Goal: Task Accomplishment & Management: Use online tool/utility

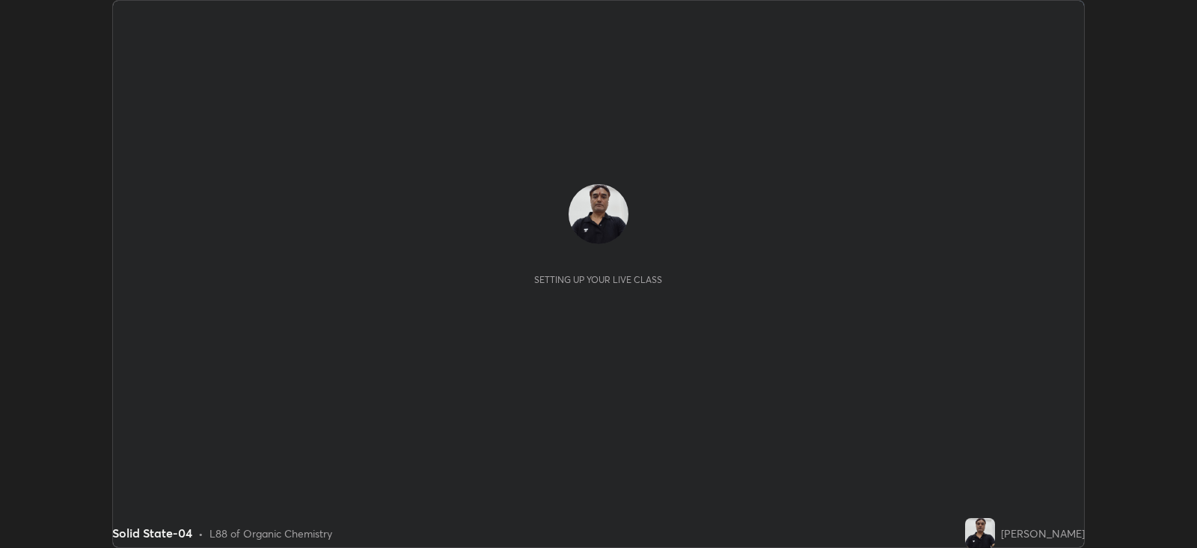
scroll to position [547, 1197]
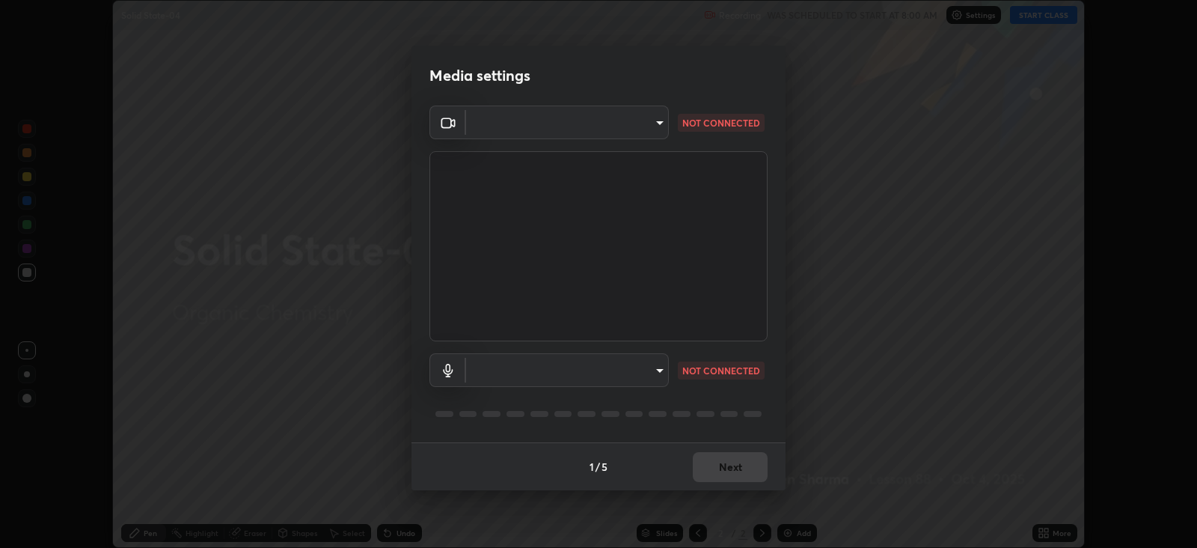
type input "15919b002c994f897e877f79a1e3041ae6d297fb91794428e74d6a9041476f70"
type input "aa41175e1e2db9dc6c905b688f8c35a680d3b20ca6cfded9c9dc214402f5c7a5"
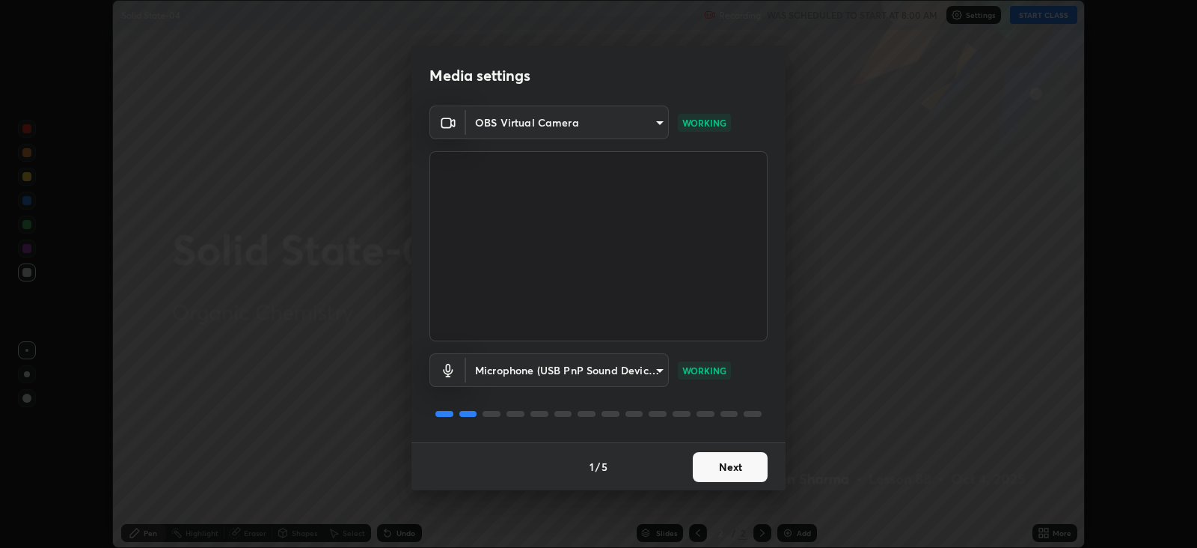
click at [718, 467] on button "Next" at bounding box center [730, 467] width 75 height 30
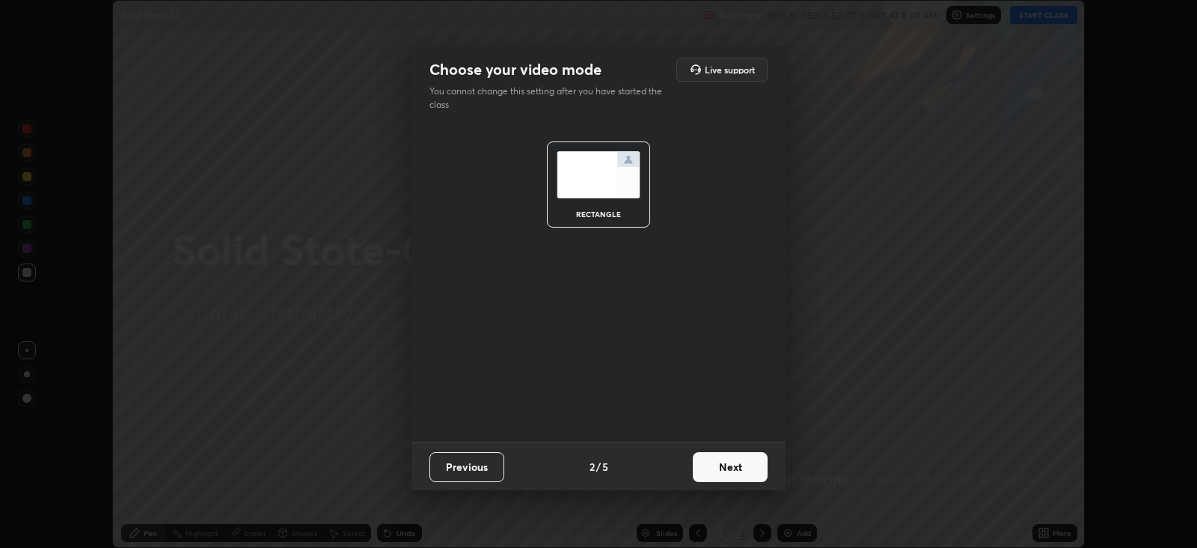
click at [714, 465] on button "Next" at bounding box center [730, 467] width 75 height 30
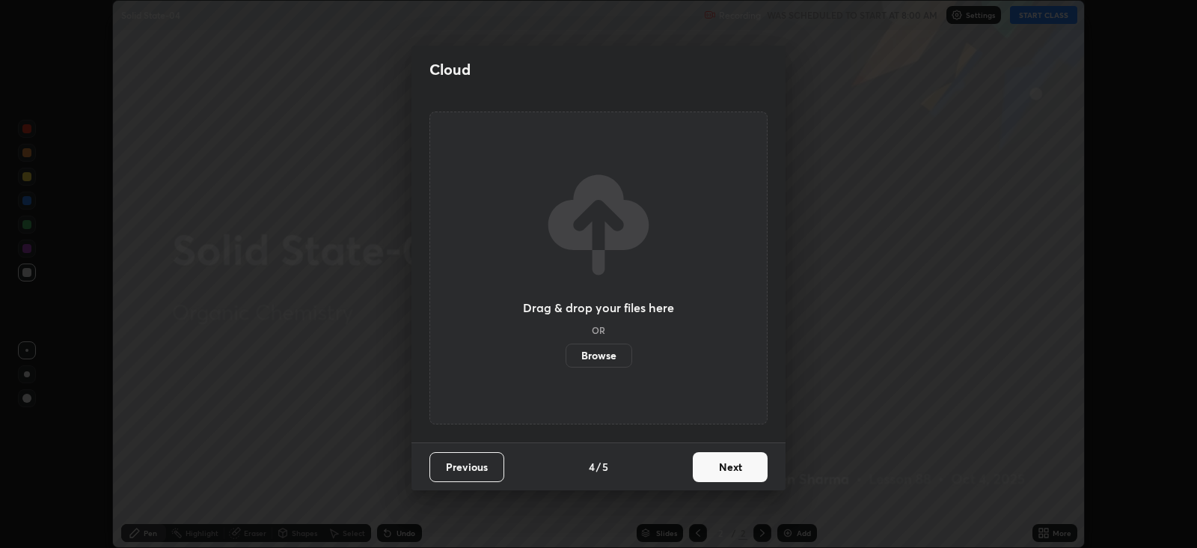
click at [718, 475] on button "Next" at bounding box center [730, 467] width 75 height 30
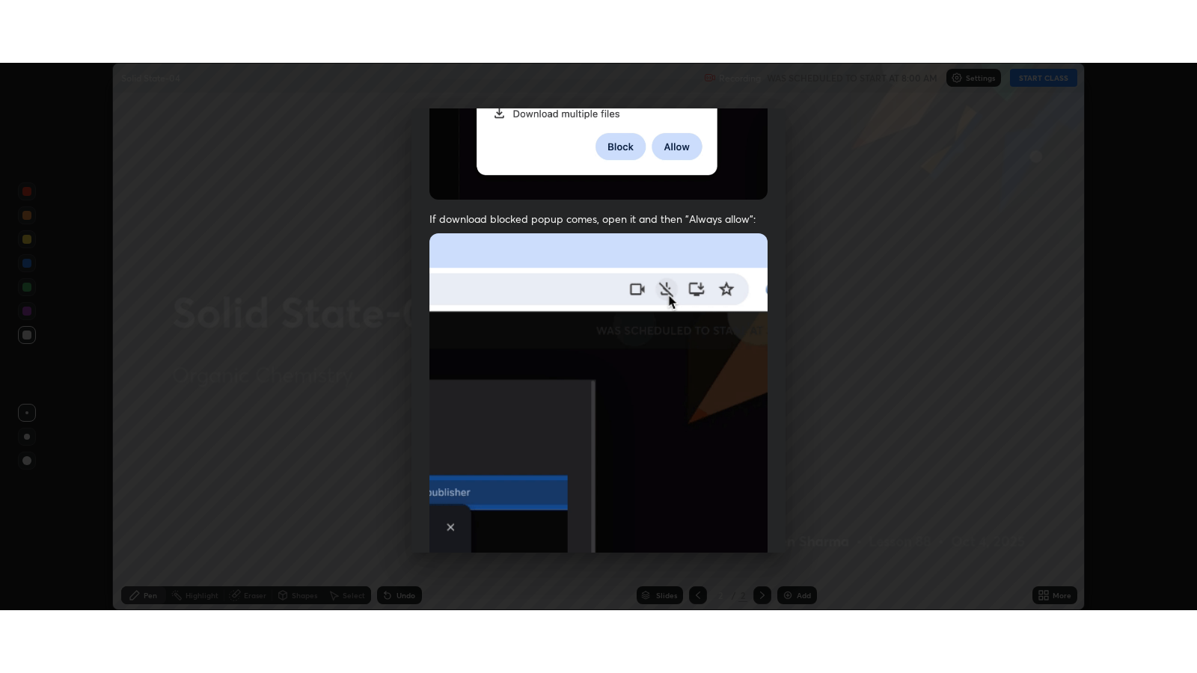
scroll to position [303, 0]
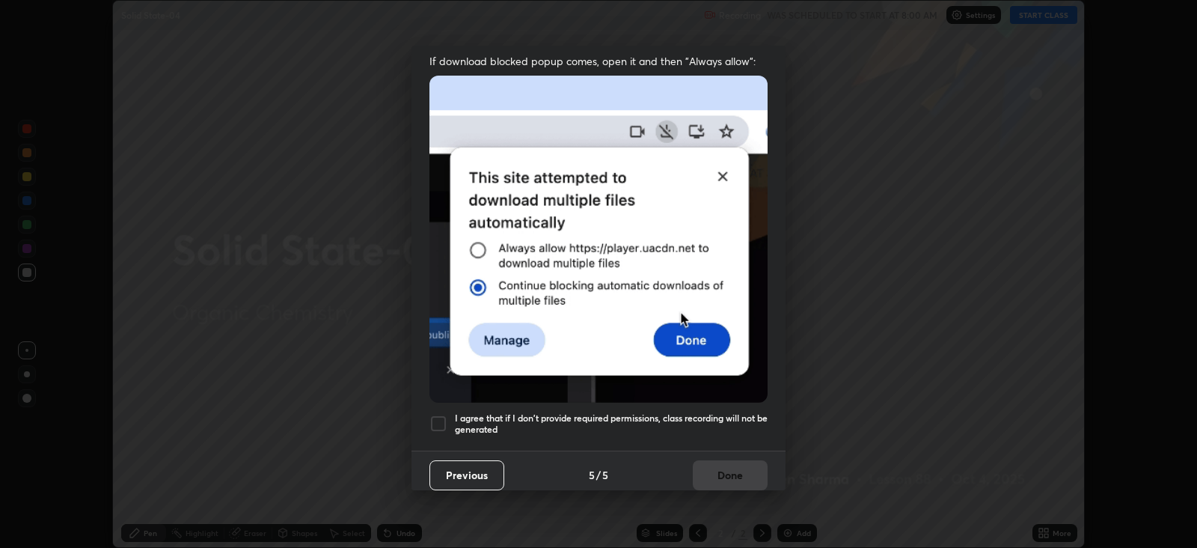
click at [437, 415] on div at bounding box center [439, 424] width 18 height 18
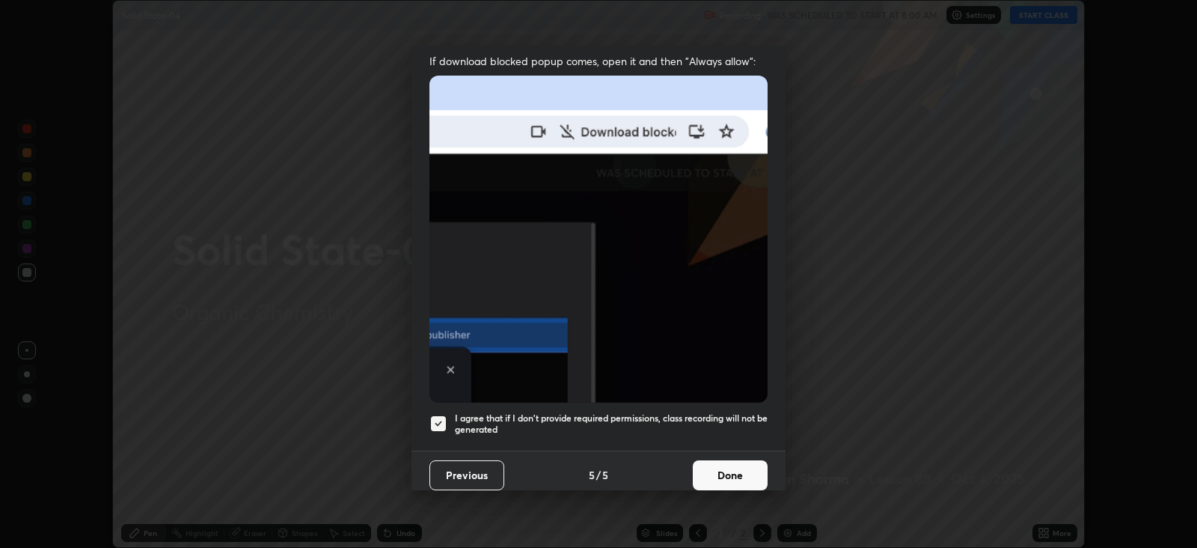
click at [718, 468] on button "Done" at bounding box center [730, 475] width 75 height 30
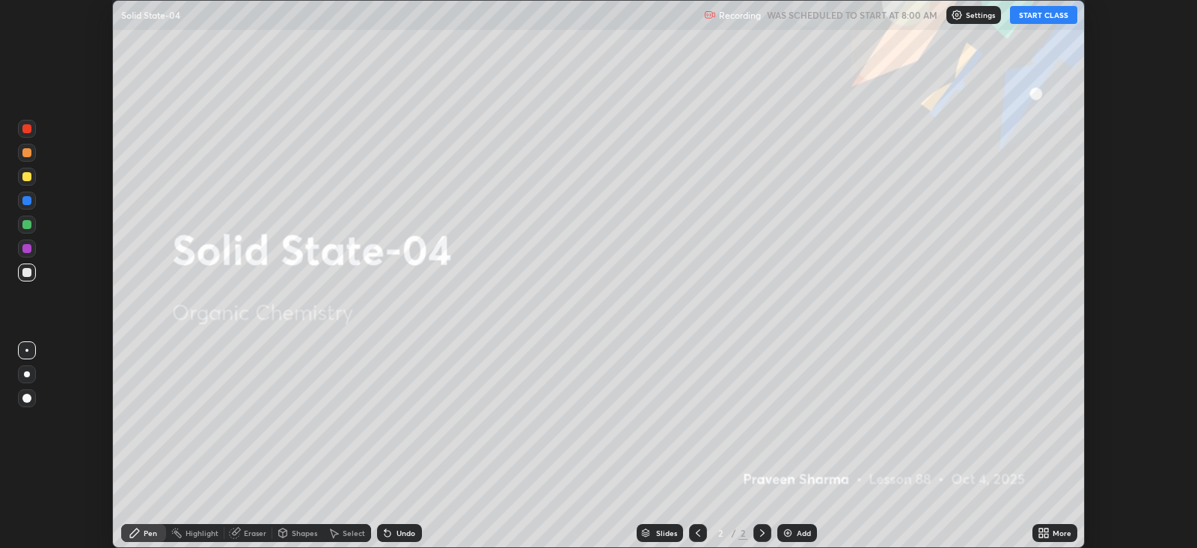
click at [1048, 17] on button "START CLASS" at bounding box center [1043, 15] width 67 height 18
click at [1047, 535] on icon at bounding box center [1047, 536] width 4 height 4
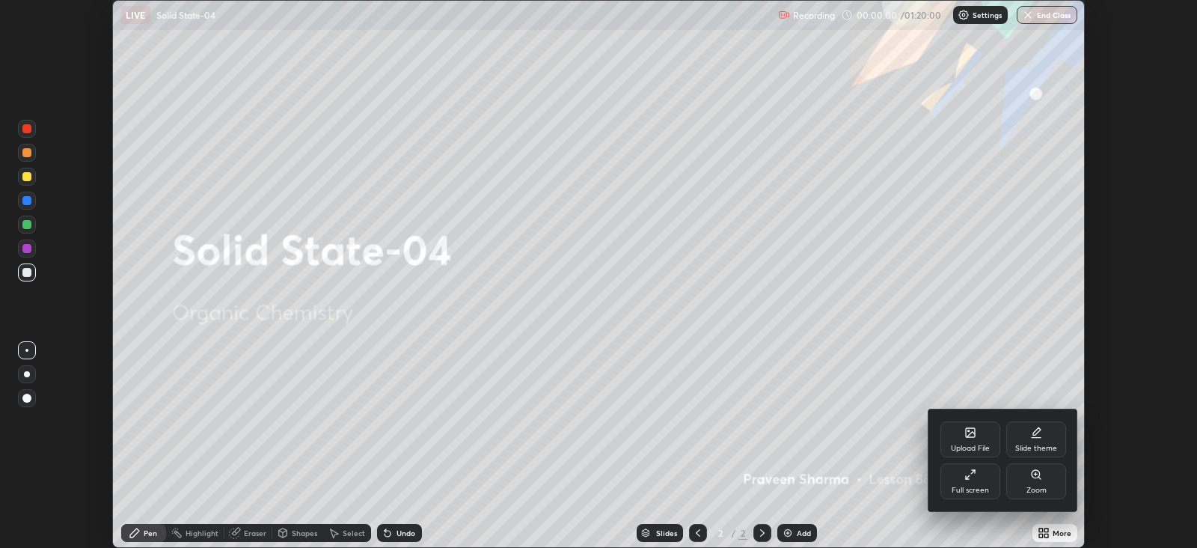
click at [971, 477] on icon at bounding box center [971, 474] width 12 height 12
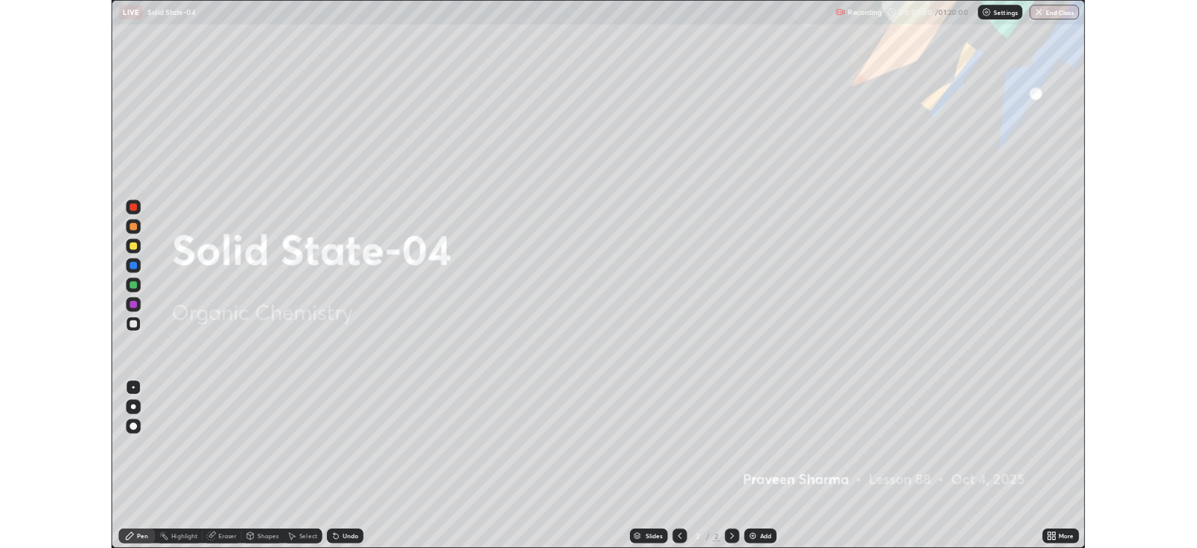
scroll to position [673, 1197]
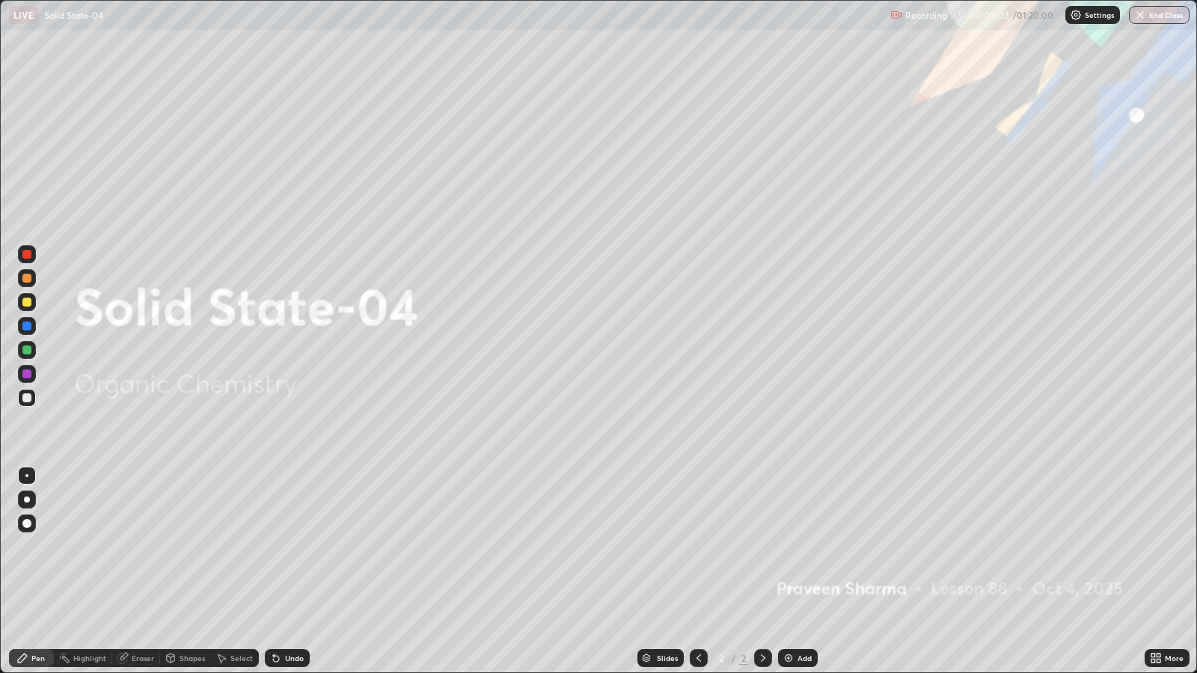
click at [800, 547] on div "Add" at bounding box center [805, 658] width 14 height 7
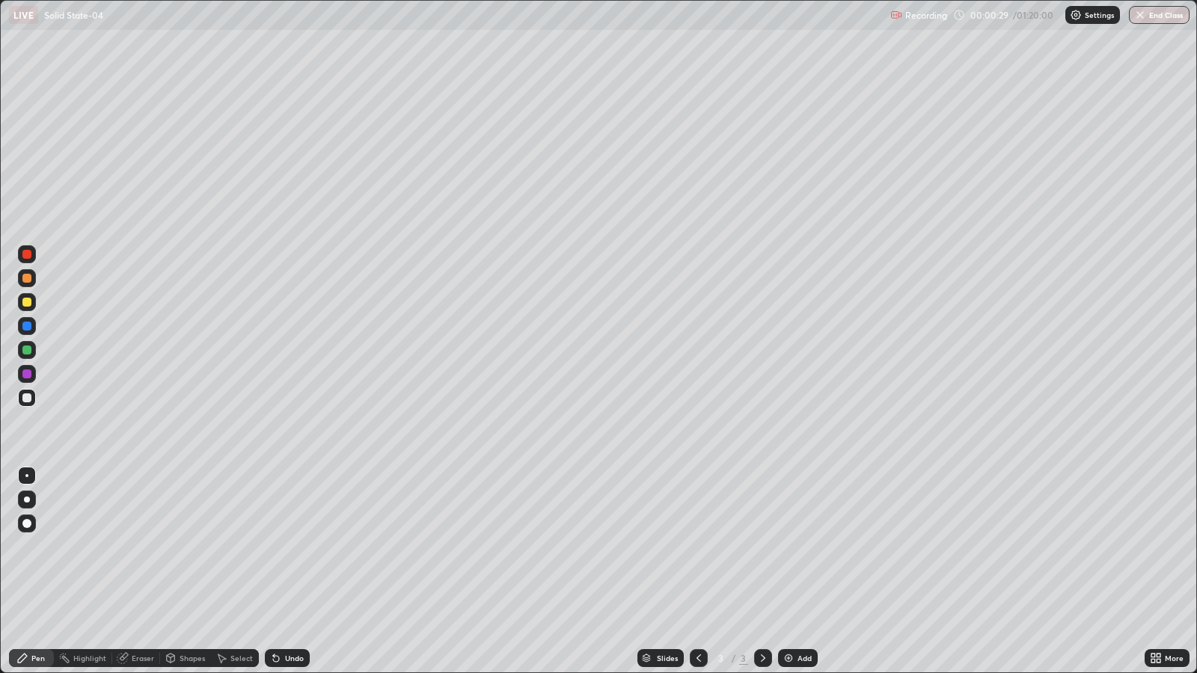
click at [285, 547] on div "Undo" at bounding box center [294, 658] width 19 height 7
click at [287, 547] on div "Undo" at bounding box center [294, 658] width 19 height 7
click at [288, 547] on div "Undo" at bounding box center [287, 659] width 45 height 18
click at [291, 547] on div "Undo" at bounding box center [294, 658] width 19 height 7
click at [801, 547] on div "Add" at bounding box center [805, 658] width 14 height 7
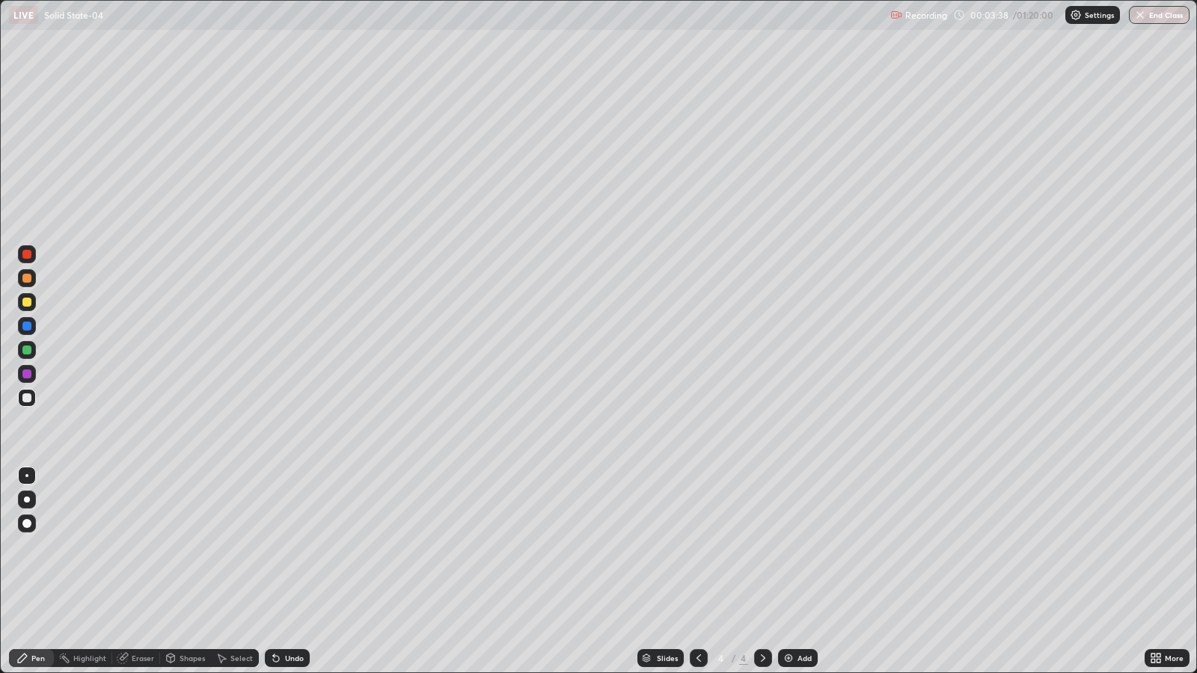
click at [291, 547] on div "Undo" at bounding box center [294, 658] width 19 height 7
click at [785, 547] on img at bounding box center [789, 659] width 12 height 12
click at [281, 547] on div "Undo" at bounding box center [287, 659] width 45 height 18
click at [273, 547] on icon at bounding box center [276, 659] width 6 height 6
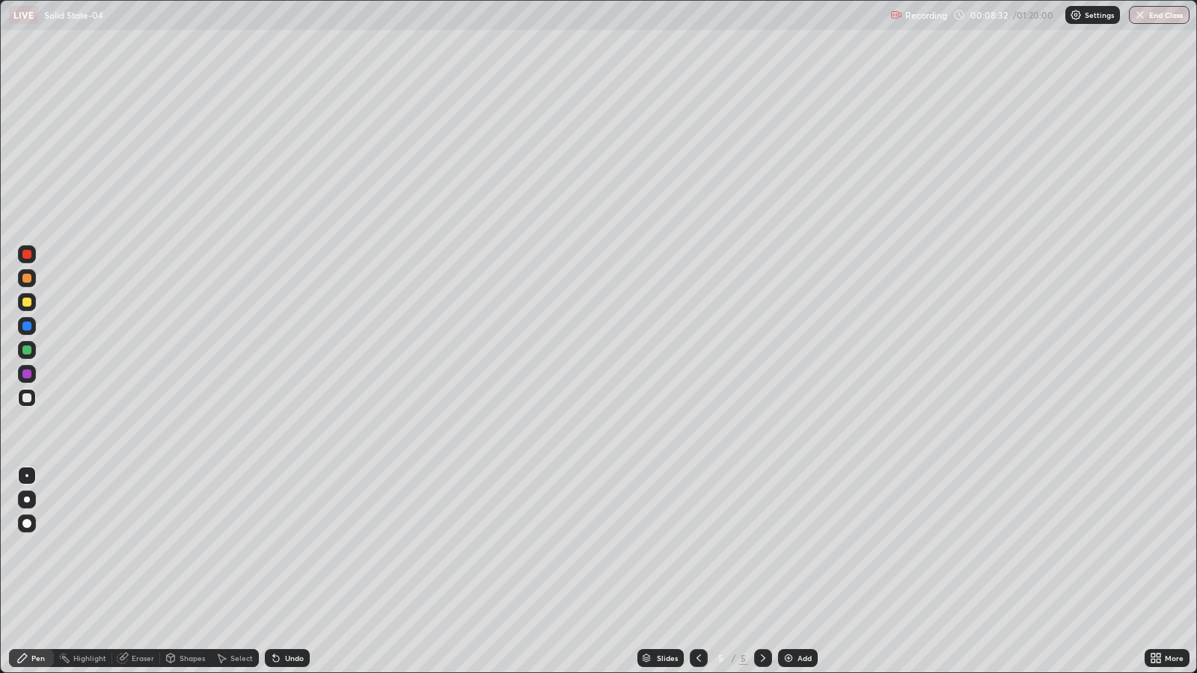
click at [286, 547] on div "Undo" at bounding box center [294, 658] width 19 height 7
click at [132, 547] on div "Eraser" at bounding box center [143, 658] width 22 height 7
click at [30, 547] on icon at bounding box center [27, 608] width 12 height 13
click at [41, 547] on div "Pen" at bounding box center [37, 658] width 13 height 7
click at [176, 547] on div "Shapes" at bounding box center [185, 659] width 51 height 18
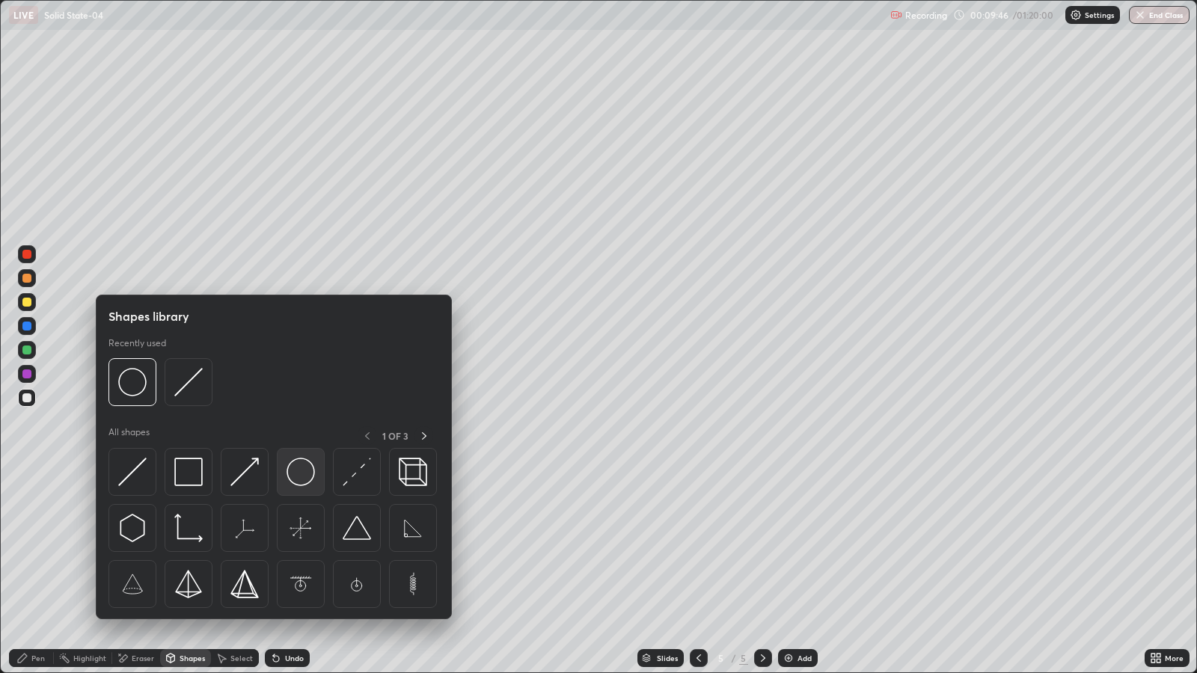
click at [296, 475] on img at bounding box center [301, 472] width 28 height 28
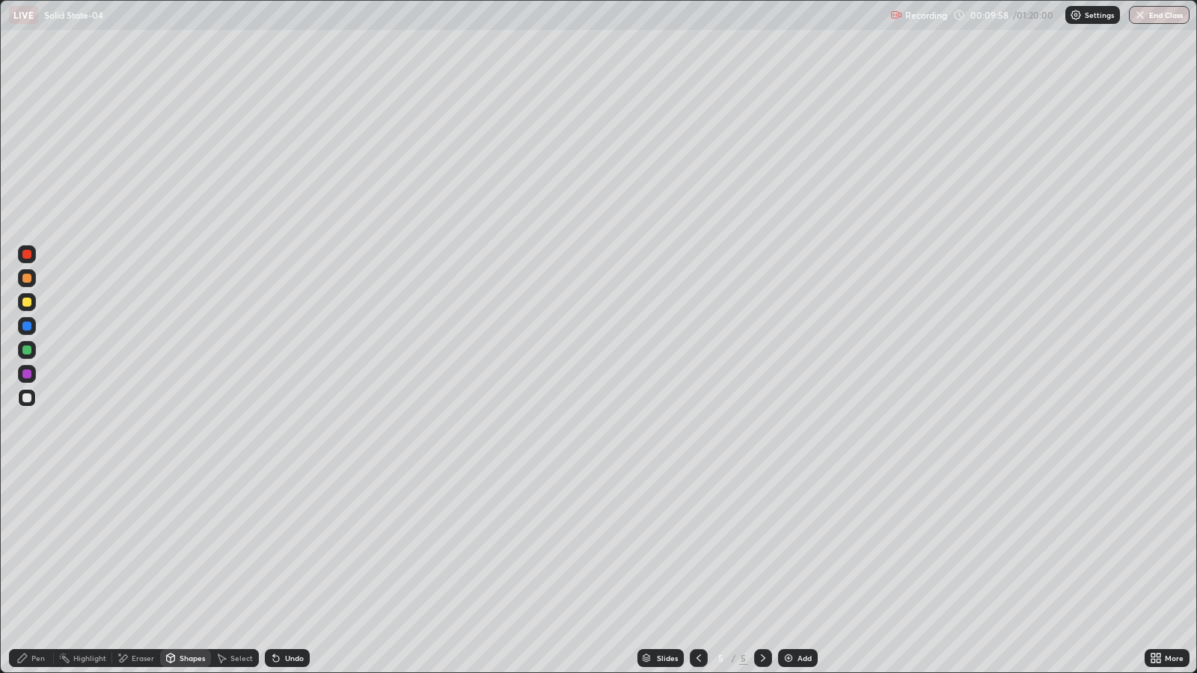
click at [288, 547] on div "Undo" at bounding box center [294, 658] width 19 height 7
click at [292, 547] on div "Undo" at bounding box center [294, 658] width 19 height 7
click at [296, 547] on div "Undo" at bounding box center [294, 658] width 19 height 7
click at [227, 547] on div "Select" at bounding box center [235, 659] width 48 height 18
click at [0, 0] on button "Copy" at bounding box center [0, 0] width 0 height 0
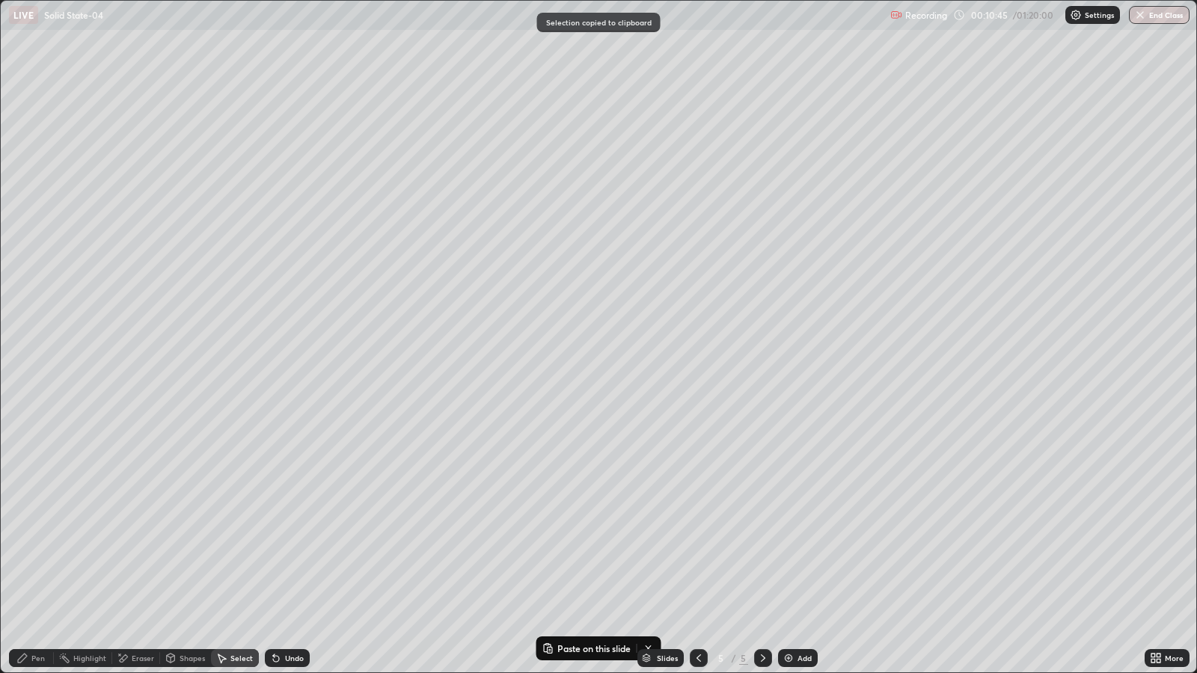
click at [176, 467] on div "0 ° Undo Copy Paste here Duplicate Duplicate to new slide Delete" at bounding box center [599, 337] width 1196 height 672
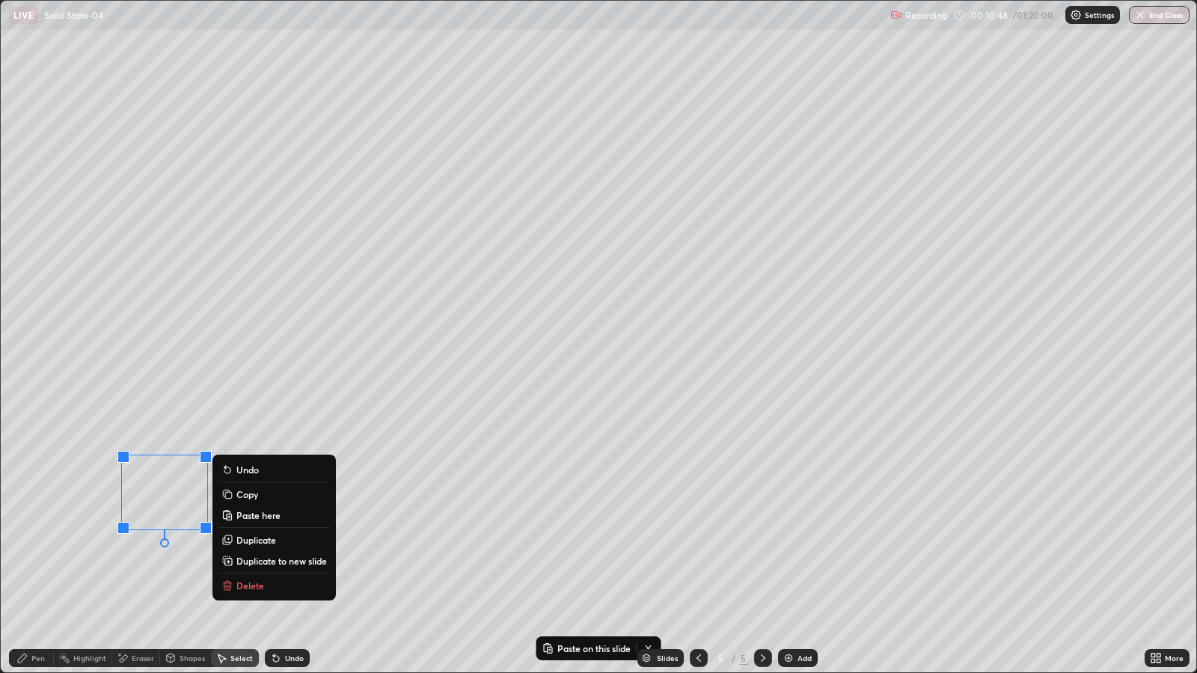
click at [346, 487] on div "0 ° Undo Copy Paste here Duplicate Duplicate to new slide Delete" at bounding box center [599, 337] width 1196 height 672
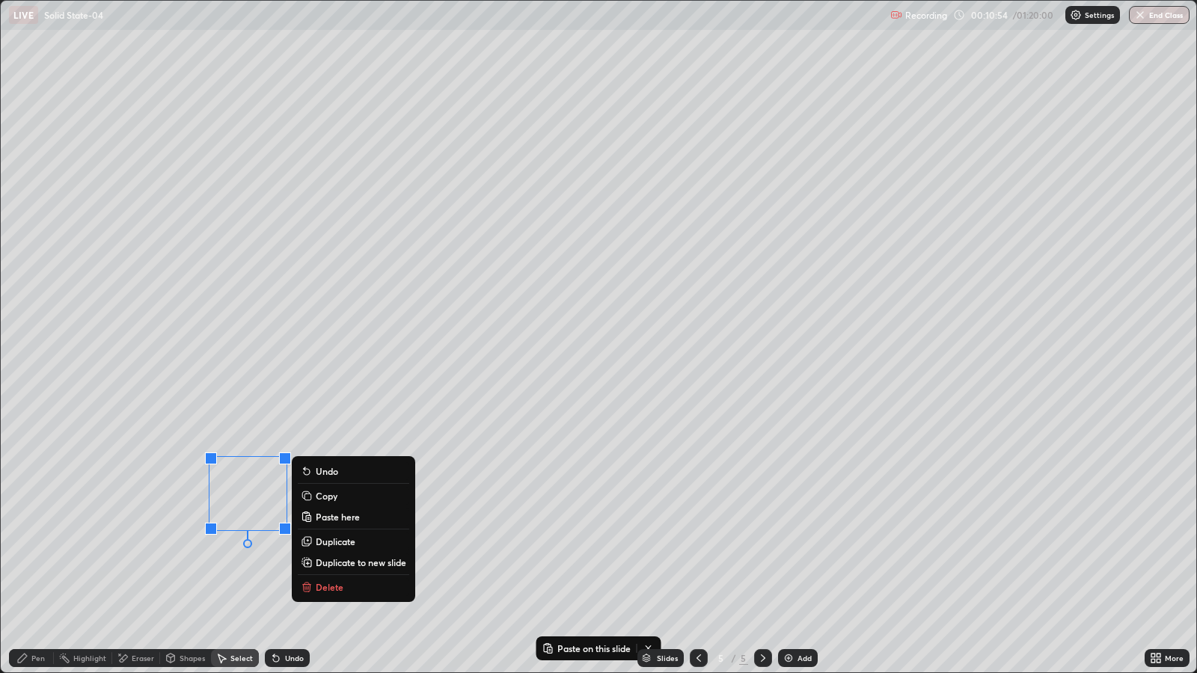
click at [483, 501] on div "0 ° Undo Copy Paste here Duplicate Duplicate to new slide Delete" at bounding box center [599, 337] width 1196 height 672
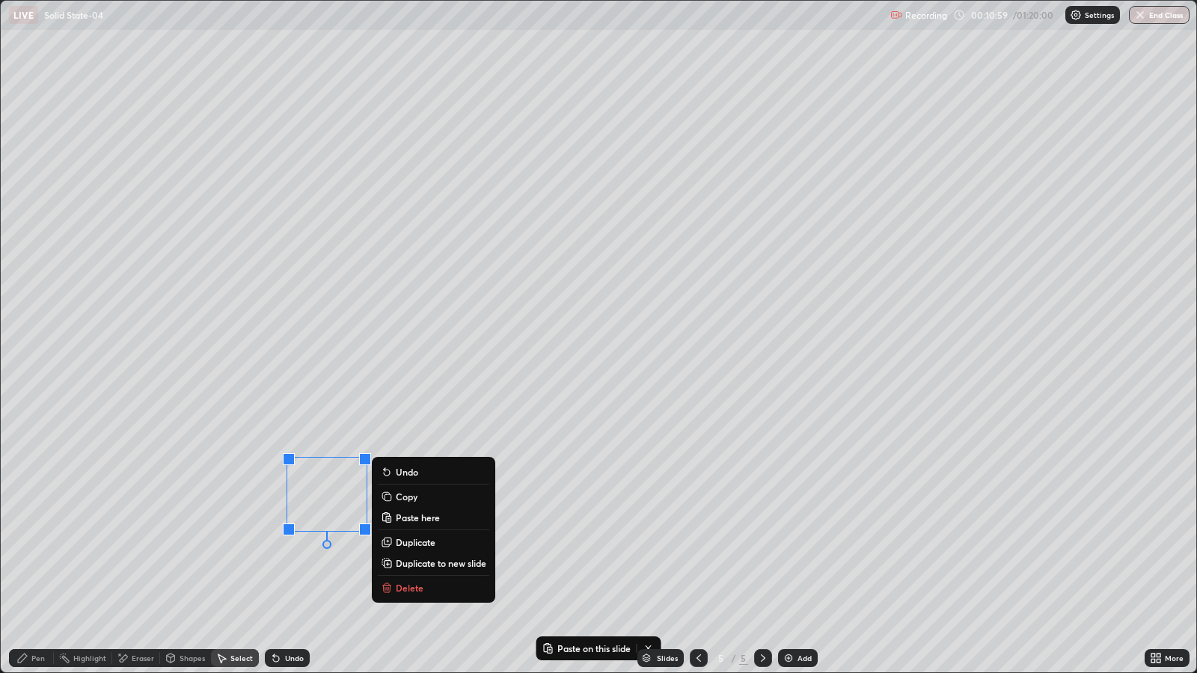
click at [172, 321] on div "0 ° Undo Copy Paste here Duplicate Duplicate to new slide Delete" at bounding box center [599, 337] width 1196 height 672
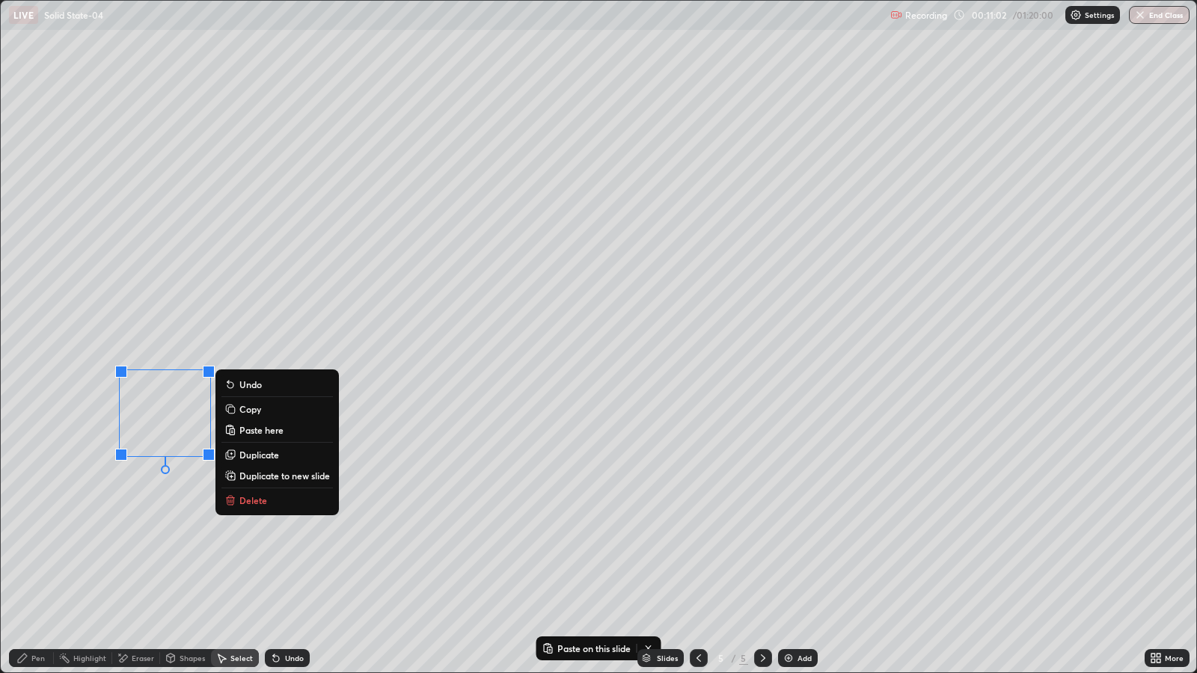
click at [319, 329] on div "0 ° Undo Copy Paste here Duplicate Duplicate to new slide Delete" at bounding box center [599, 337] width 1196 height 672
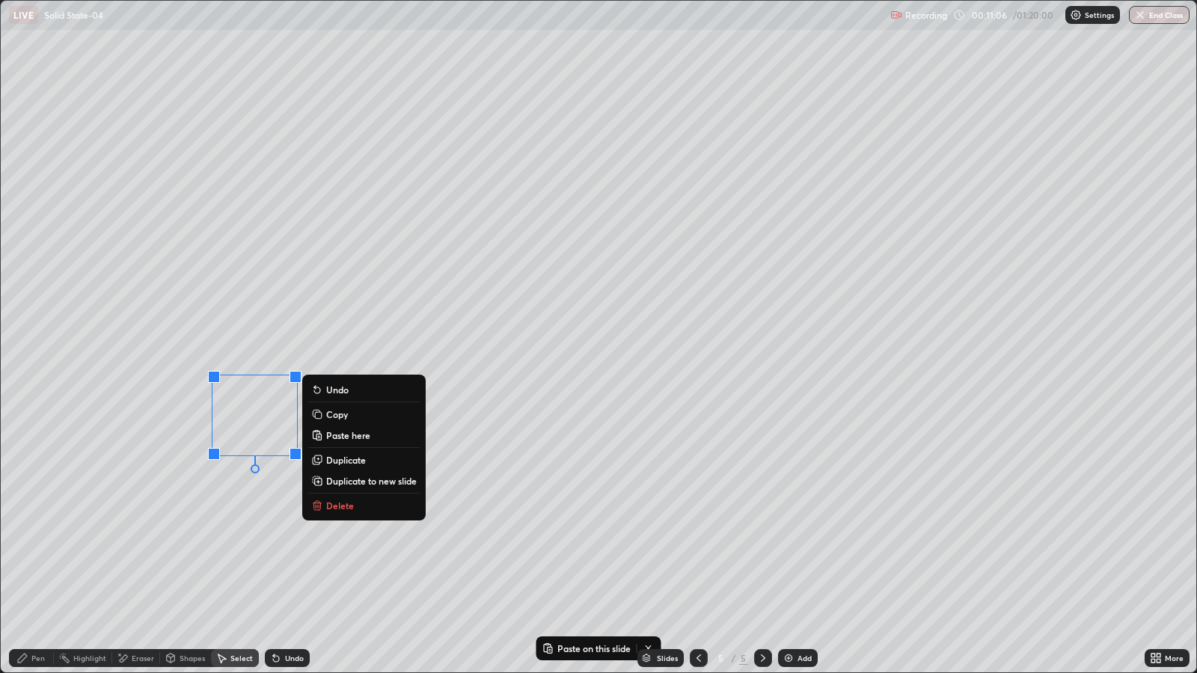
click at [486, 358] on div "0 ° Undo Copy Paste here Duplicate Duplicate to new slide Delete" at bounding box center [599, 337] width 1196 height 672
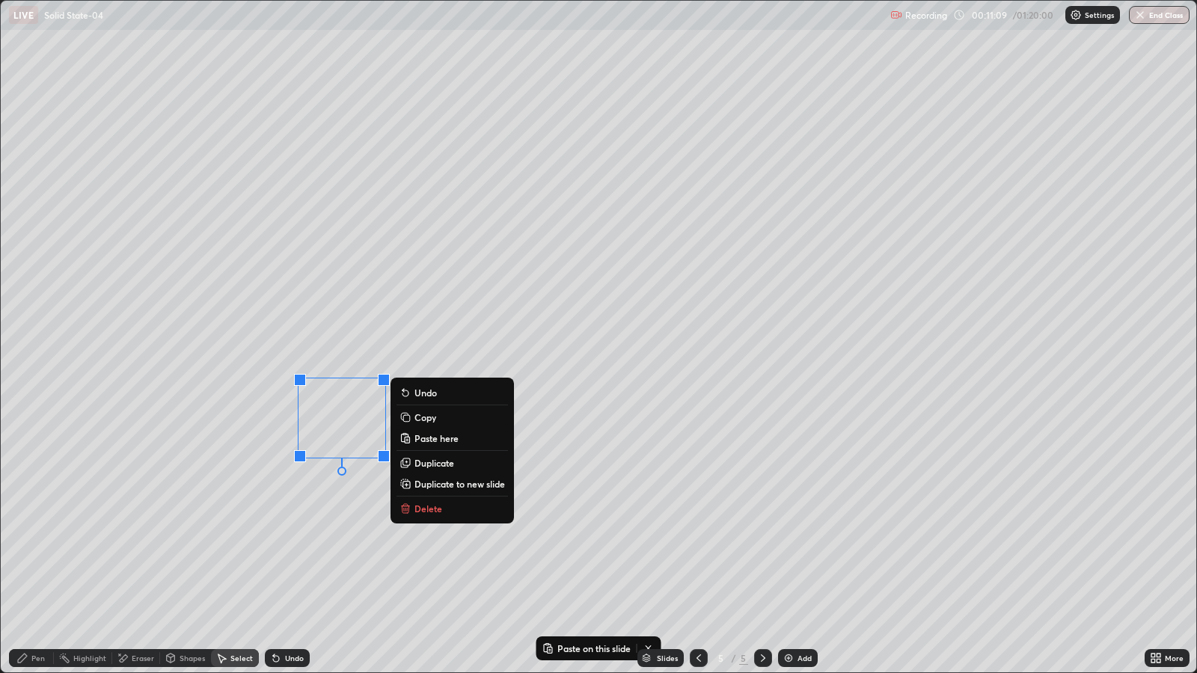
click at [183, 203] on div "0 ° Undo Copy Paste here Duplicate Duplicate to new slide Delete" at bounding box center [599, 337] width 1196 height 672
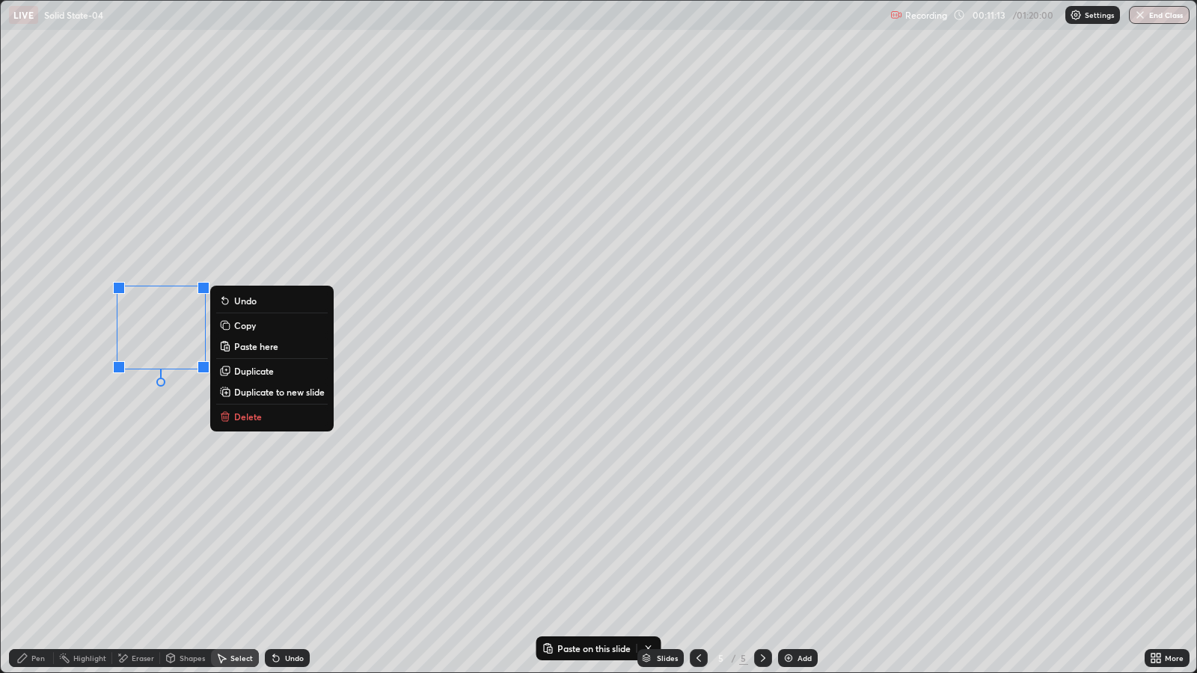
click at [309, 207] on div "0 ° Undo Copy Paste here Duplicate Duplicate to new slide Delete" at bounding box center [599, 337] width 1196 height 672
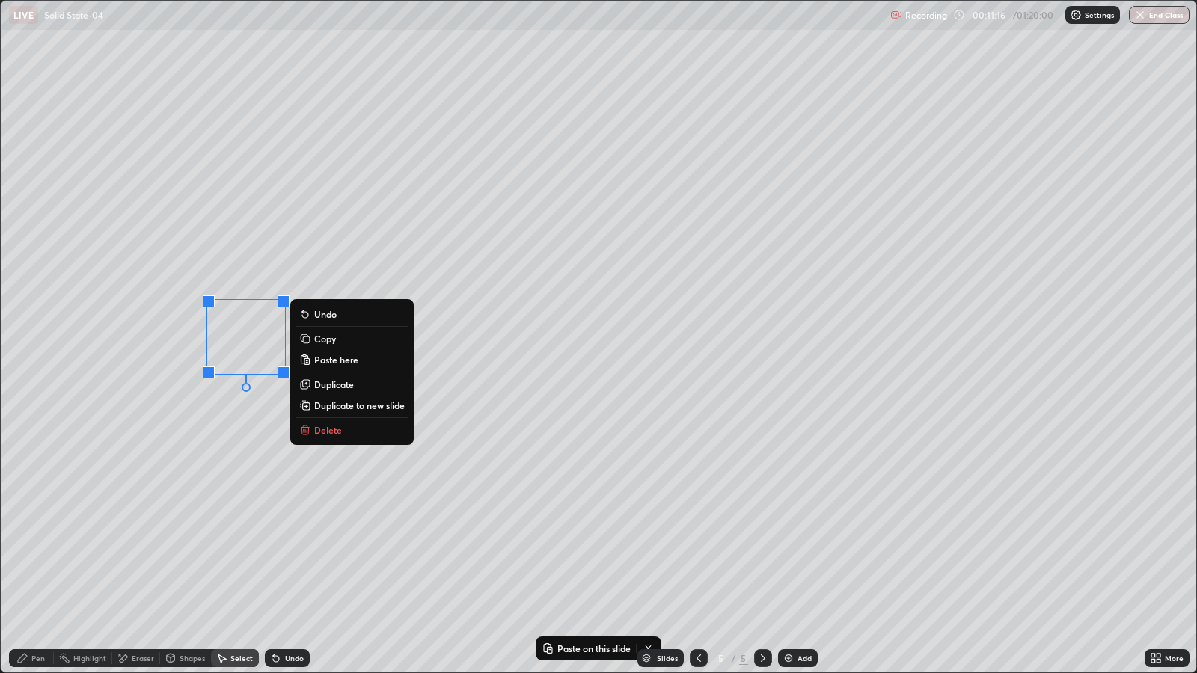
click at [479, 229] on div "0 ° Undo Copy Paste here Duplicate Duplicate to new slide Delete" at bounding box center [599, 337] width 1196 height 672
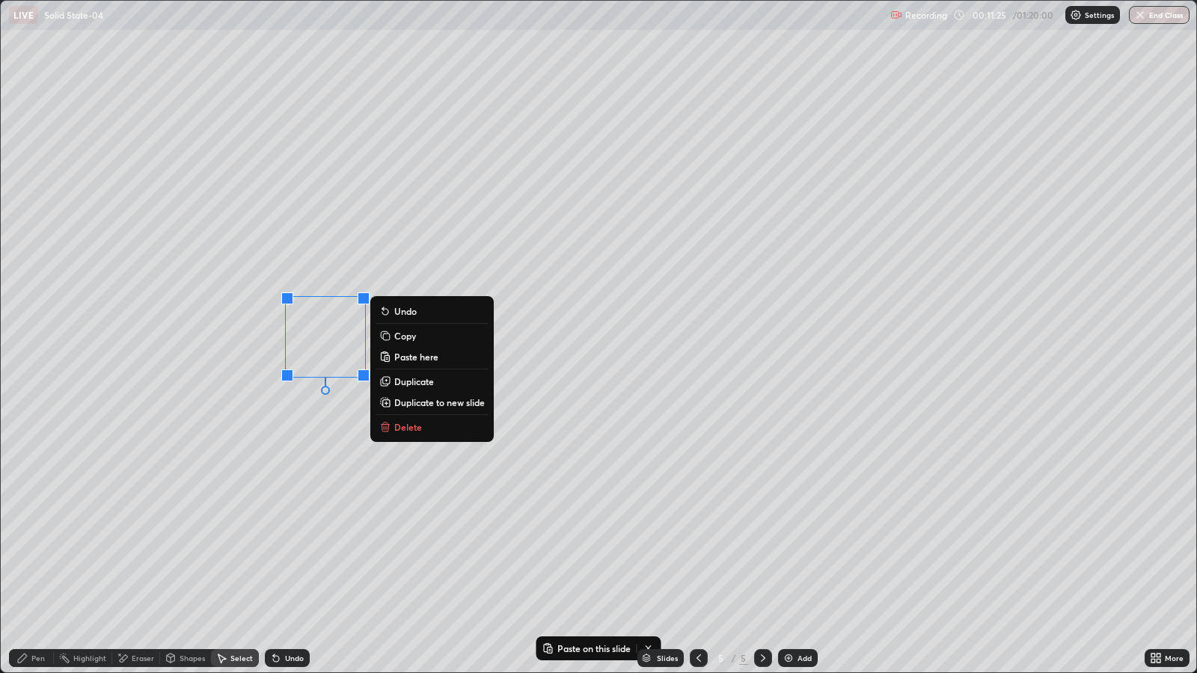
click at [606, 499] on div "0 ° Undo Copy Paste here Duplicate Duplicate to new slide Delete" at bounding box center [599, 337] width 1196 height 672
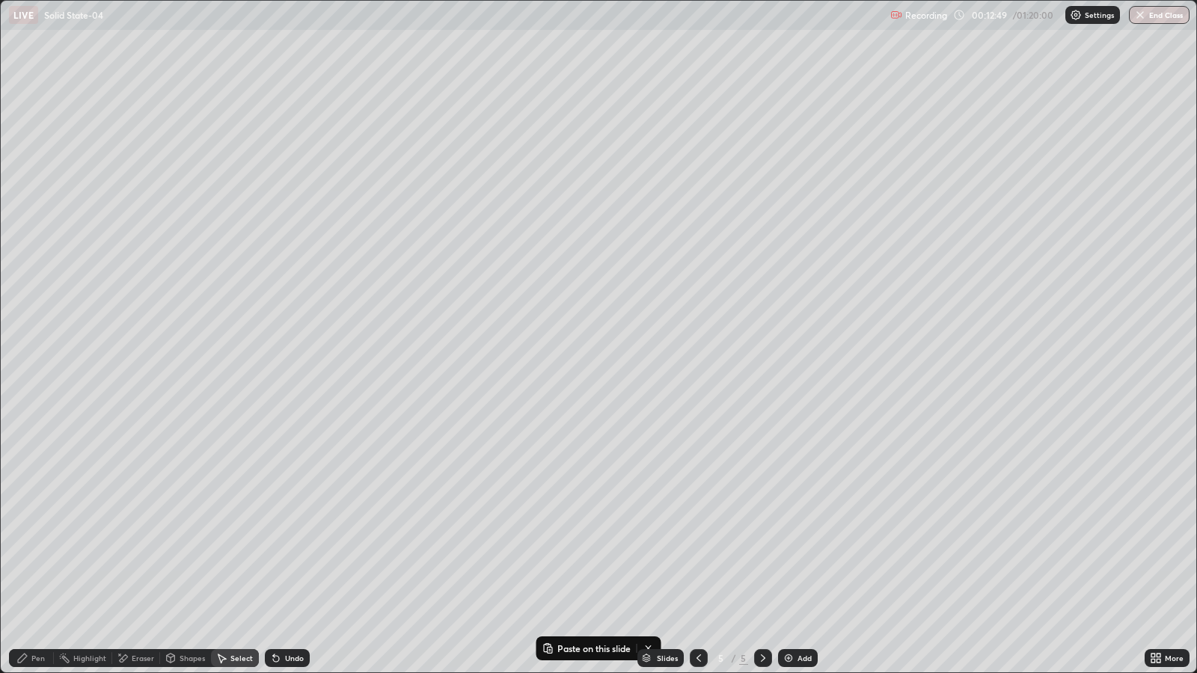
click at [30, 547] on div "Pen" at bounding box center [31, 659] width 45 height 18
click at [25, 301] on div at bounding box center [26, 302] width 9 height 9
click at [273, 547] on icon at bounding box center [276, 659] width 6 height 6
click at [180, 547] on div "Shapes" at bounding box center [192, 658] width 25 height 7
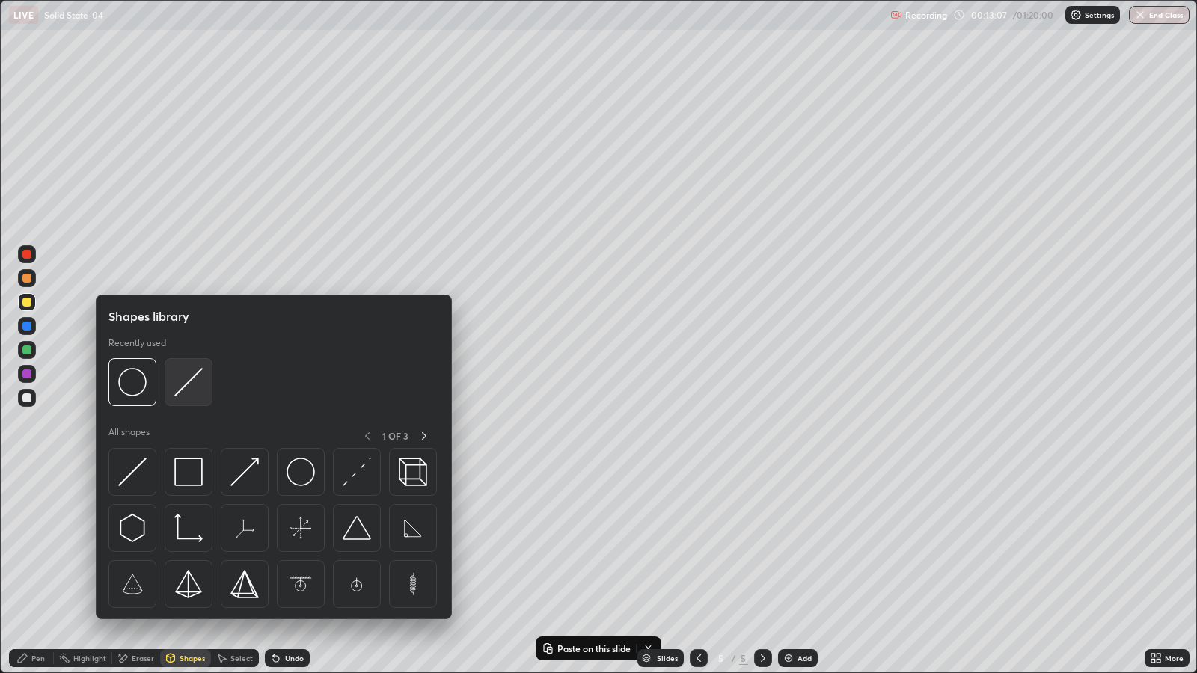
click at [188, 382] on img at bounding box center [188, 382] width 28 height 28
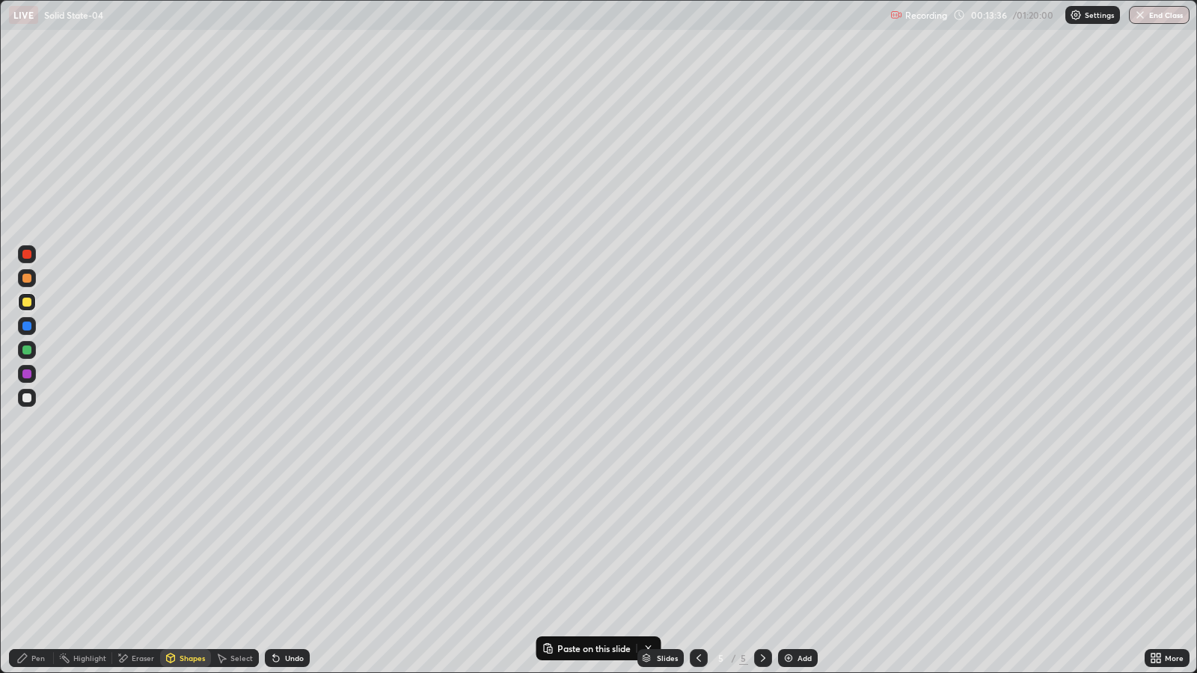
click at [26, 397] on div at bounding box center [26, 398] width 9 height 9
click at [174, 547] on icon at bounding box center [171, 659] width 12 height 12
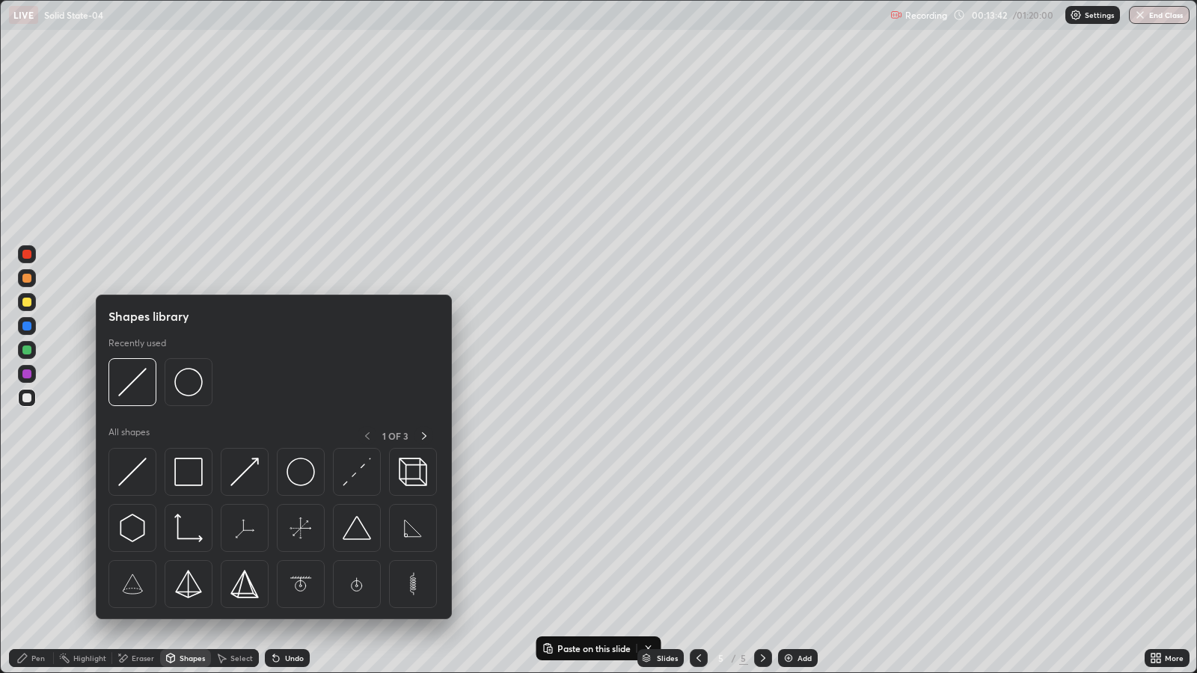
click at [36, 547] on div "Pen" at bounding box center [37, 658] width 13 height 7
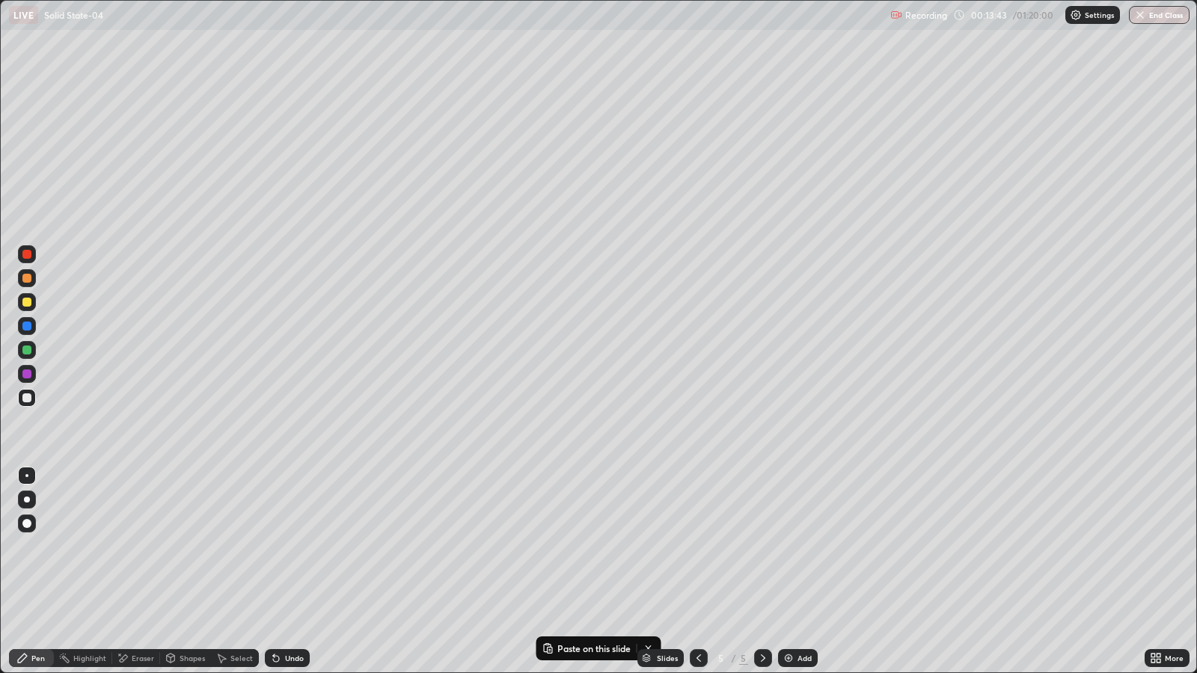
click at [31, 547] on div "Pen" at bounding box center [37, 658] width 13 height 7
click at [285, 547] on div "Undo" at bounding box center [294, 658] width 19 height 7
click at [281, 547] on div "Undo" at bounding box center [287, 659] width 45 height 18
click at [300, 547] on div "Undo" at bounding box center [287, 659] width 45 height 18
click at [294, 547] on div "Undo" at bounding box center [294, 658] width 19 height 7
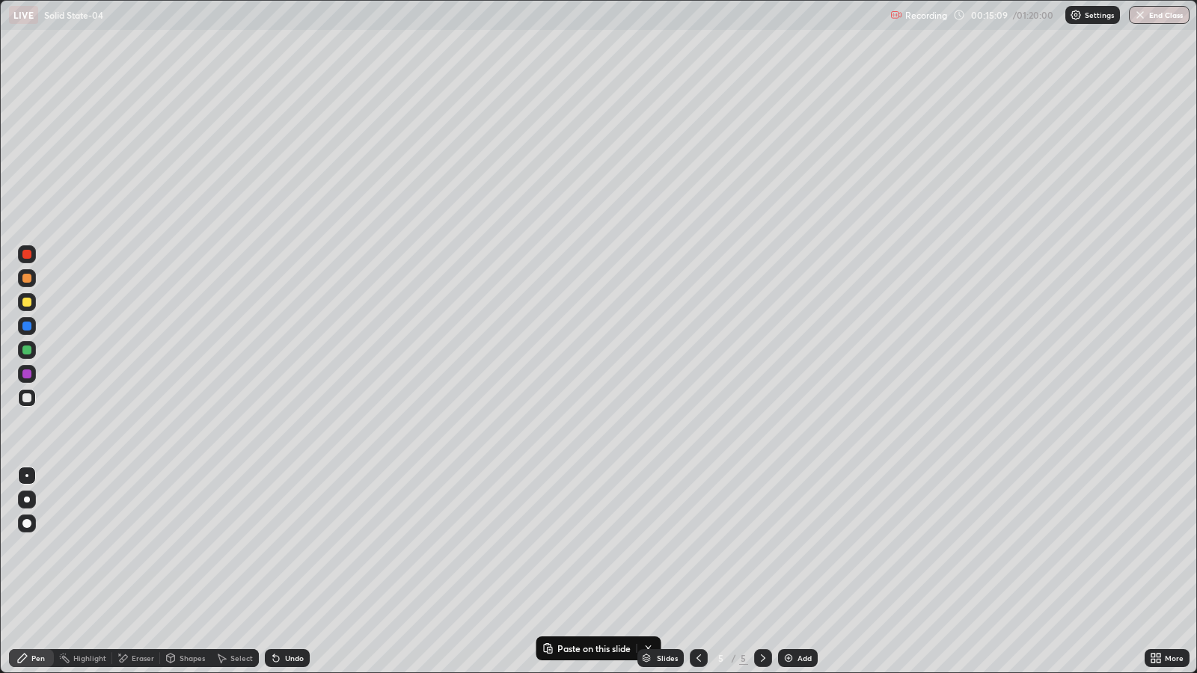
click at [294, 547] on div "Undo" at bounding box center [294, 658] width 19 height 7
click at [784, 547] on img at bounding box center [789, 659] width 12 height 12
click at [177, 547] on div "Shapes" at bounding box center [185, 659] width 51 height 18
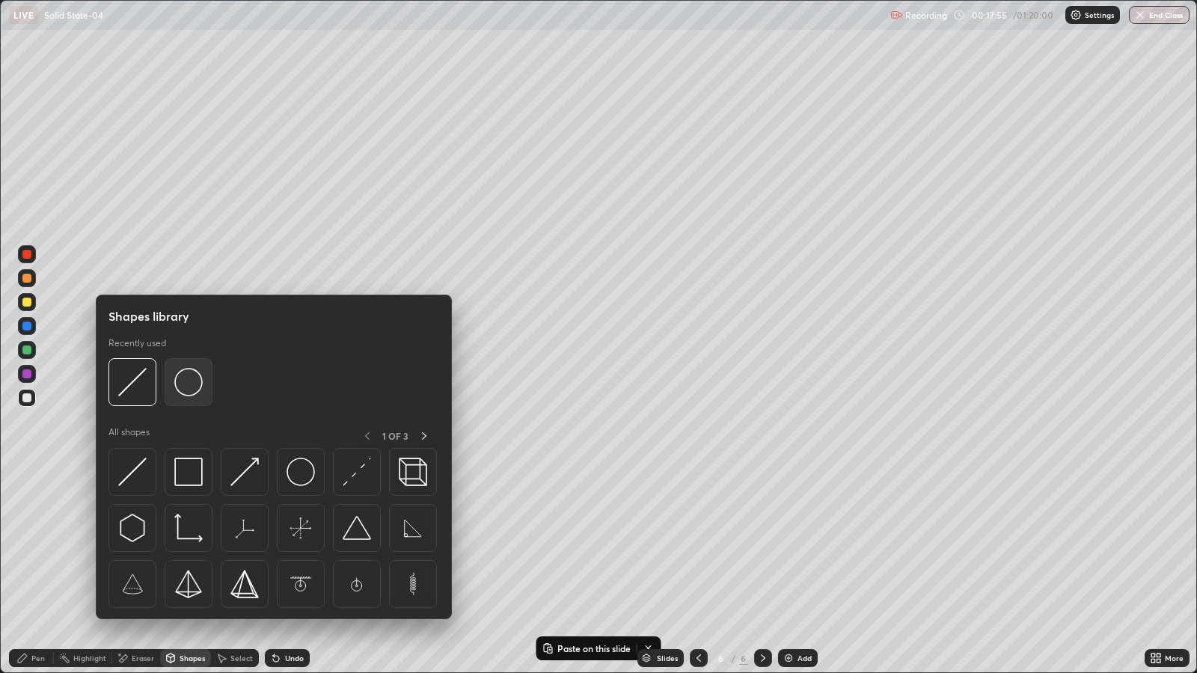
click at [186, 377] on img at bounding box center [188, 382] width 28 height 28
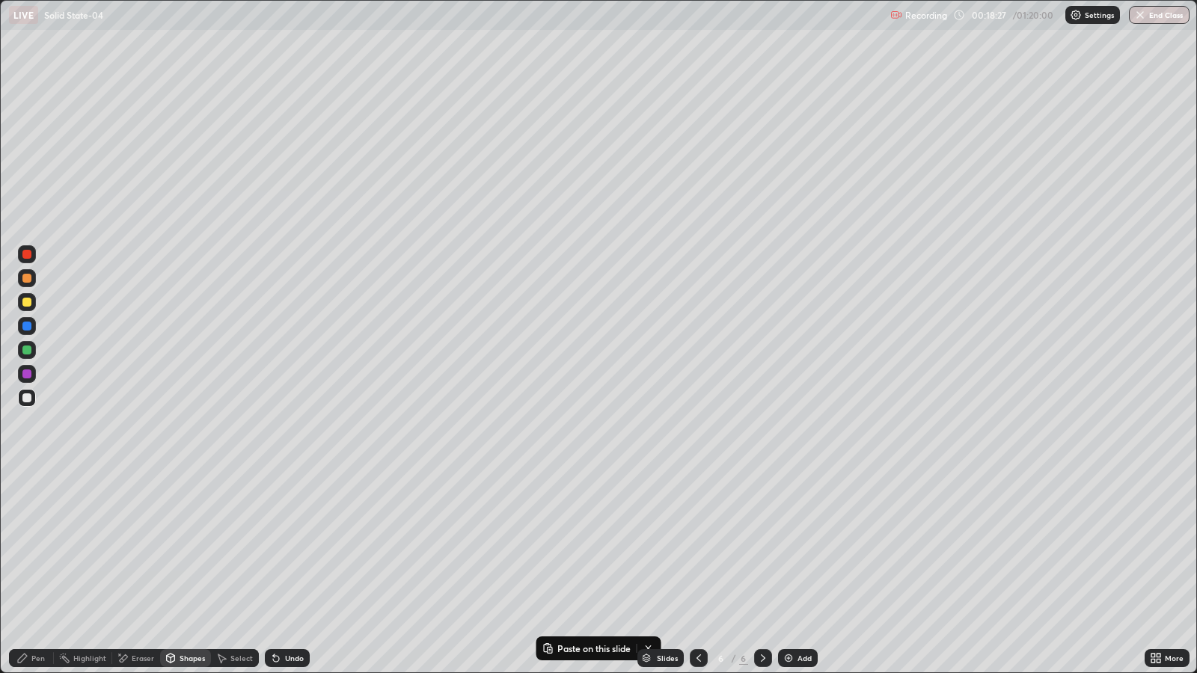
click at [230, 547] on div "Select" at bounding box center [241, 658] width 22 height 7
click at [0, 0] on button "Copy" at bounding box center [0, 0] width 0 height 0
click at [184, 454] on div "0 ° Undo Copy Paste here Duplicate Duplicate to new slide Delete" at bounding box center [599, 337] width 1196 height 672
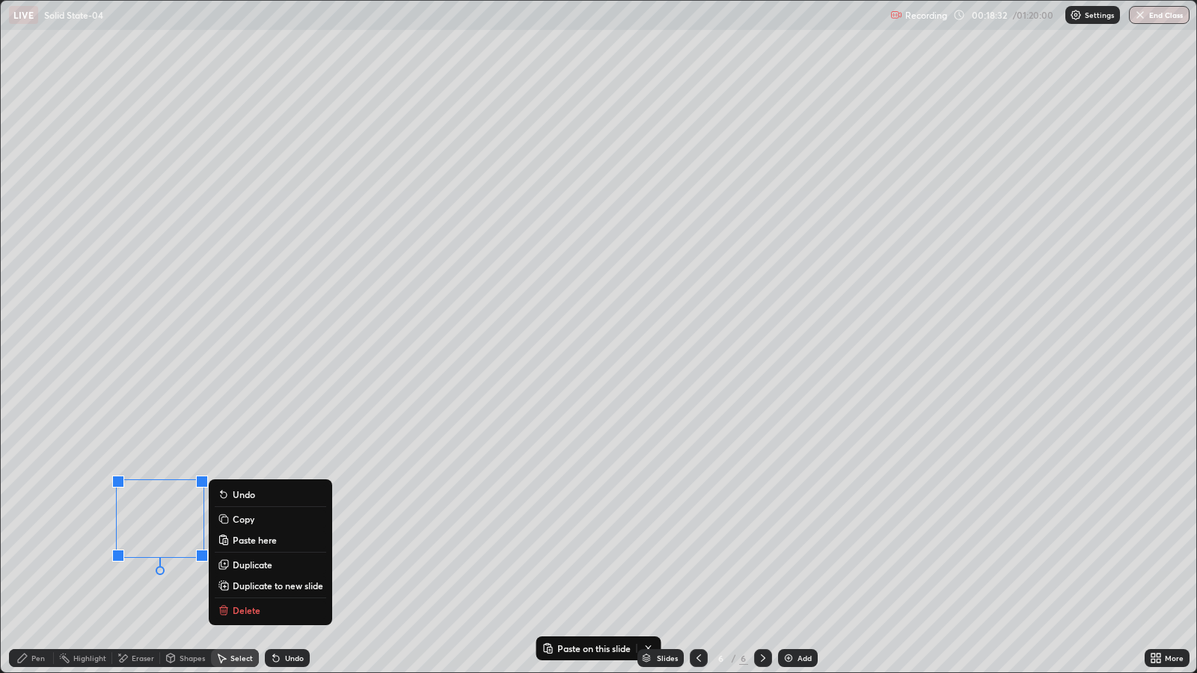
click at [332, 462] on div "0 ° Undo Copy Paste here Duplicate Duplicate to new slide Delete" at bounding box center [599, 337] width 1196 height 672
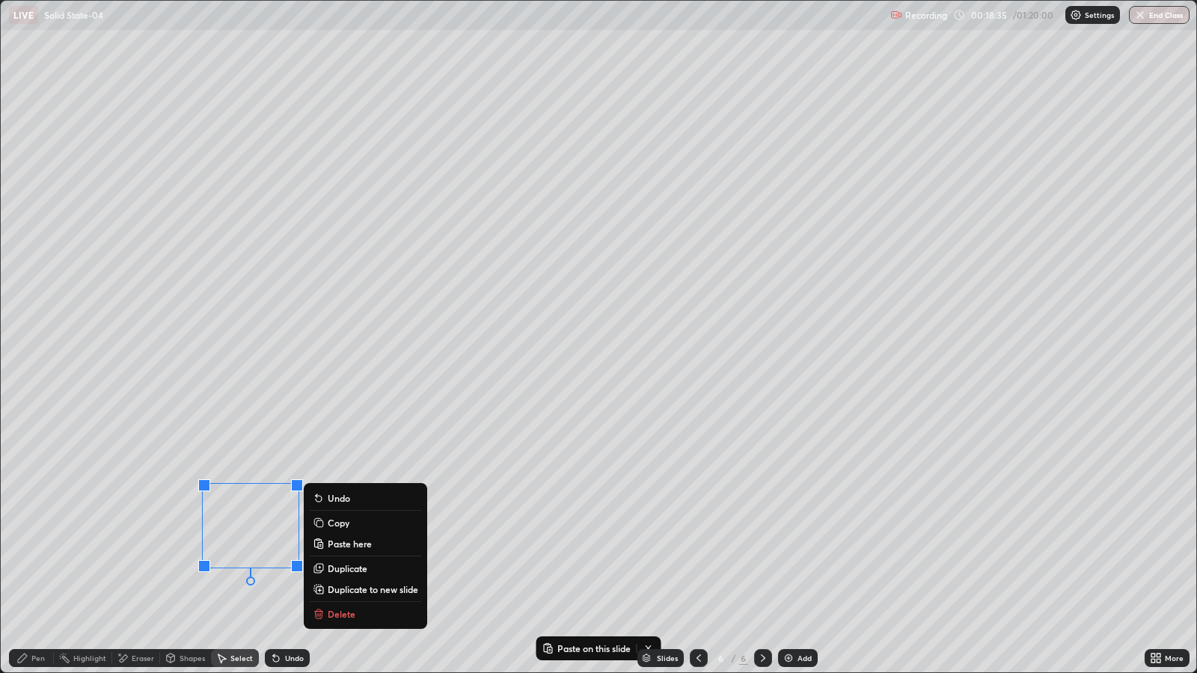
click at [468, 498] on div "0 ° Undo Copy Paste here Duplicate Duplicate to new slide Delete" at bounding box center [599, 337] width 1196 height 672
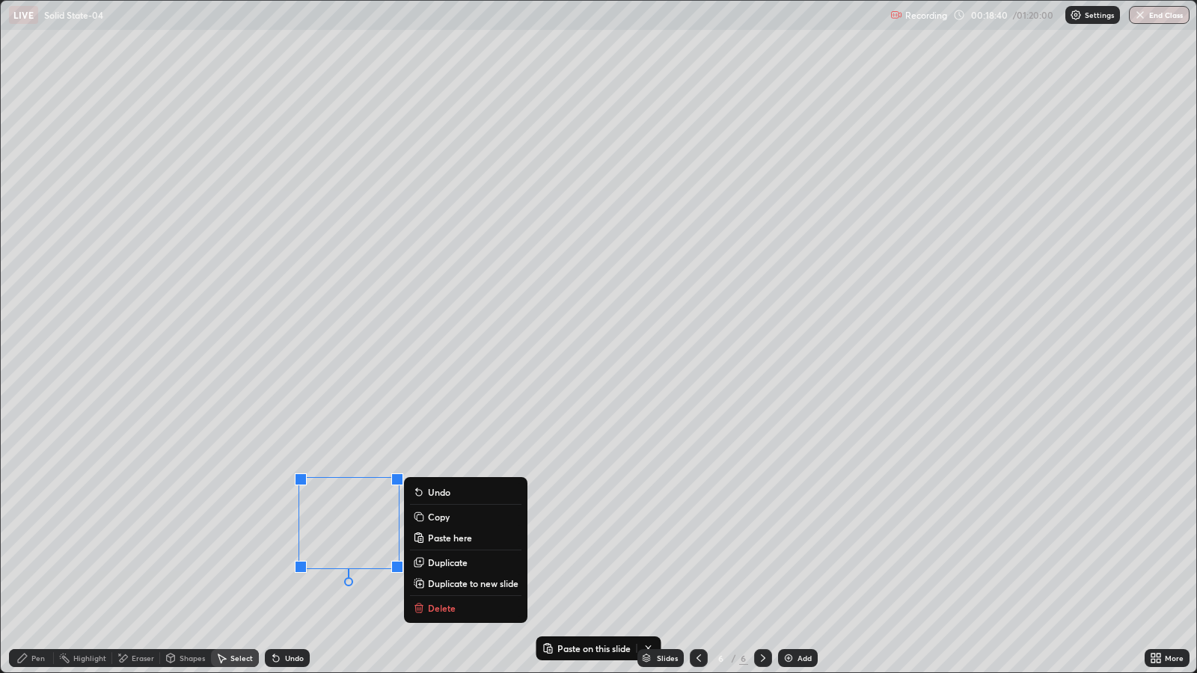
click at [210, 345] on div "0 ° Undo Copy Paste here Duplicate Duplicate to new slide Delete" at bounding box center [599, 337] width 1196 height 672
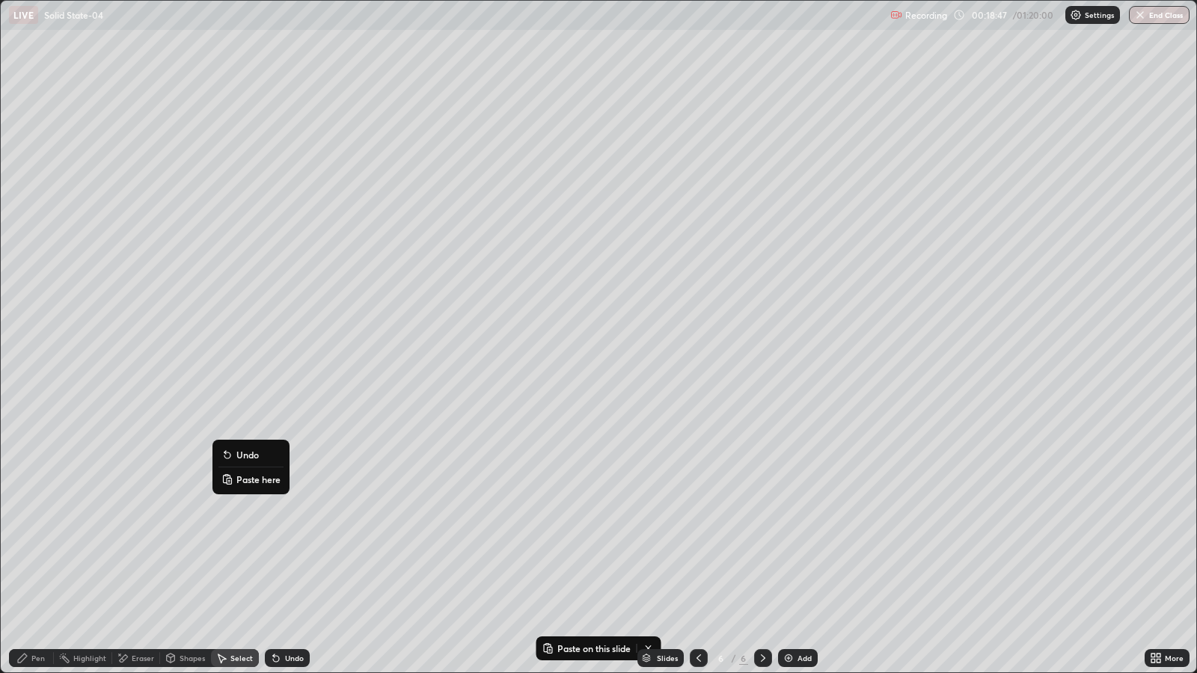
click at [348, 358] on div "0 ° Undo Copy Paste here Duplicate Duplicate to new slide Delete" at bounding box center [599, 337] width 1196 height 672
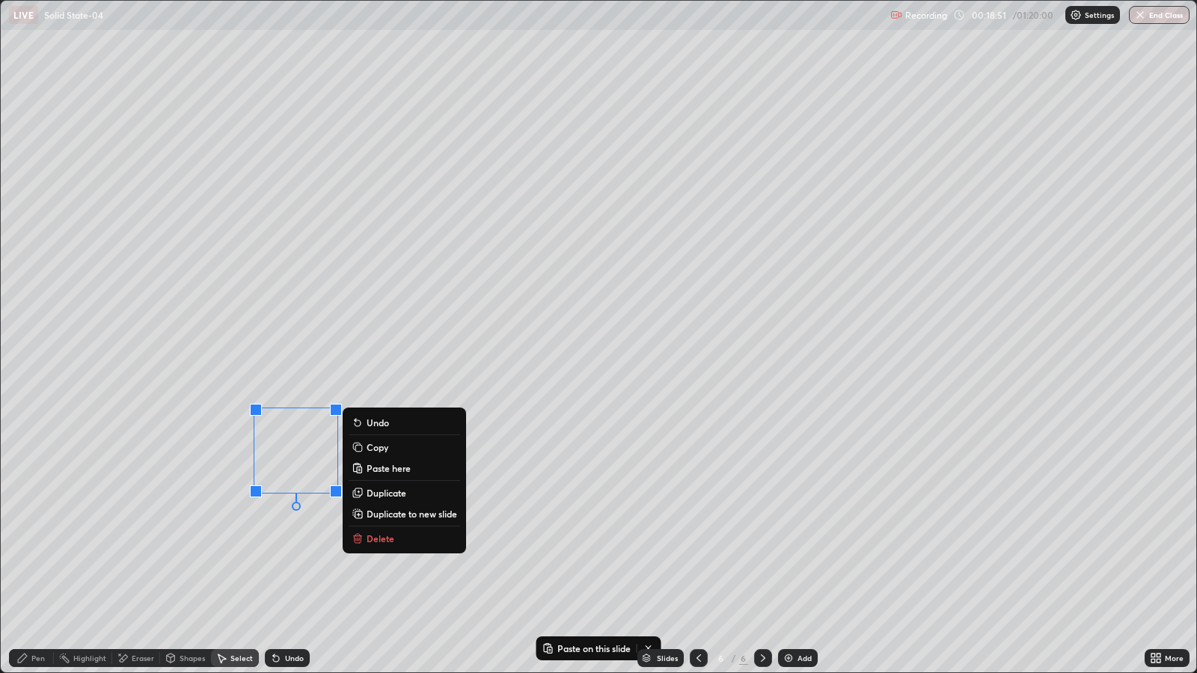
click at [492, 381] on div "0 ° Undo Copy Paste here Duplicate Duplicate to new slide Delete" at bounding box center [599, 337] width 1196 height 672
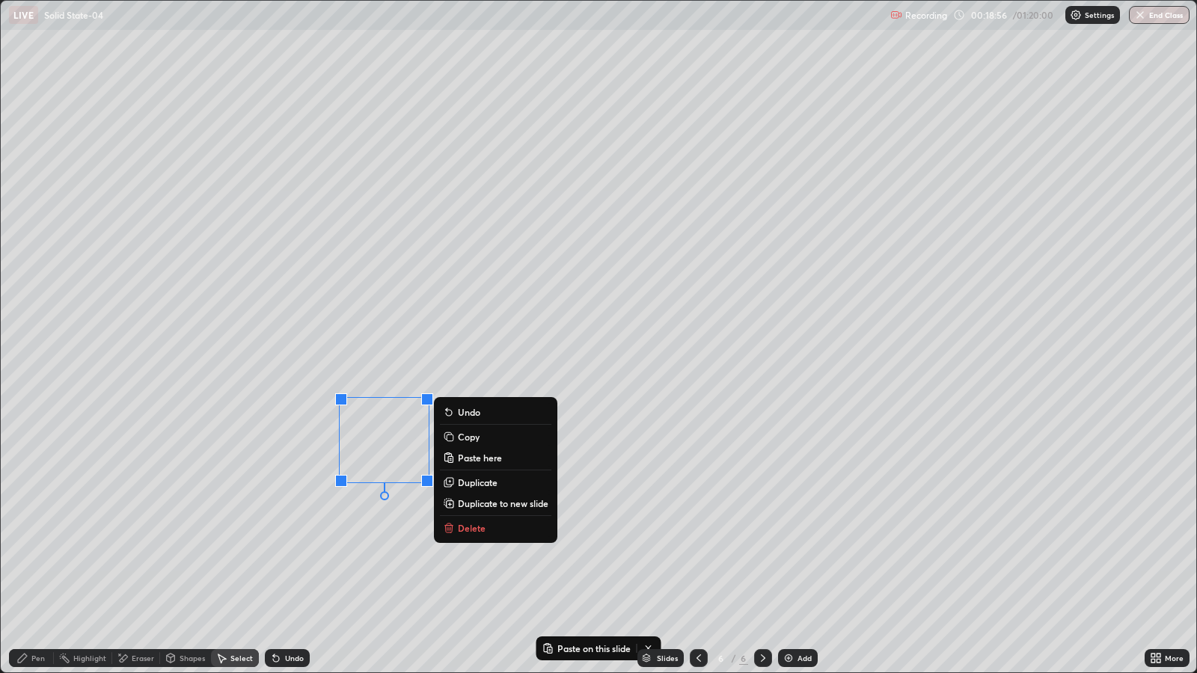
click at [655, 411] on div "0 ° Undo Copy Paste here Duplicate Duplicate to new slide Delete" at bounding box center [599, 337] width 1196 height 672
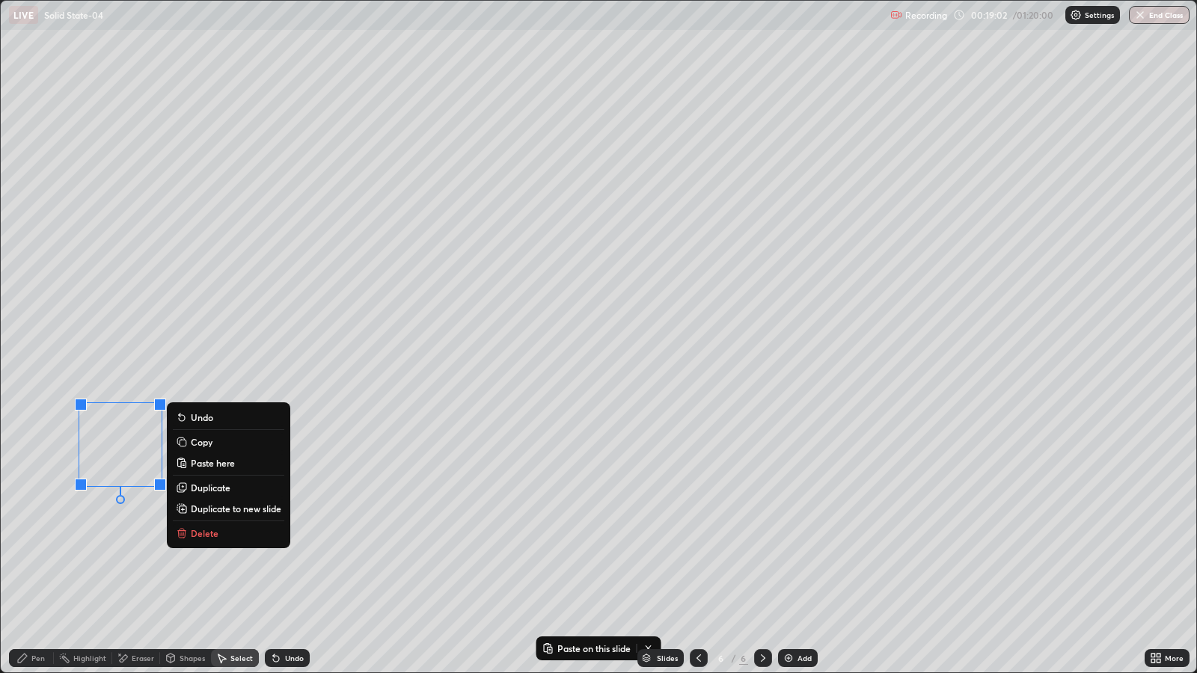
click at [217, 354] on div "0 ° Undo Copy Paste here Duplicate Duplicate to new slide Delete" at bounding box center [599, 337] width 1196 height 672
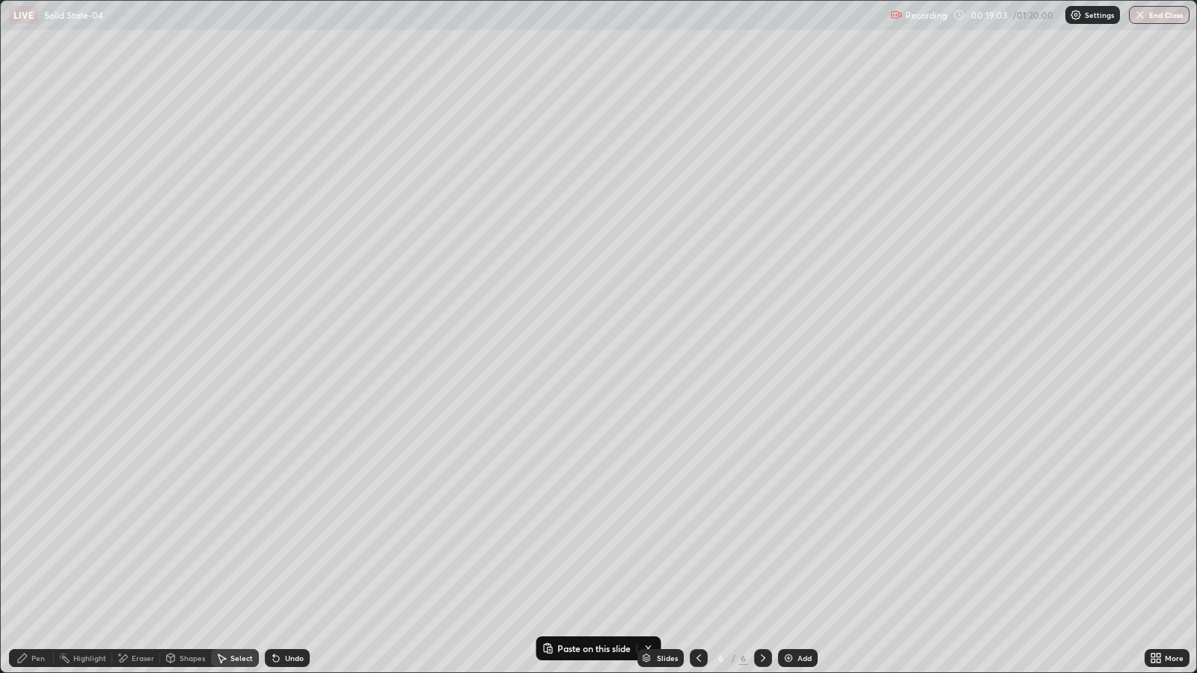
click at [0, 0] on button "Copy" at bounding box center [0, 0] width 0 height 0
click at [275, 248] on div "0 ° Undo Copy Paste here Duplicate Duplicate to new slide Delete" at bounding box center [599, 337] width 1196 height 672
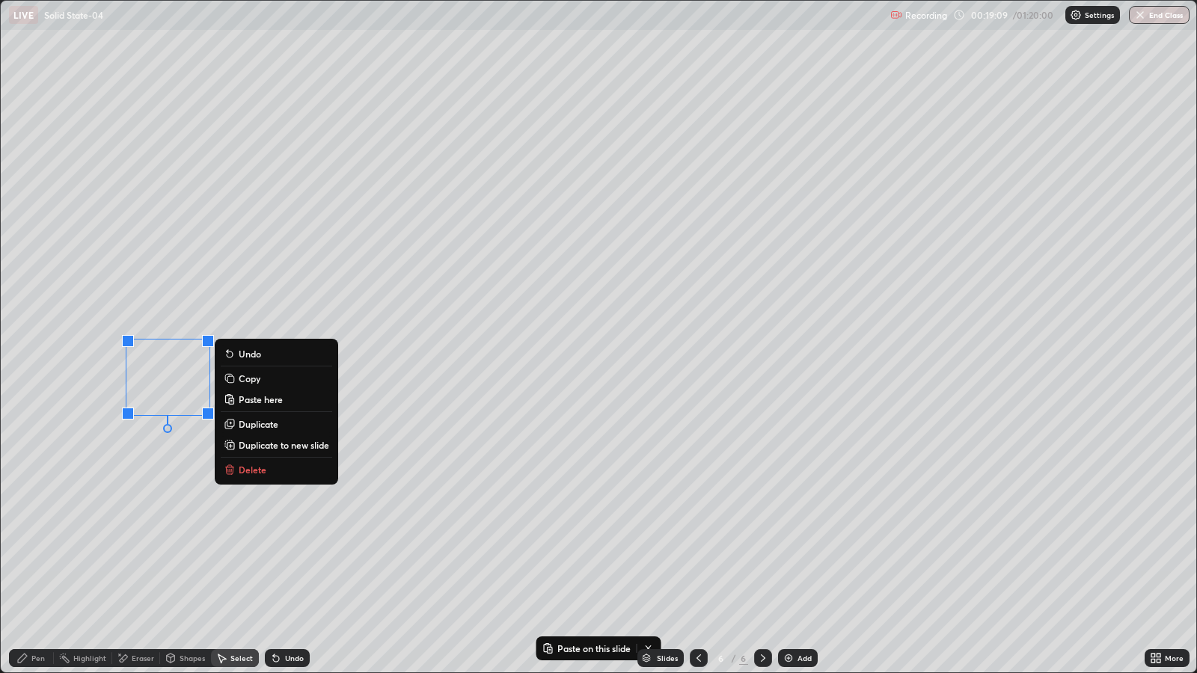
click at [413, 257] on div "0 ° Undo Copy Paste here Duplicate Duplicate to new slide Delete" at bounding box center [599, 337] width 1196 height 672
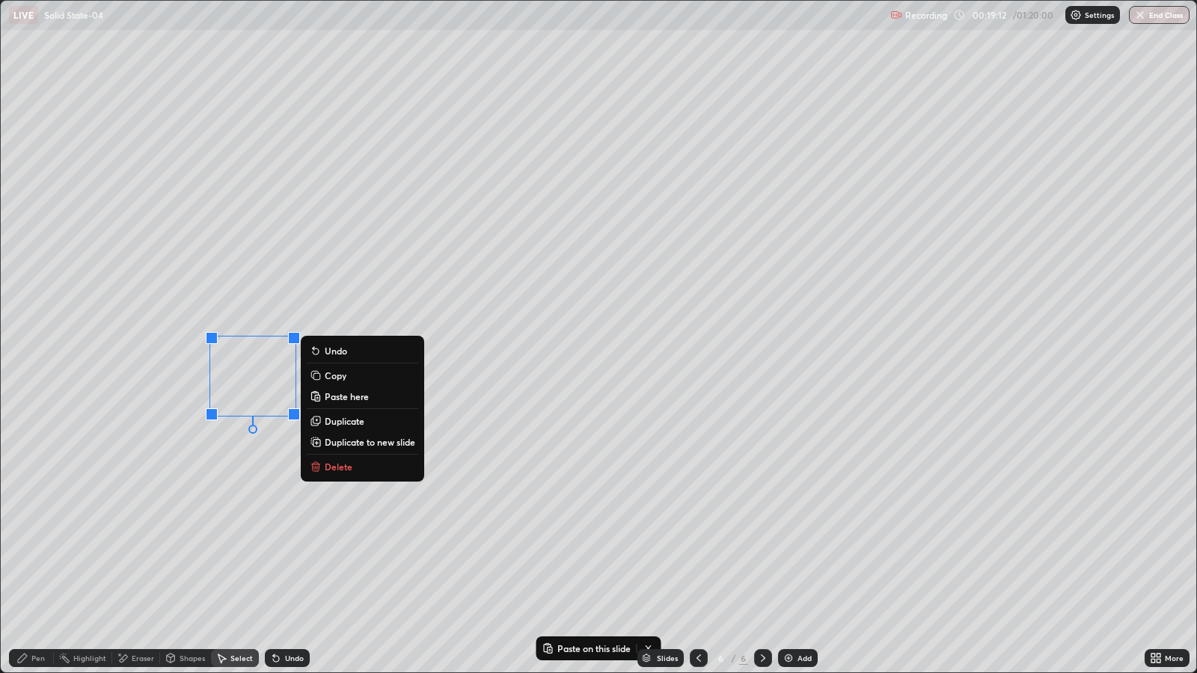
click at [577, 284] on div "0 ° Undo Copy Paste here Duplicate Duplicate to new slide Delete" at bounding box center [599, 337] width 1196 height 672
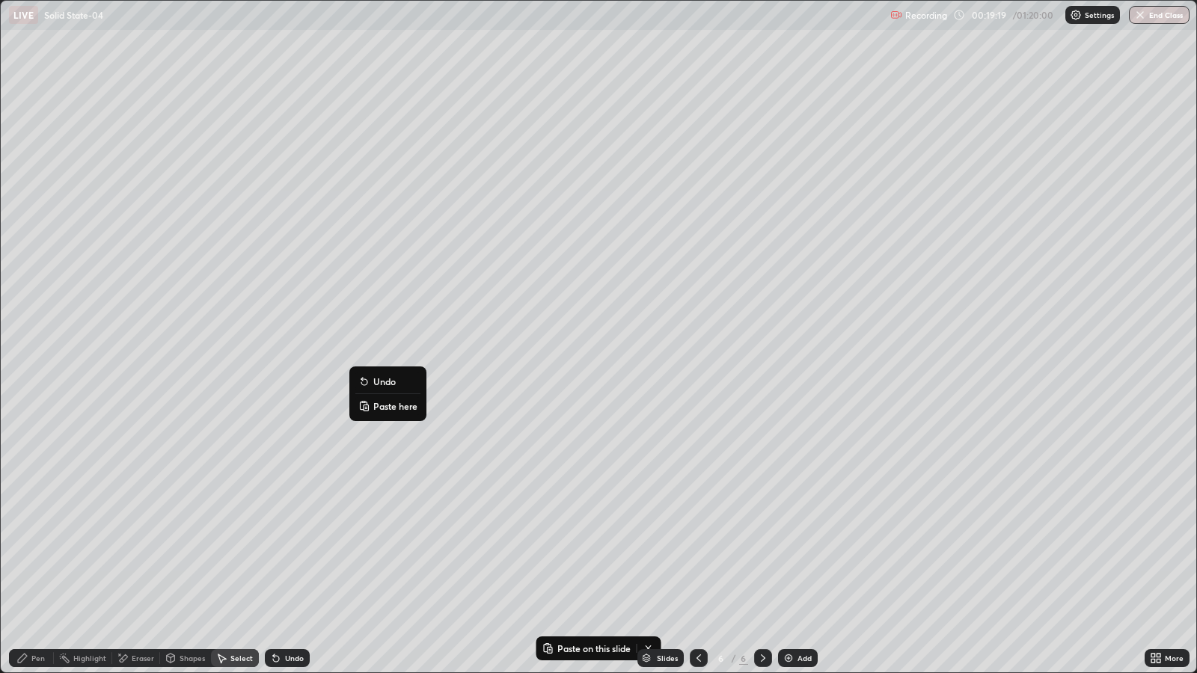
click at [28, 460] on div "Erase all" at bounding box center [27, 337] width 36 height 614
click at [166, 382] on div "0 ° Undo Copy Paste here Duplicate Duplicate to new slide Delete" at bounding box center [599, 337] width 1196 height 672
click at [35, 547] on div "Pen" at bounding box center [37, 658] width 13 height 7
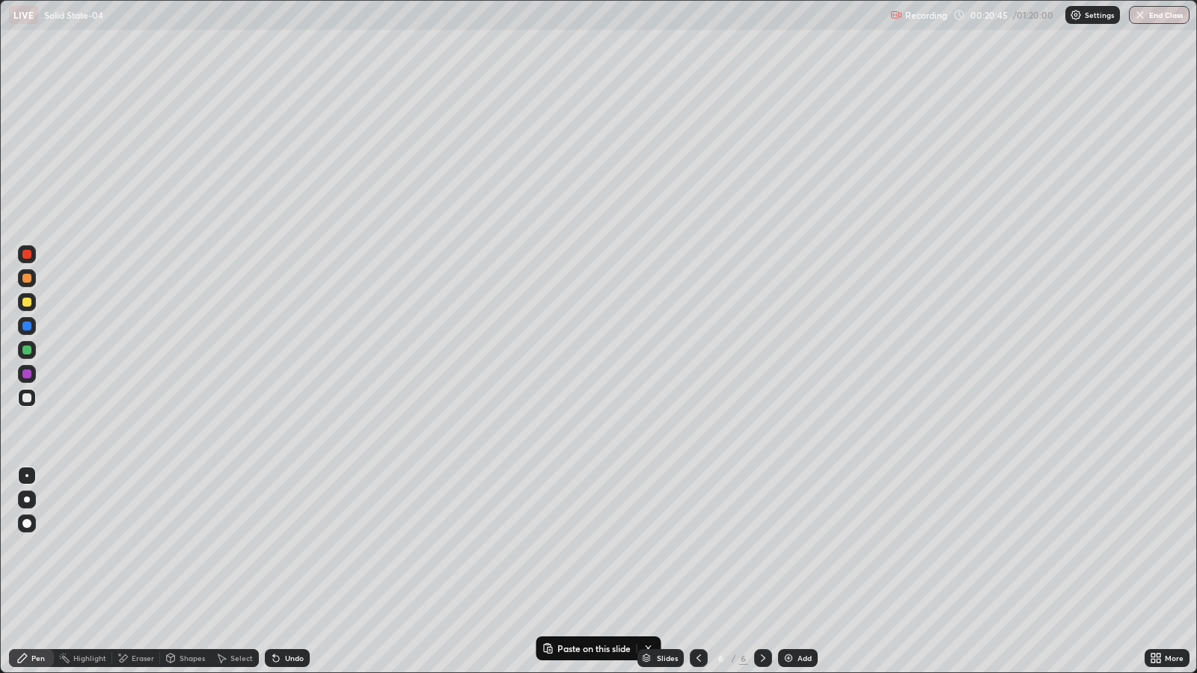
click at [273, 547] on icon at bounding box center [276, 659] width 6 height 6
click at [182, 547] on div "Shapes" at bounding box center [192, 658] width 25 height 7
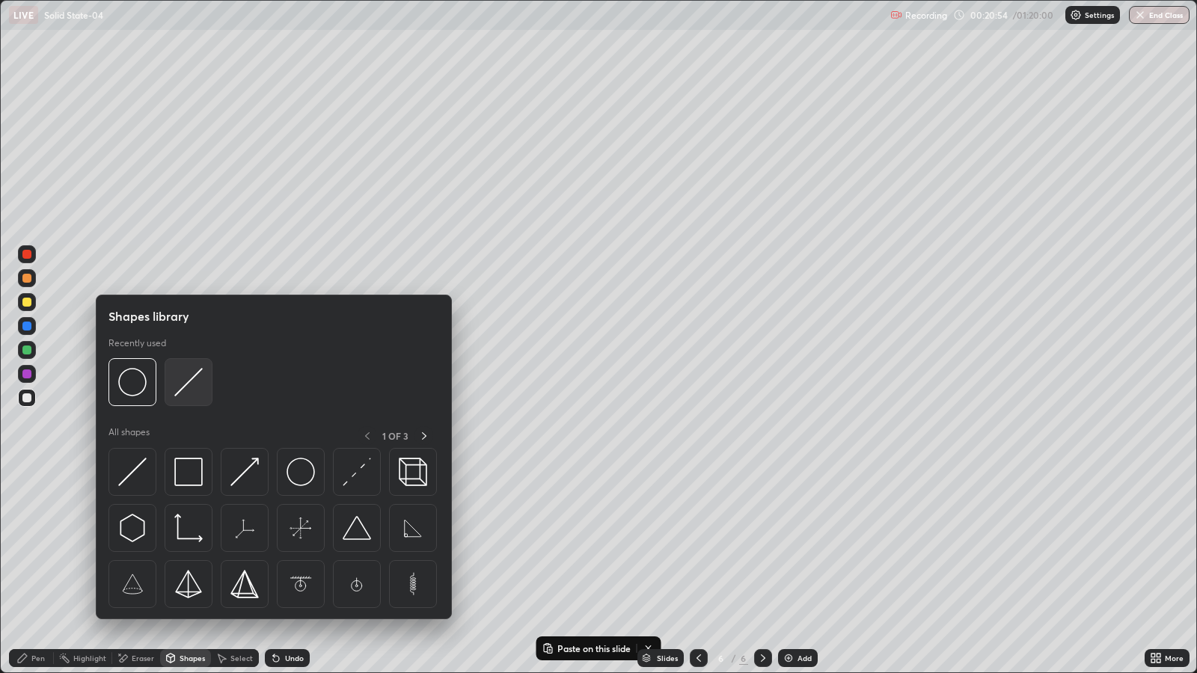
click at [187, 382] on img at bounding box center [188, 382] width 28 height 28
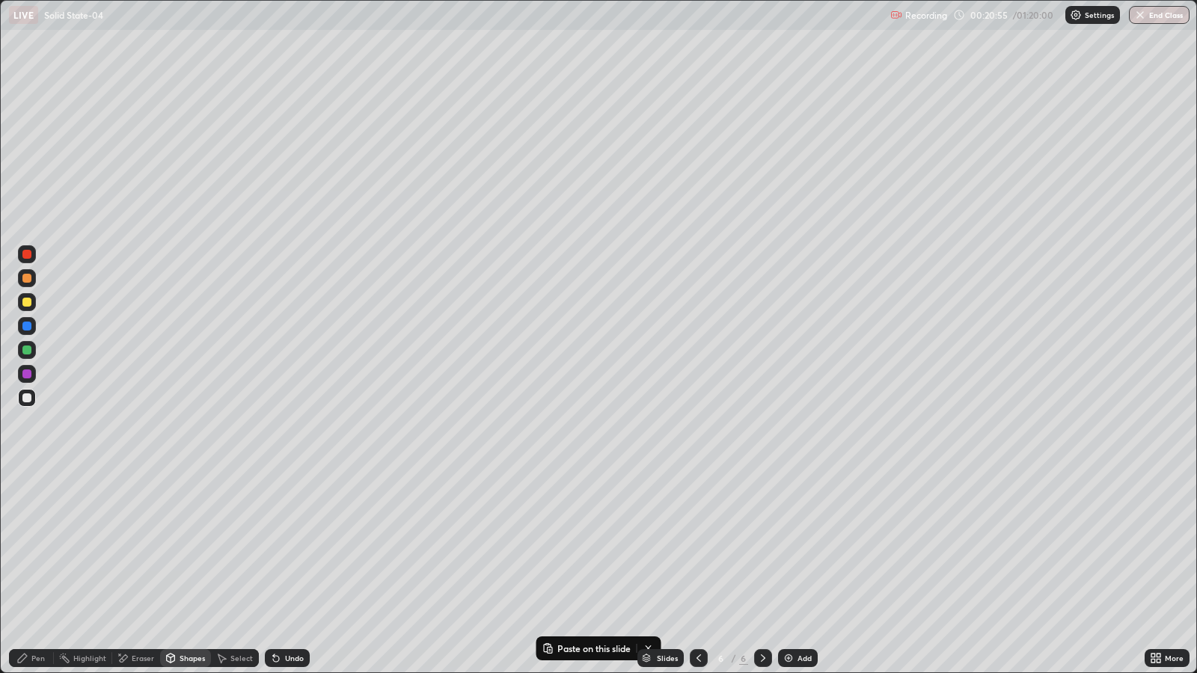
click at [31, 299] on div at bounding box center [27, 302] width 18 height 18
click at [28, 398] on div at bounding box center [26, 398] width 9 height 9
click at [41, 547] on div "Pen" at bounding box center [37, 658] width 13 height 7
click at [26, 301] on div at bounding box center [26, 302] width 9 height 9
click at [192, 547] on div "Shapes" at bounding box center [192, 658] width 25 height 7
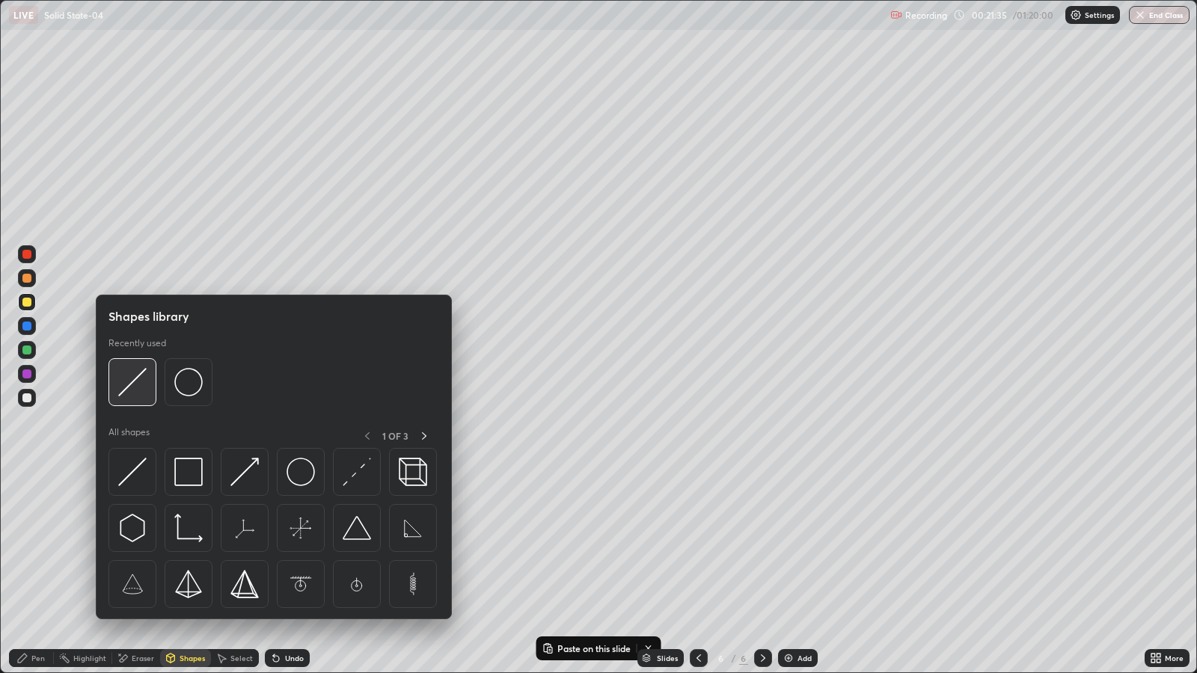
click at [138, 382] on img at bounding box center [132, 382] width 28 height 28
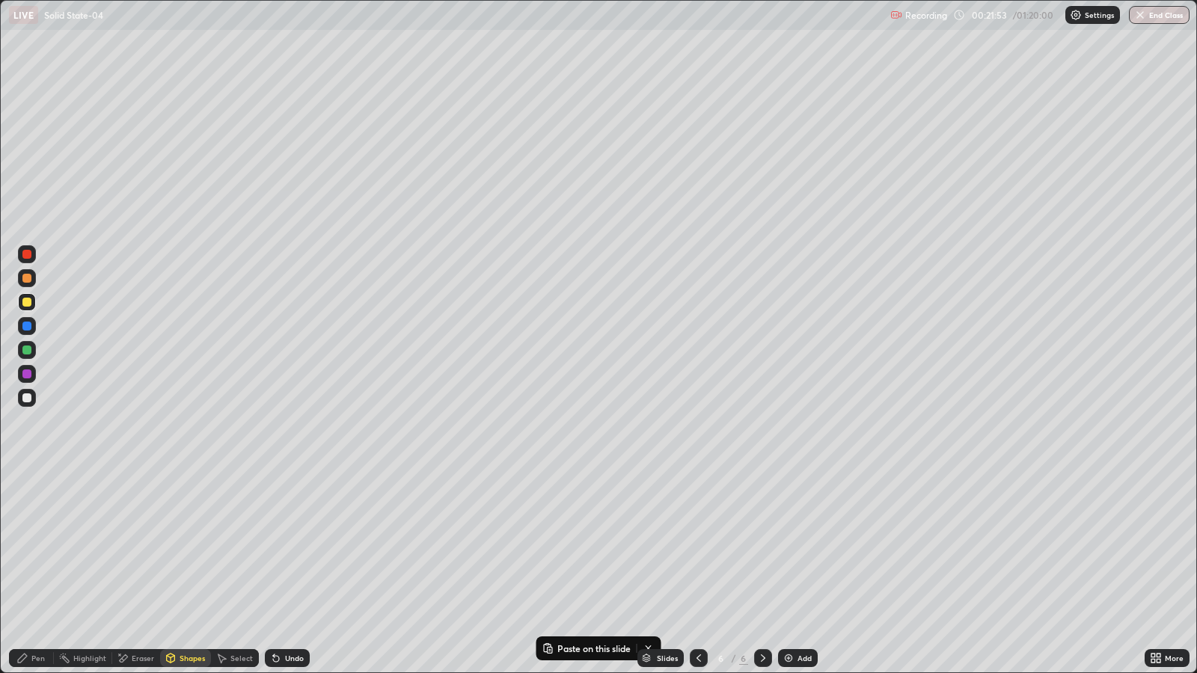
click at [22, 398] on div at bounding box center [26, 398] width 9 height 9
click at [32, 547] on div "Pen" at bounding box center [37, 658] width 13 height 7
click at [276, 547] on icon at bounding box center [276, 659] width 6 height 6
click at [277, 547] on icon at bounding box center [276, 659] width 6 height 6
click at [287, 547] on div "Undo" at bounding box center [287, 659] width 45 height 18
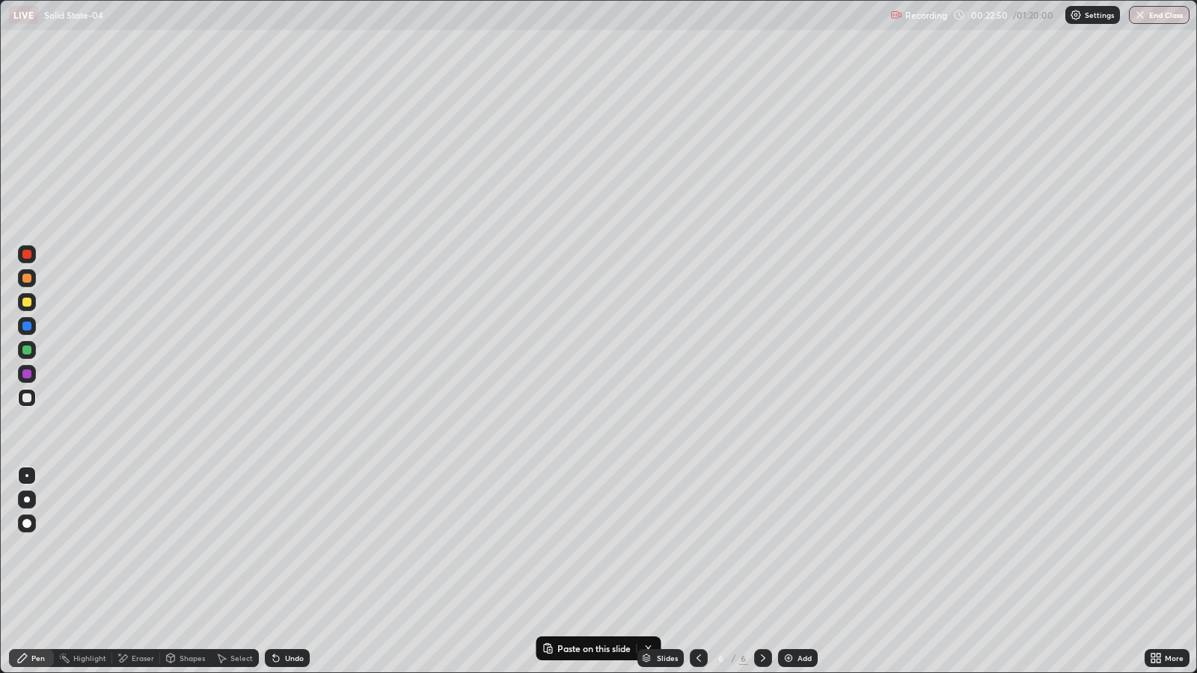
click at [292, 547] on div "Undo" at bounding box center [287, 659] width 45 height 18
click at [298, 547] on div "Undo" at bounding box center [287, 659] width 45 height 18
click at [279, 547] on icon at bounding box center [276, 659] width 12 height 12
click at [280, 547] on div "Undo" at bounding box center [287, 659] width 45 height 18
click at [282, 547] on div "Undo" at bounding box center [287, 659] width 45 height 18
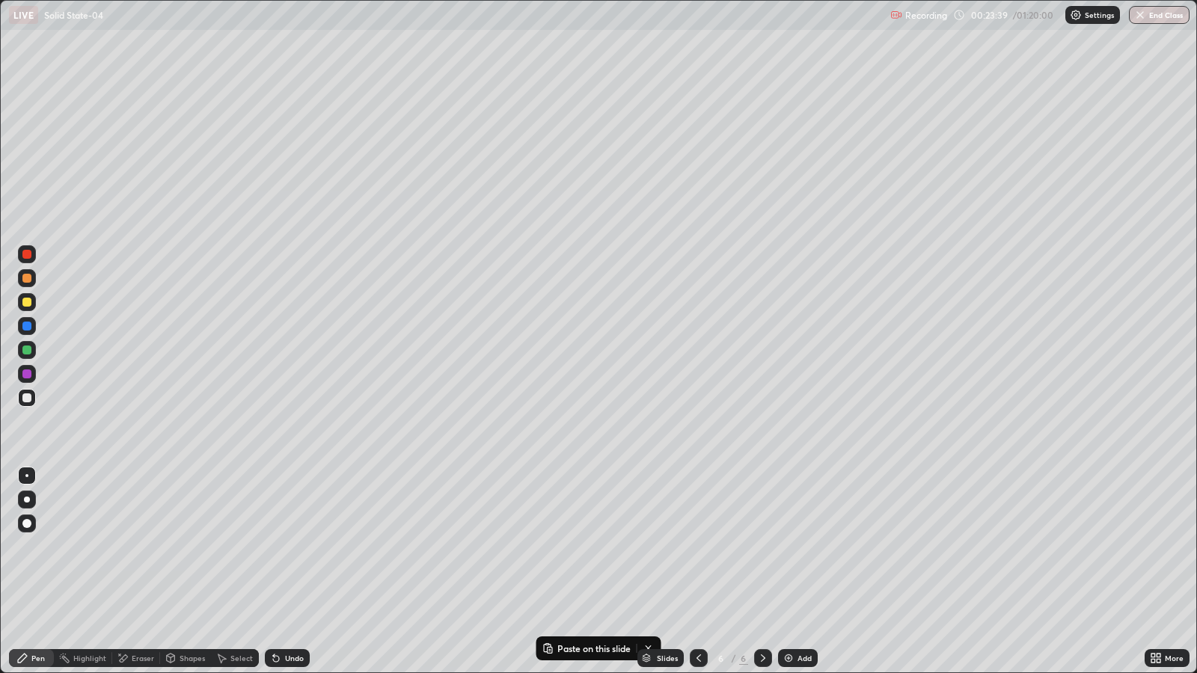
click at [273, 547] on icon at bounding box center [276, 659] width 6 height 6
click at [275, 547] on icon at bounding box center [276, 659] width 6 height 6
click at [273, 547] on icon at bounding box center [276, 659] width 6 height 6
click at [141, 547] on div "Eraser" at bounding box center [143, 658] width 22 height 7
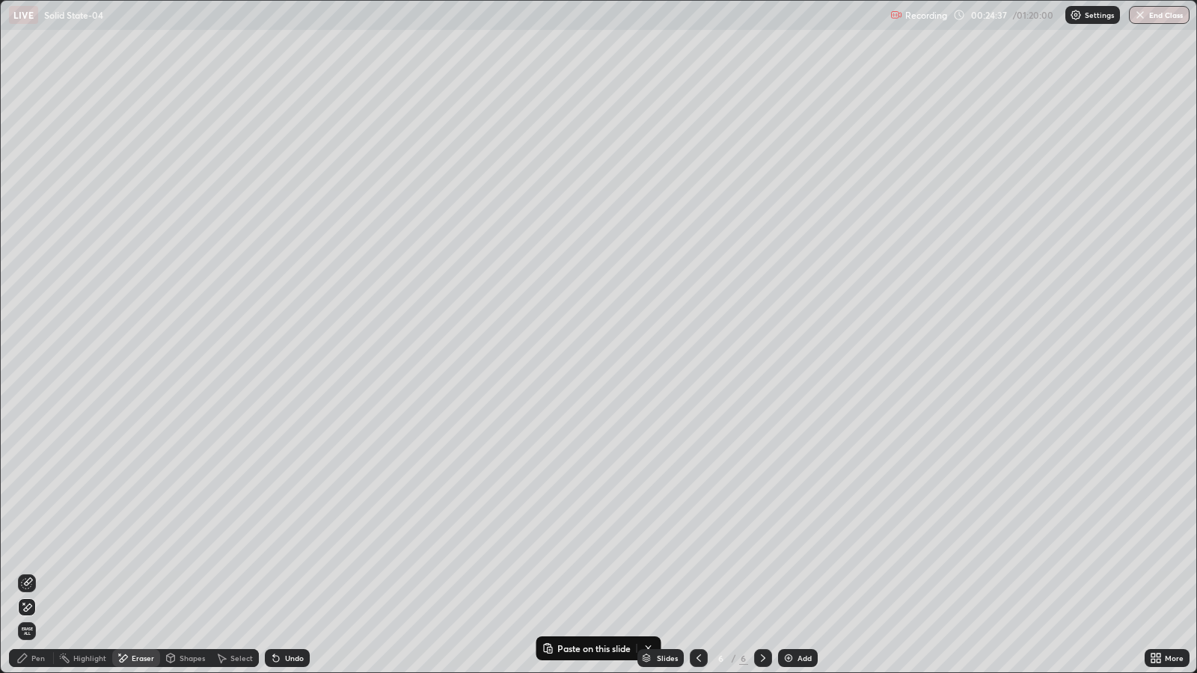
click at [39, 547] on div "Pen" at bounding box center [37, 658] width 13 height 7
click at [798, 547] on div "Add" at bounding box center [805, 658] width 14 height 7
click at [184, 547] on div "Shapes" at bounding box center [192, 658] width 25 height 7
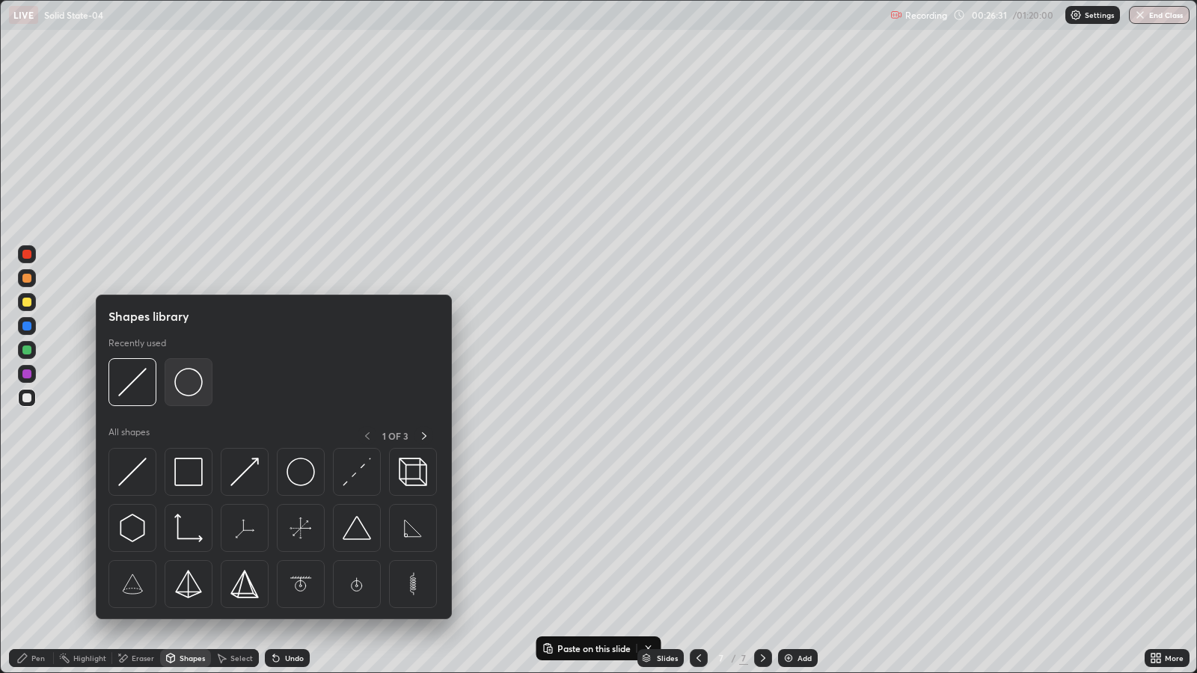
click at [191, 380] on img at bounding box center [188, 382] width 28 height 28
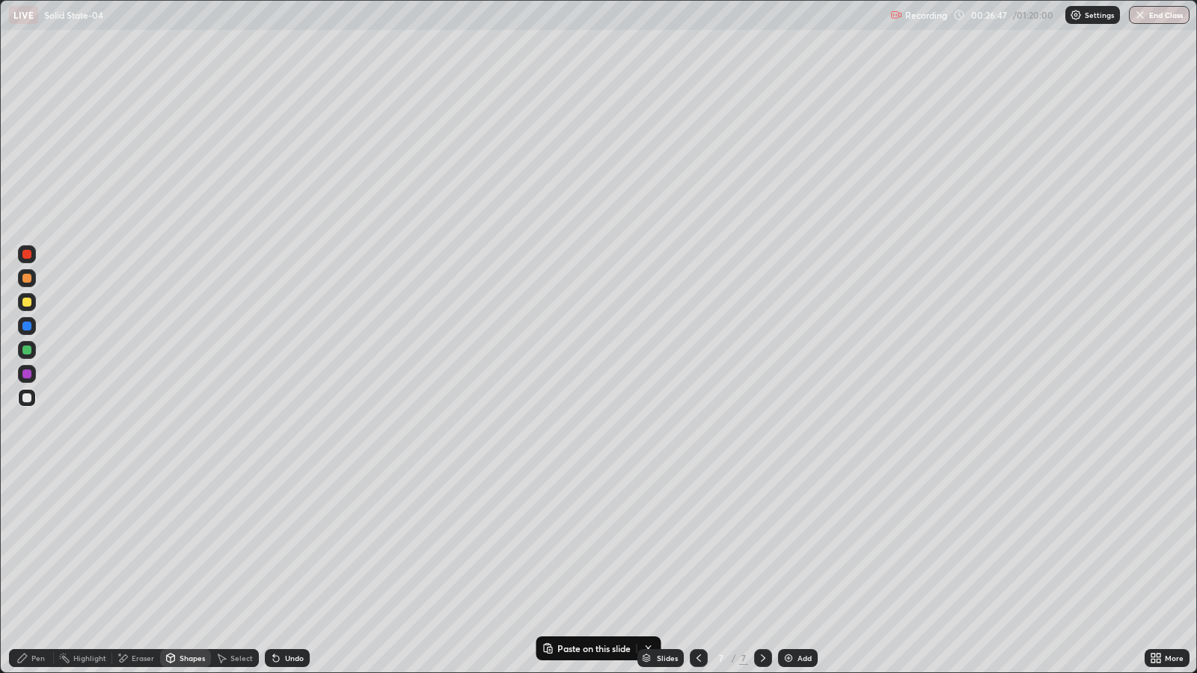
click at [274, 547] on icon at bounding box center [276, 659] width 6 height 6
click at [231, 547] on div "Select" at bounding box center [241, 658] width 22 height 7
click at [222, 547] on div "0 ° Undo Copy Paste here Duplicate Duplicate to new slide Delete" at bounding box center [599, 337] width 1196 height 672
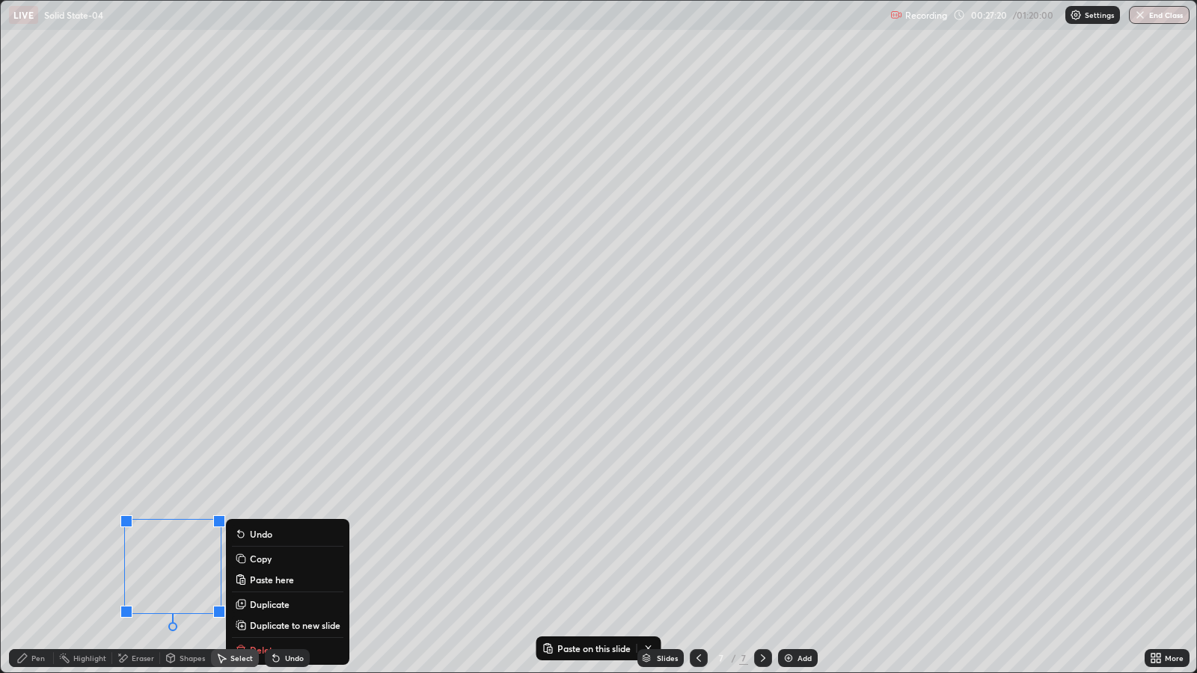
click at [373, 547] on div "0 ° Undo Copy Paste here Duplicate Duplicate to new slide Delete" at bounding box center [599, 337] width 1196 height 672
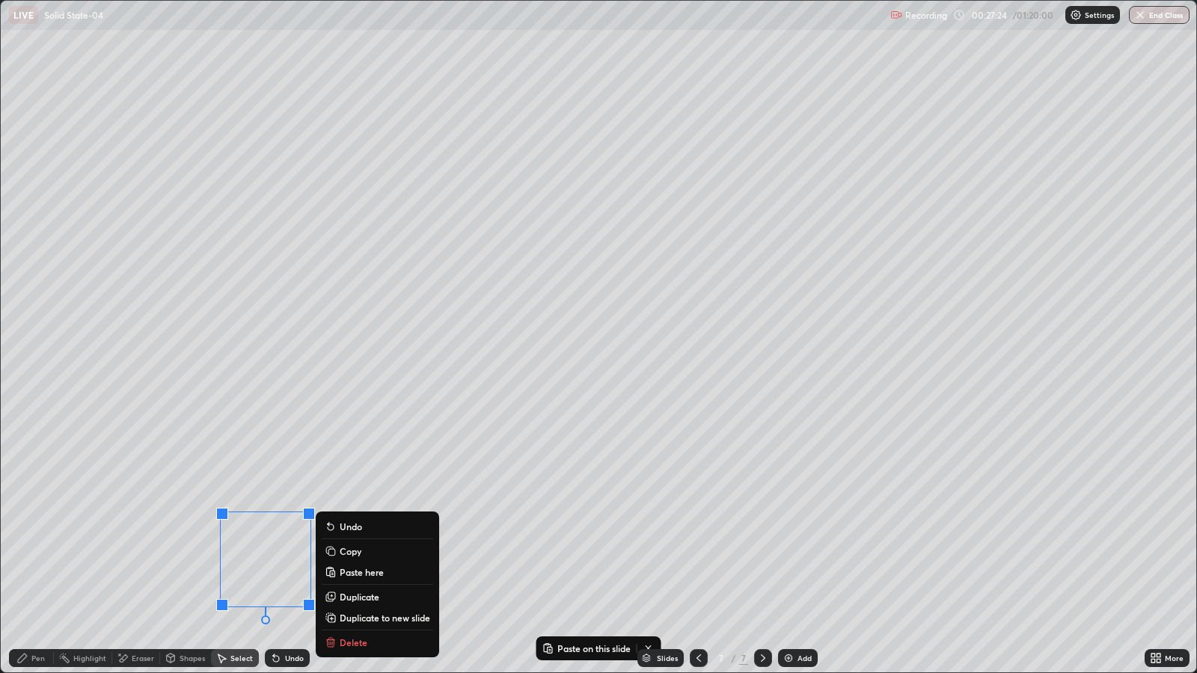
click at [527, 547] on div "0 ° Undo Copy Paste here Duplicate Duplicate to new slide Delete" at bounding box center [599, 337] width 1196 height 672
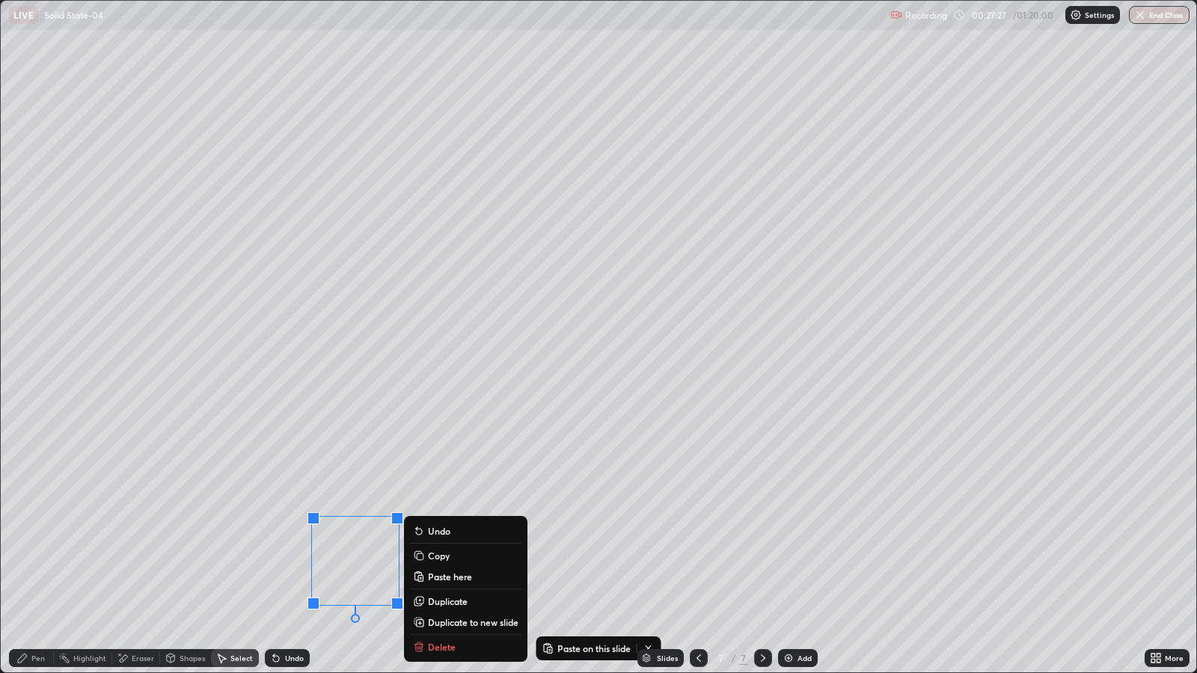
click at [212, 392] on div "0 ° Undo Copy Paste here Duplicate Duplicate to new slide Delete" at bounding box center [599, 337] width 1196 height 672
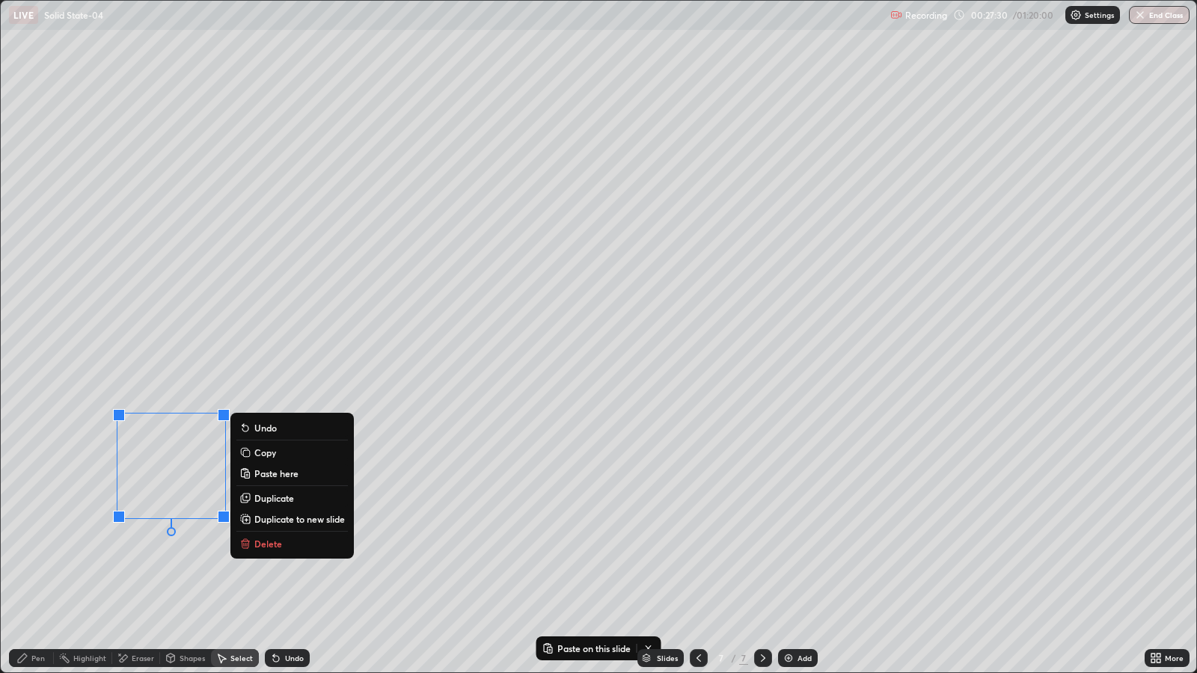
click at [374, 403] on div "0 ° Undo Copy Paste here Duplicate Duplicate to new slide Delete" at bounding box center [599, 337] width 1196 height 672
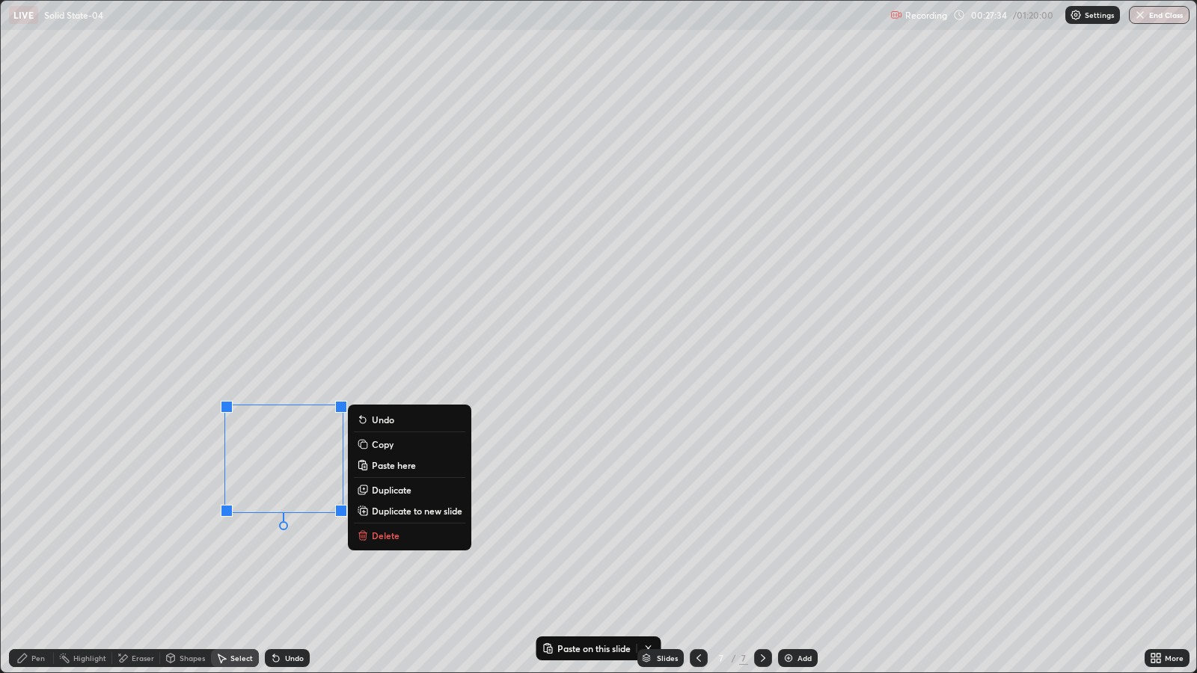
click at [284, 460] on div "0 ° Undo Copy Paste here Duplicate Duplicate to new slide Delete" at bounding box center [599, 337] width 1196 height 672
click at [376, 539] on p "Delete" at bounding box center [386, 536] width 28 height 12
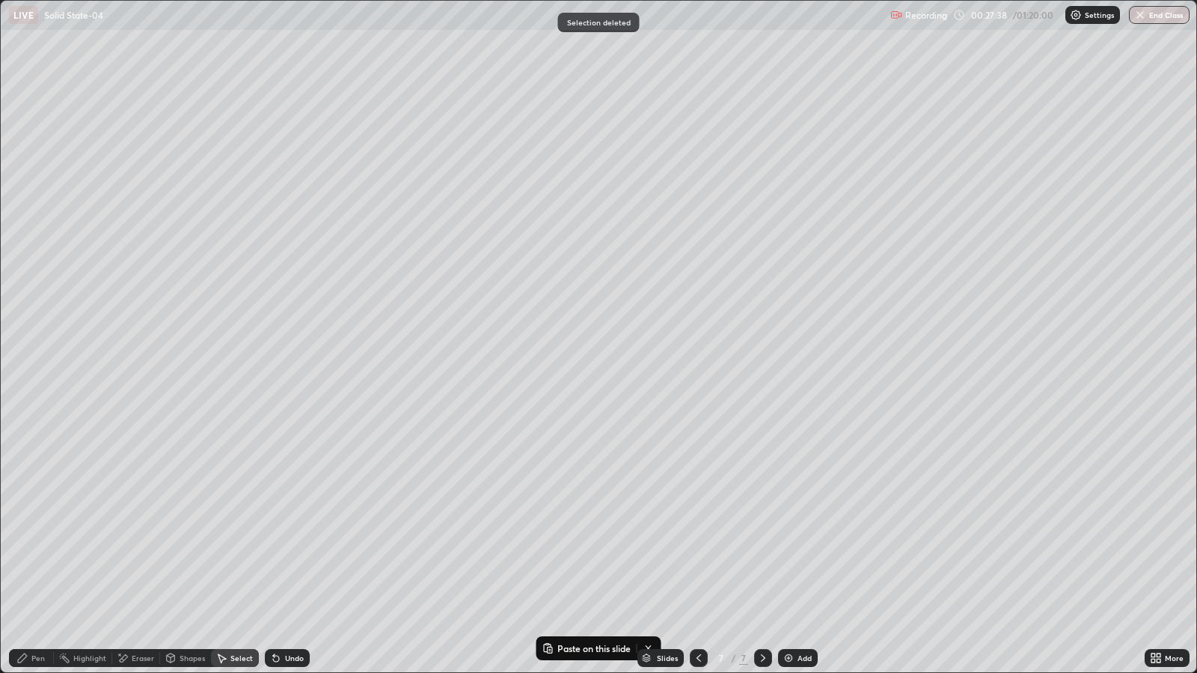
click at [177, 547] on div "Shapes" at bounding box center [185, 659] width 51 height 18
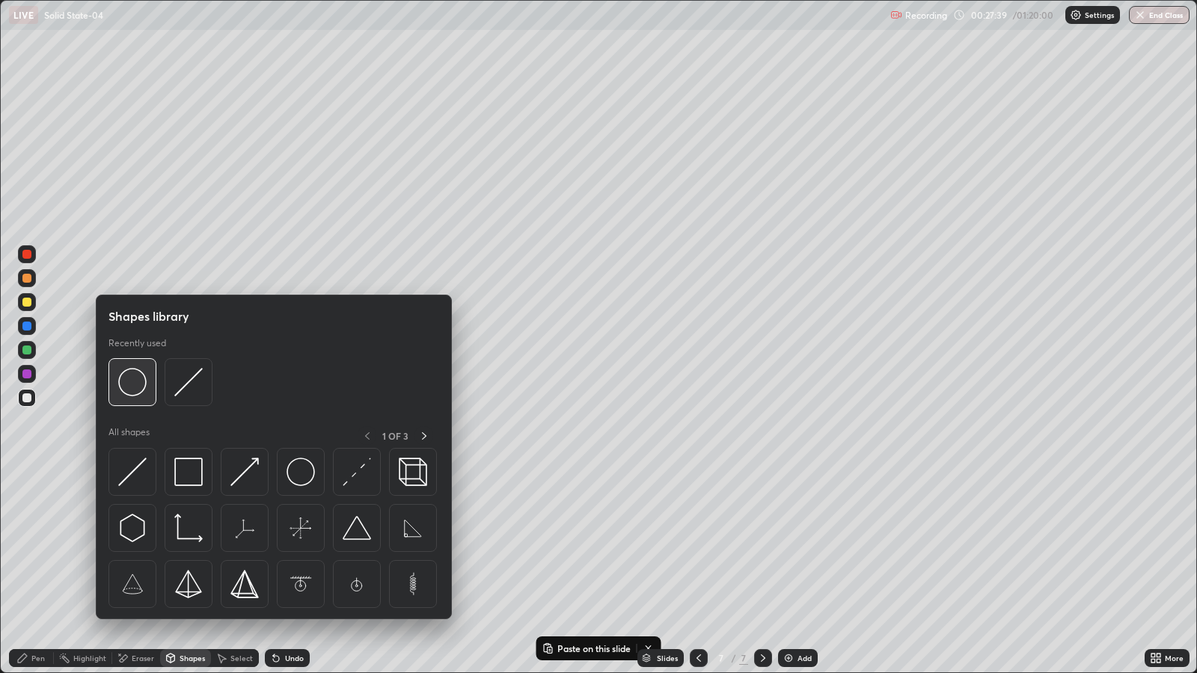
click at [135, 388] on img at bounding box center [132, 382] width 28 height 28
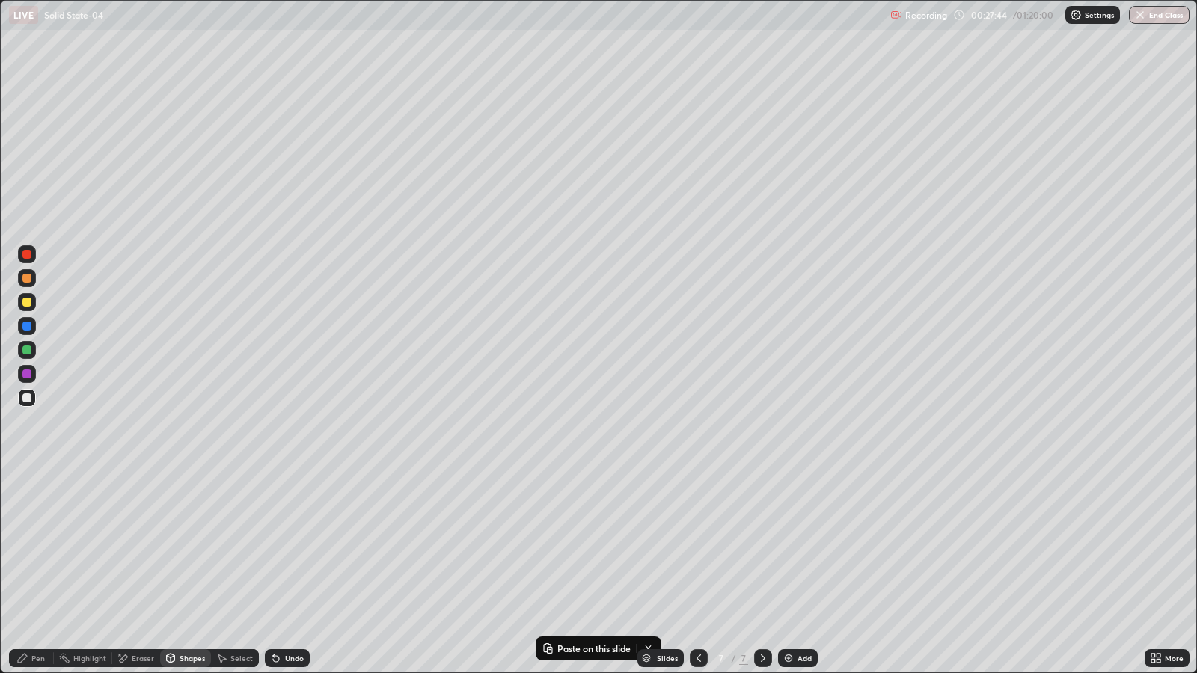
click at [236, 547] on div "Select" at bounding box center [241, 658] width 22 height 7
click at [273, 547] on icon at bounding box center [276, 659] width 6 height 6
click at [180, 547] on div "Shapes" at bounding box center [192, 658] width 25 height 7
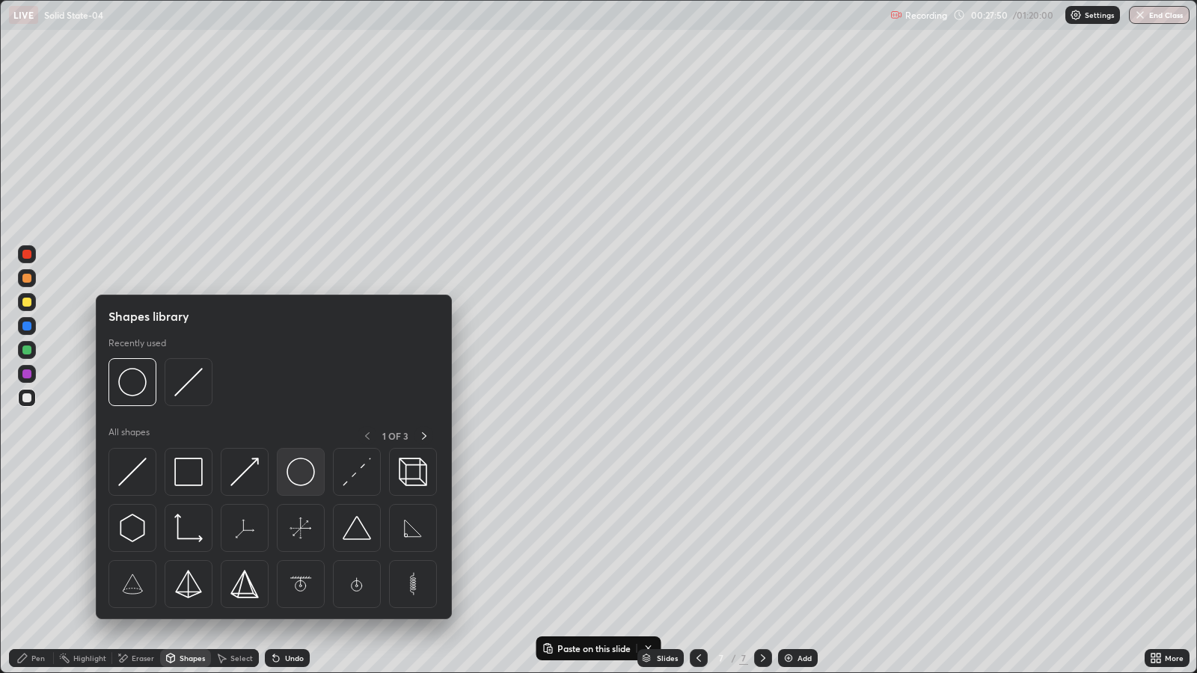
click at [299, 471] on img at bounding box center [301, 472] width 28 height 28
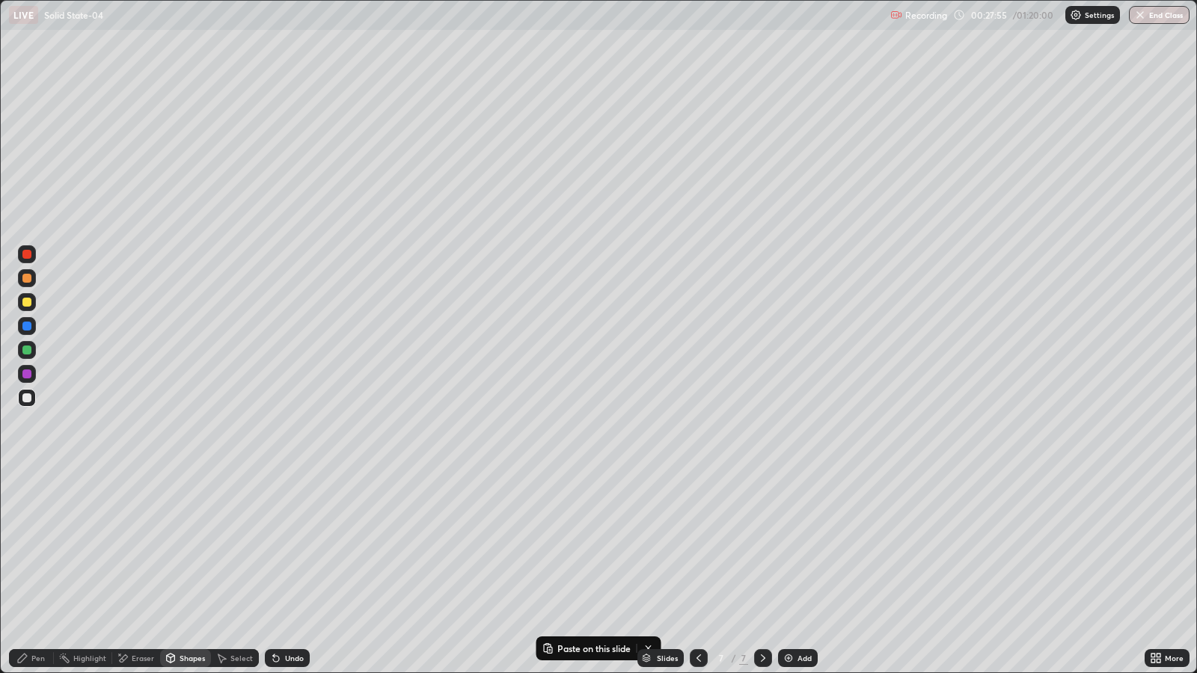
click at [235, 547] on div "Select" at bounding box center [241, 658] width 22 height 7
click at [0, 0] on button "Copy" at bounding box center [0, 0] width 0 height 0
click at [284, 469] on div "0 ° Undo Copy Paste here Duplicate Duplicate to new slide Delete" at bounding box center [599, 337] width 1196 height 672
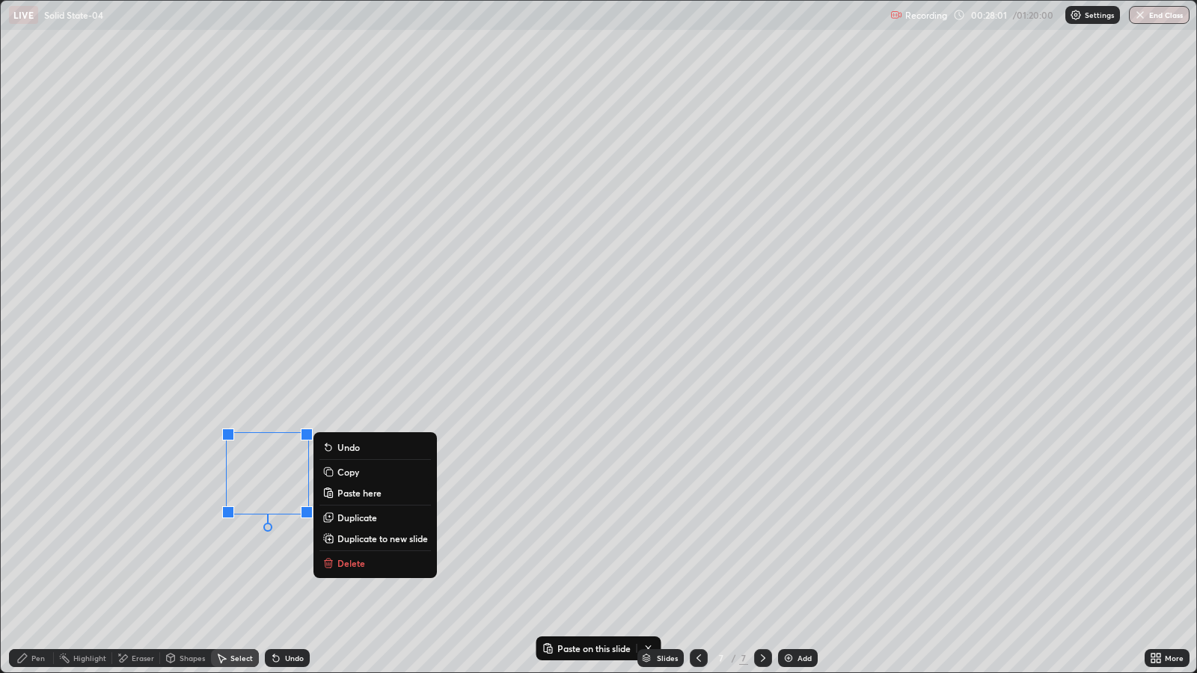
click at [550, 456] on div "0 ° Undo Copy Paste here Duplicate Duplicate to new slide Delete" at bounding box center [599, 337] width 1196 height 672
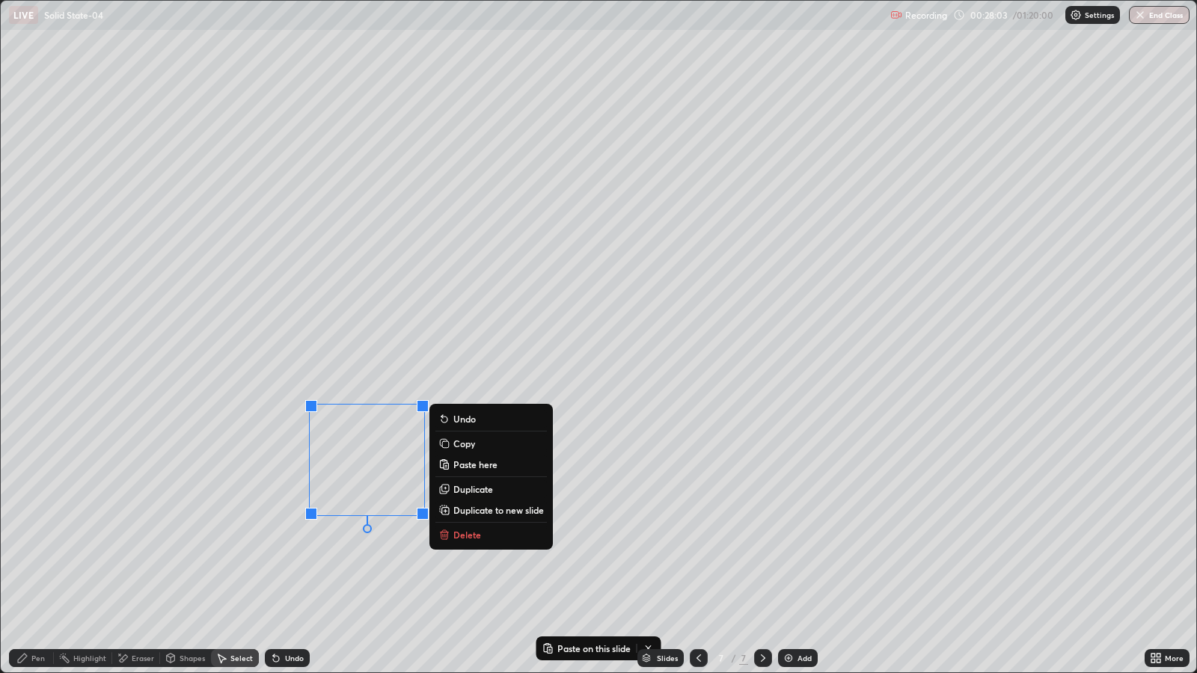
click at [213, 314] on div "0 ° Undo Copy Paste here Duplicate Duplicate to new slide Delete" at bounding box center [599, 337] width 1196 height 672
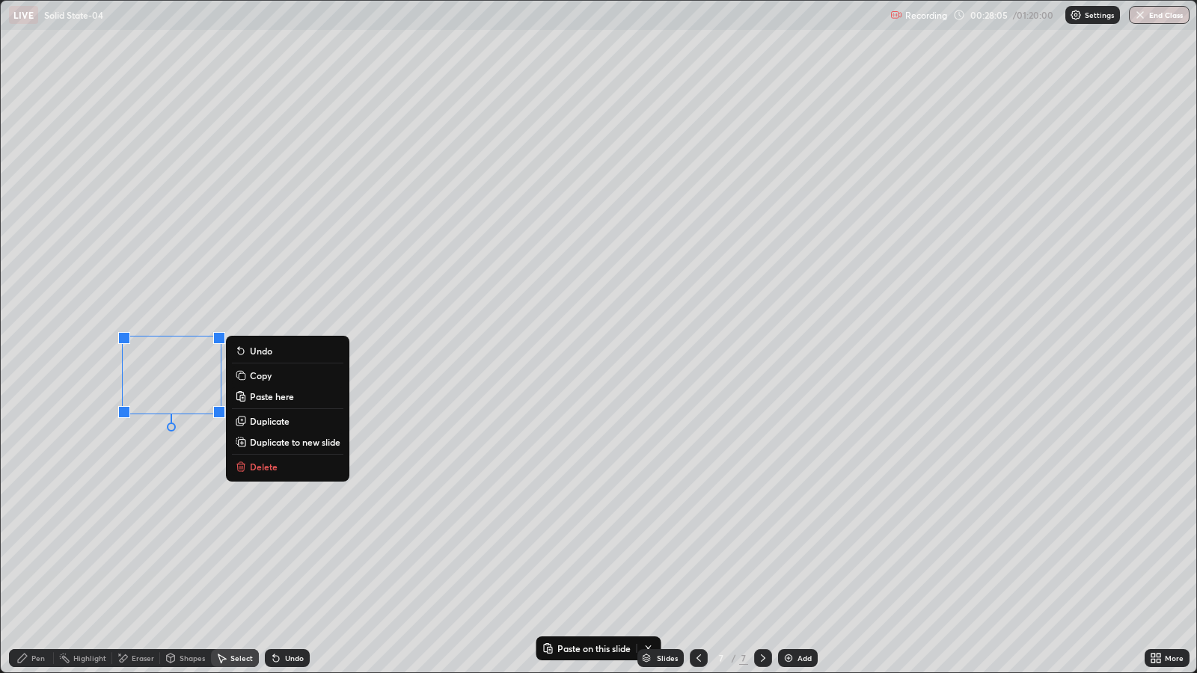
click at [370, 320] on div "0 ° Undo Copy Paste here Duplicate Duplicate to new slide Delete" at bounding box center [599, 337] width 1196 height 672
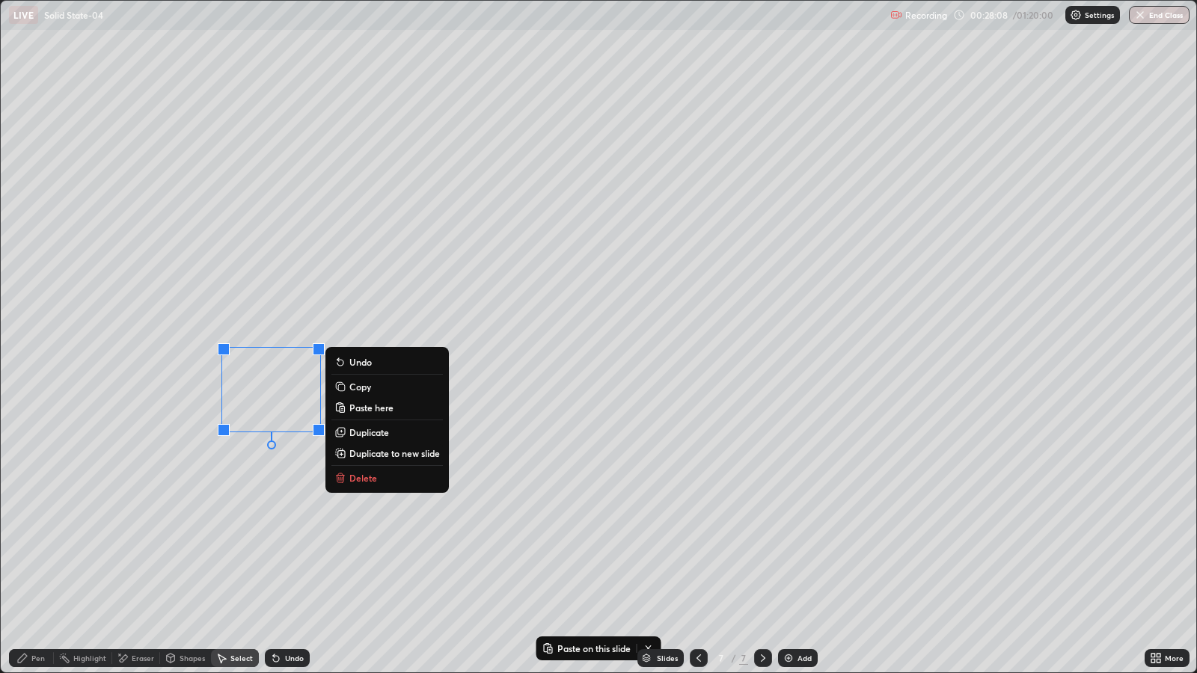
click at [523, 314] on div "0 ° Undo Copy Paste here Duplicate Duplicate to new slide Delete" at bounding box center [599, 337] width 1196 height 672
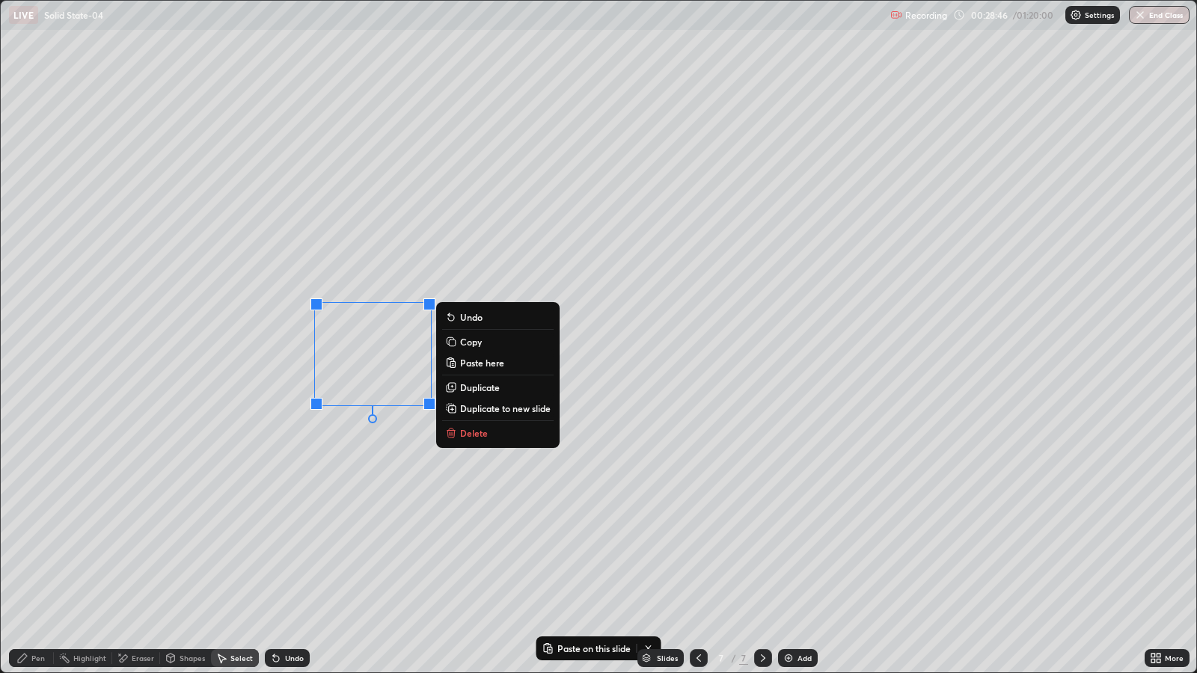
click at [40, 547] on div "Pen" at bounding box center [37, 658] width 13 height 7
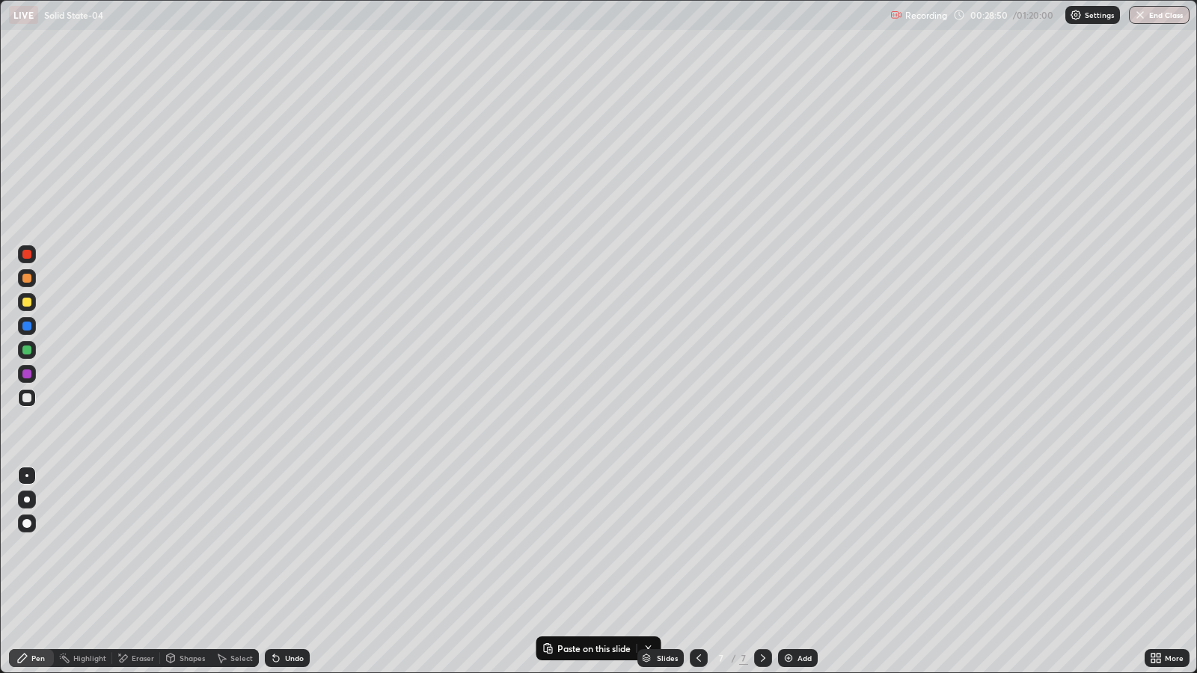
click at [292, 547] on div "Undo" at bounding box center [294, 658] width 19 height 7
click at [28, 300] on div at bounding box center [26, 302] width 9 height 9
click at [22, 399] on div at bounding box center [26, 398] width 9 height 9
click at [798, 547] on div "Add" at bounding box center [805, 658] width 14 height 7
click at [180, 547] on div "Shapes" at bounding box center [192, 658] width 25 height 7
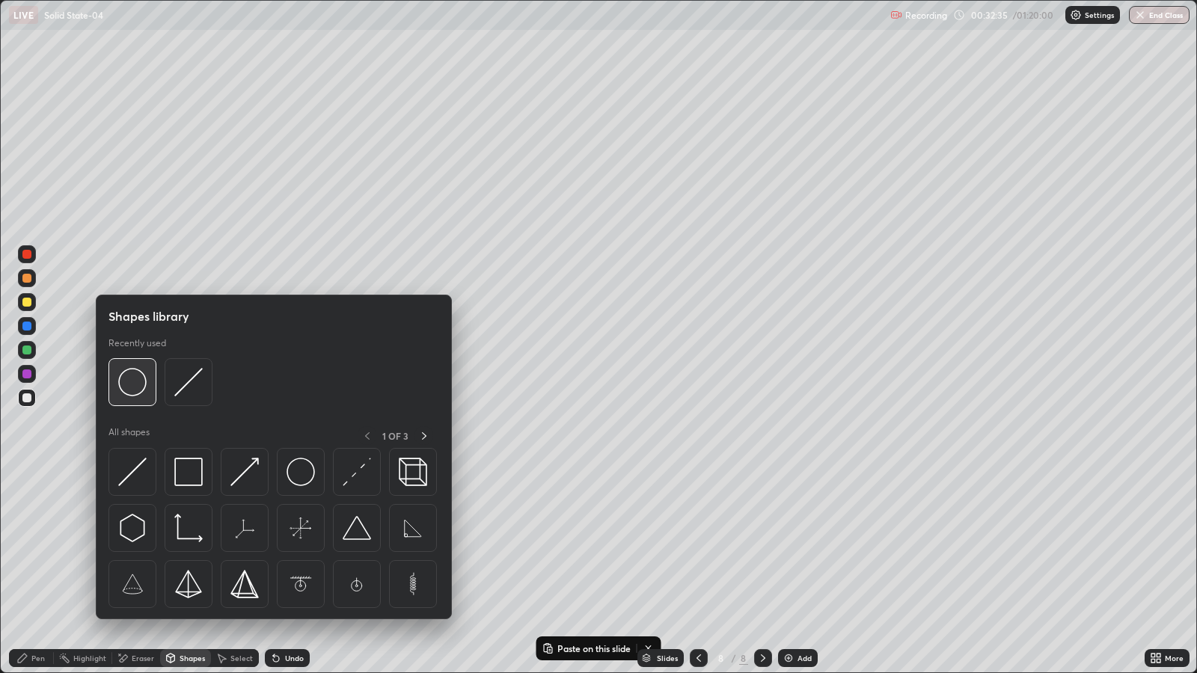
click at [131, 381] on img at bounding box center [132, 382] width 28 height 28
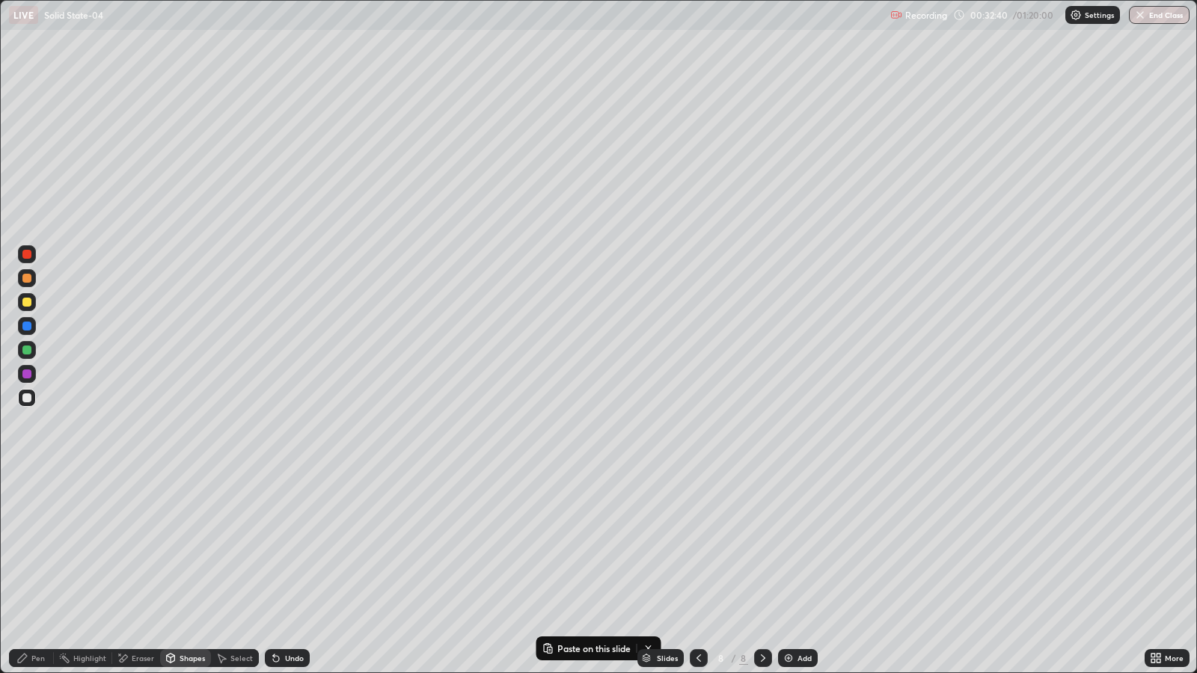
click at [34, 547] on div "Pen" at bounding box center [37, 658] width 13 height 7
click at [273, 547] on icon at bounding box center [276, 659] width 6 height 6
click at [38, 547] on div "Pen" at bounding box center [37, 658] width 13 height 7
click at [275, 547] on icon at bounding box center [276, 659] width 12 height 12
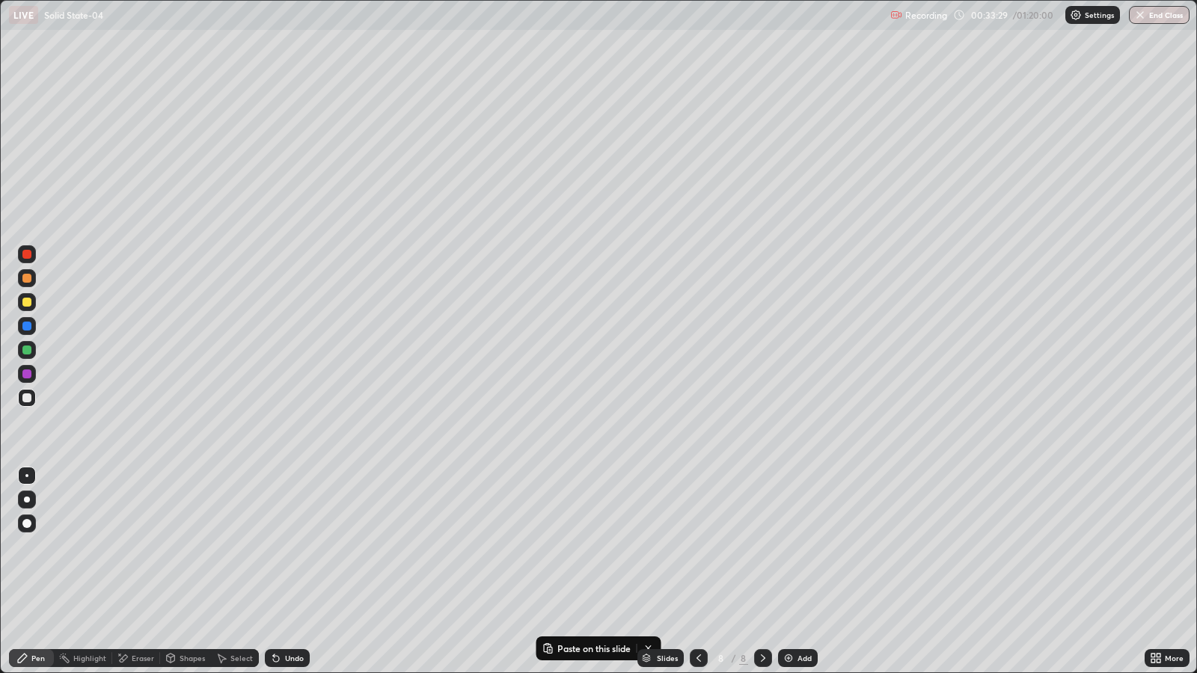
click at [185, 547] on div "Shapes" at bounding box center [192, 658] width 25 height 7
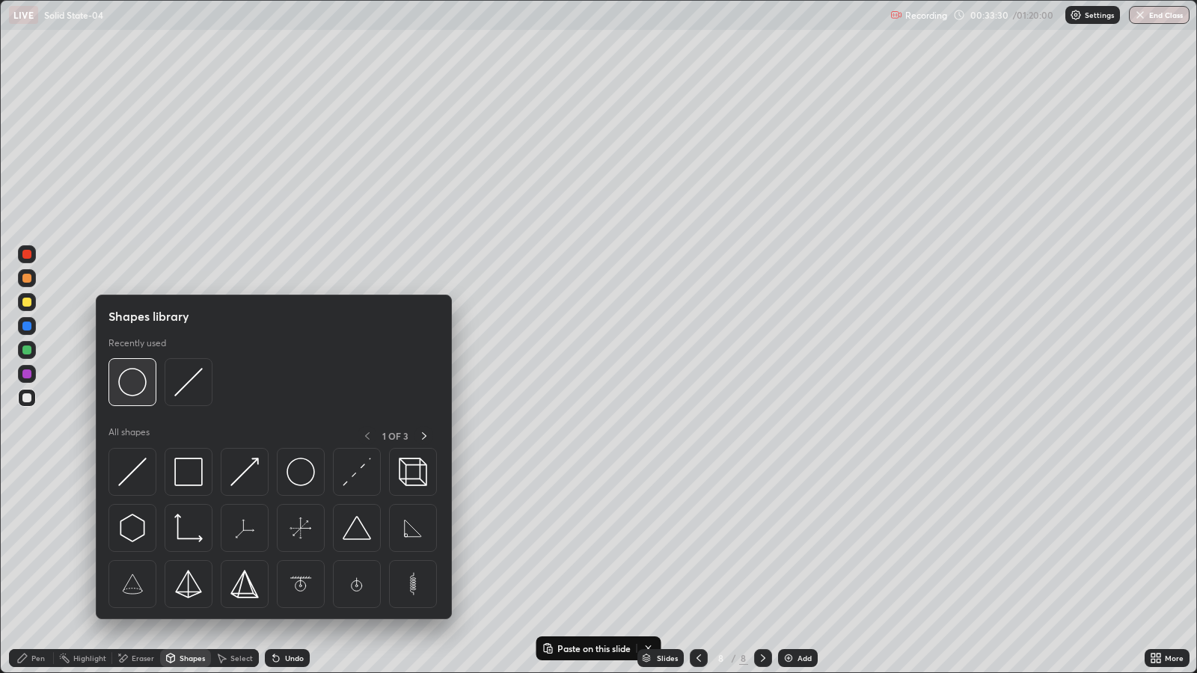
click at [135, 379] on img at bounding box center [132, 382] width 28 height 28
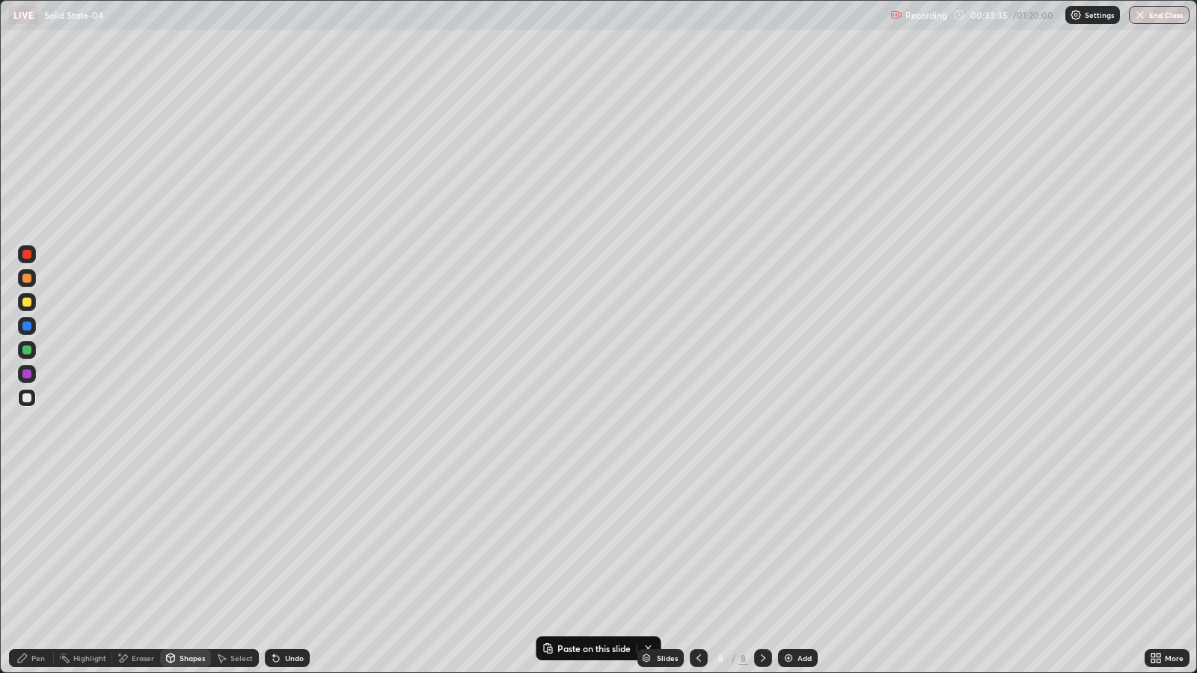
click at [228, 547] on div "Select" at bounding box center [235, 659] width 48 height 18
click at [0, 0] on button "Copy" at bounding box center [0, 0] width 0 height 0
click at [191, 251] on div "0 ° Undo Copy Paste here Duplicate Duplicate to new slide Delete" at bounding box center [599, 337] width 1196 height 672
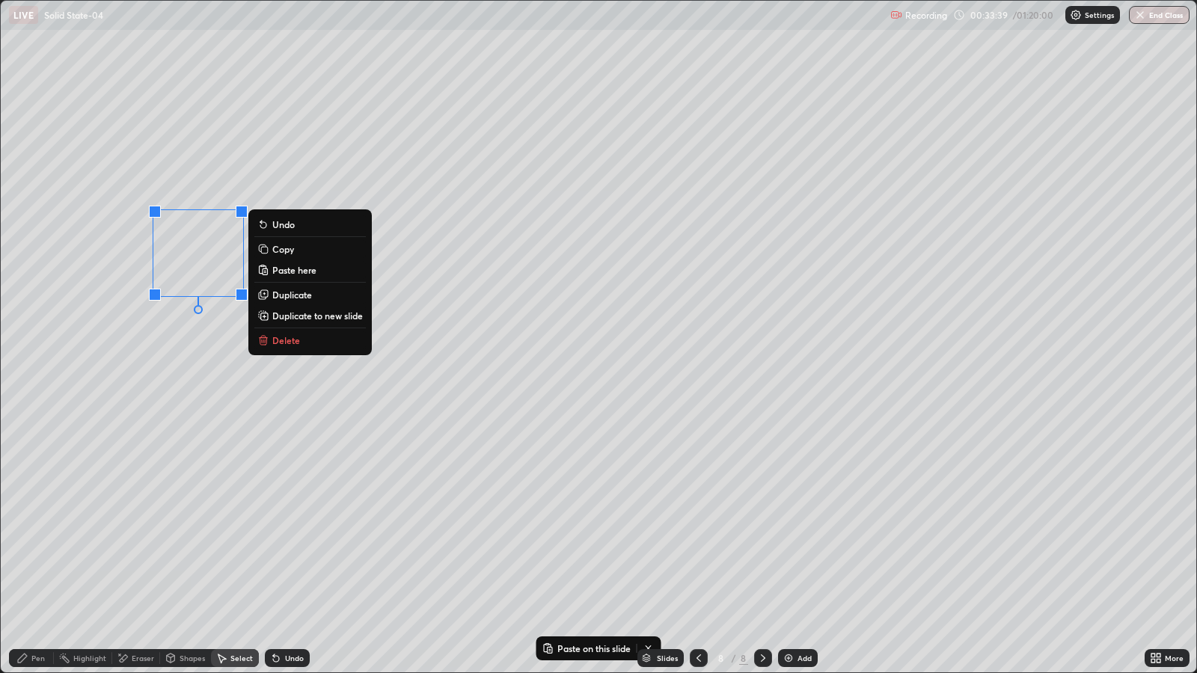
click at [286, 250] on p "Copy" at bounding box center [283, 249] width 22 height 12
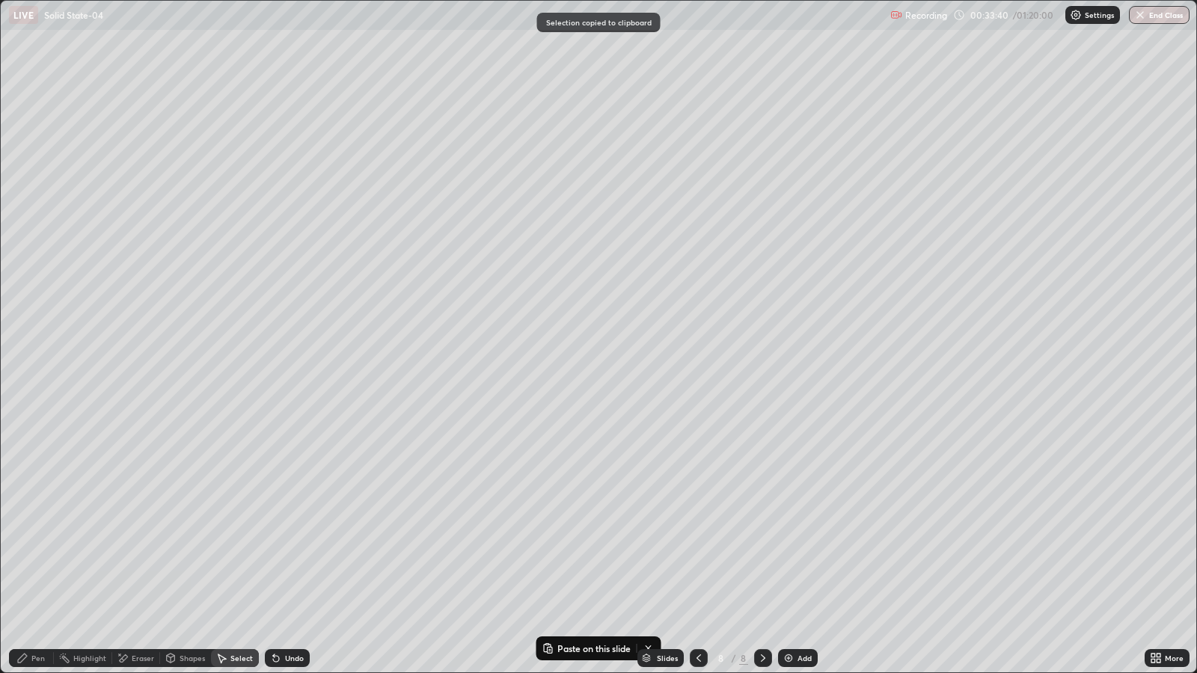
click at [299, 245] on div "0 ° Undo Copy Paste here Duplicate Duplicate to new slide Delete" at bounding box center [599, 337] width 1196 height 672
click at [341, 286] on p "Paste here" at bounding box center [345, 285] width 44 height 12
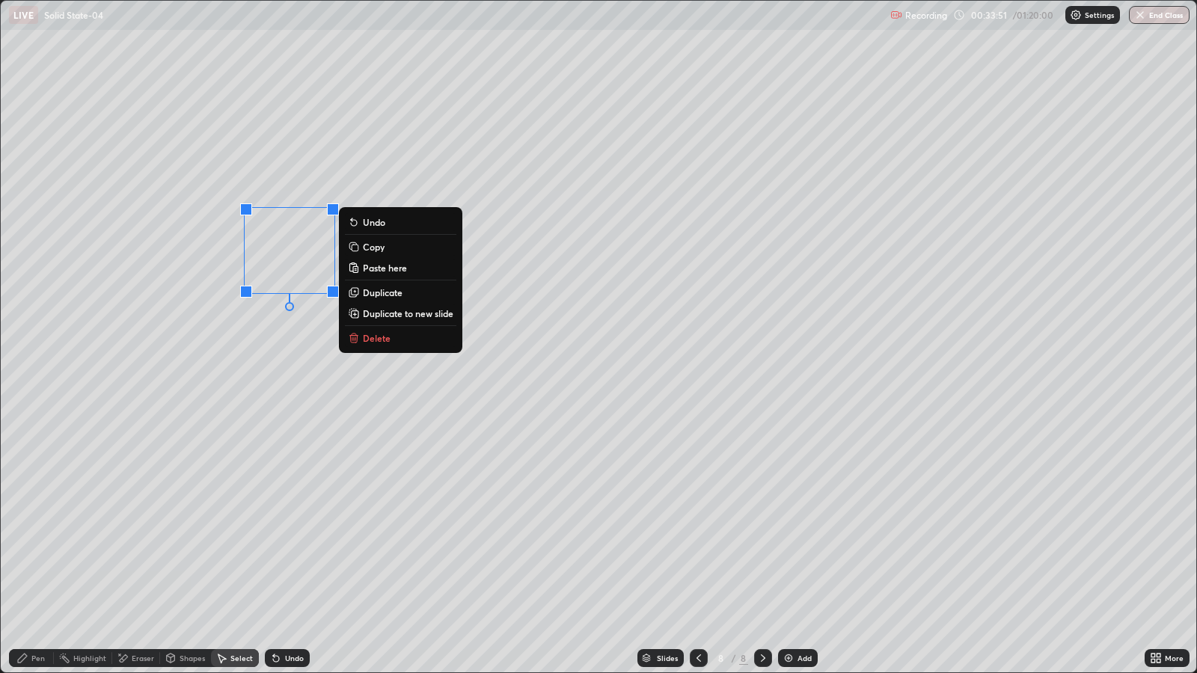
click at [382, 269] on p "Paste here" at bounding box center [385, 268] width 44 height 12
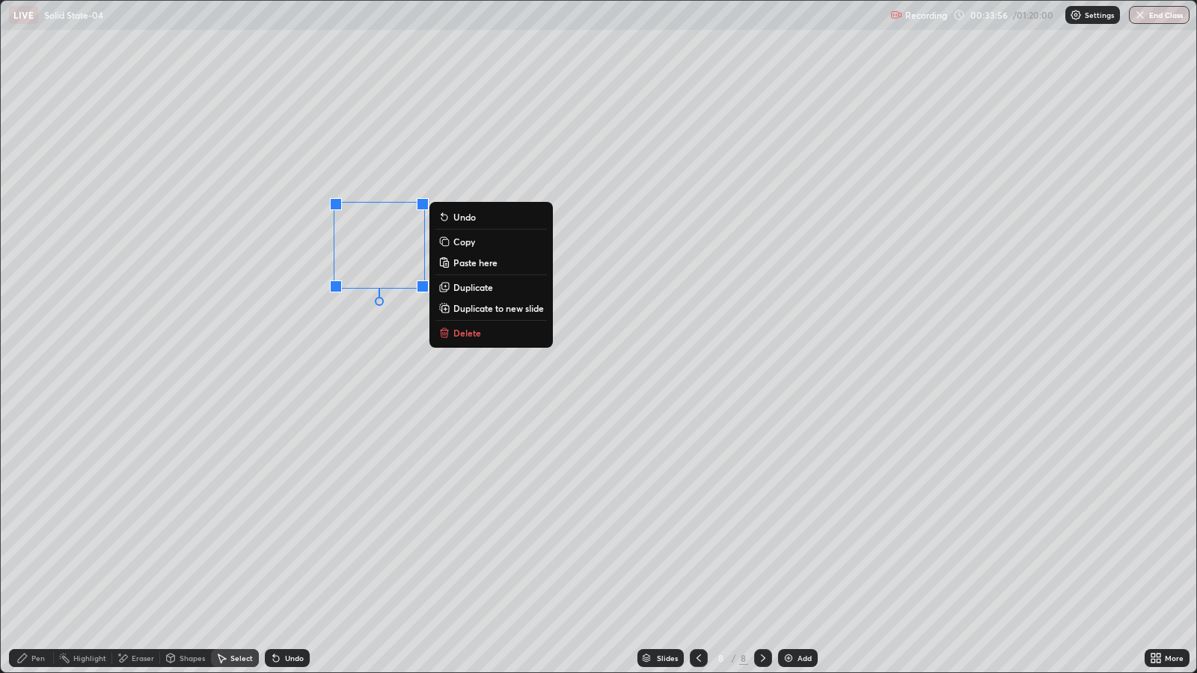
click at [473, 263] on p "Paste here" at bounding box center [475, 263] width 44 height 12
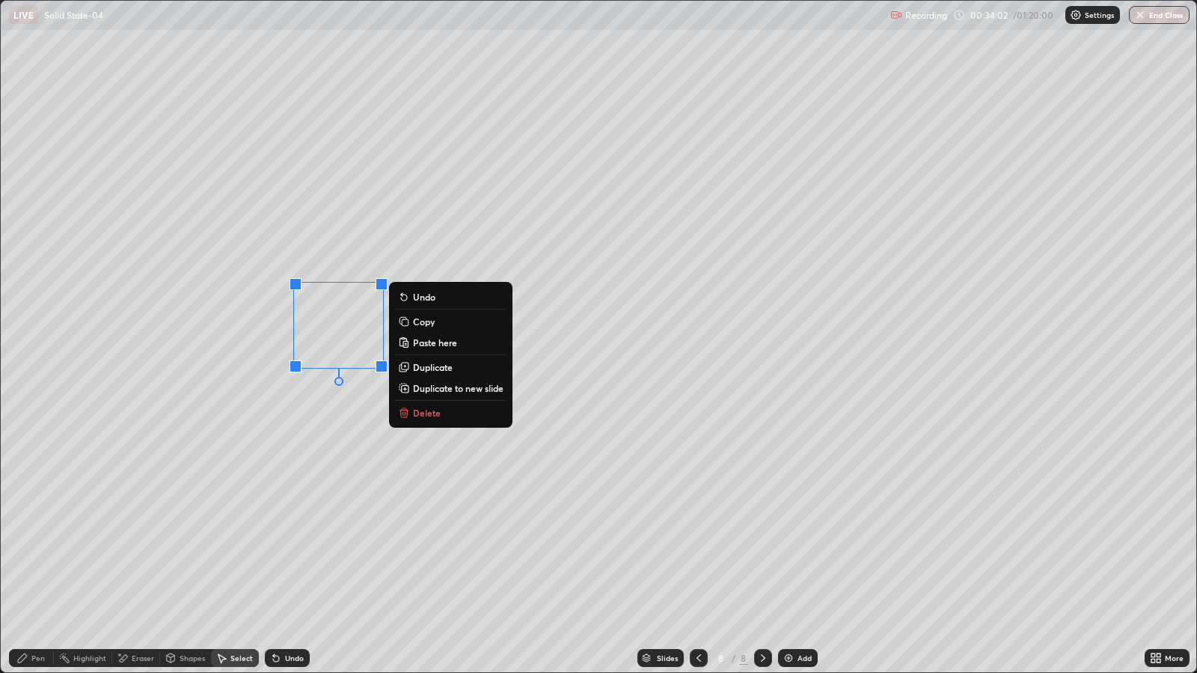
click at [423, 343] on p "Paste here" at bounding box center [435, 343] width 44 height 12
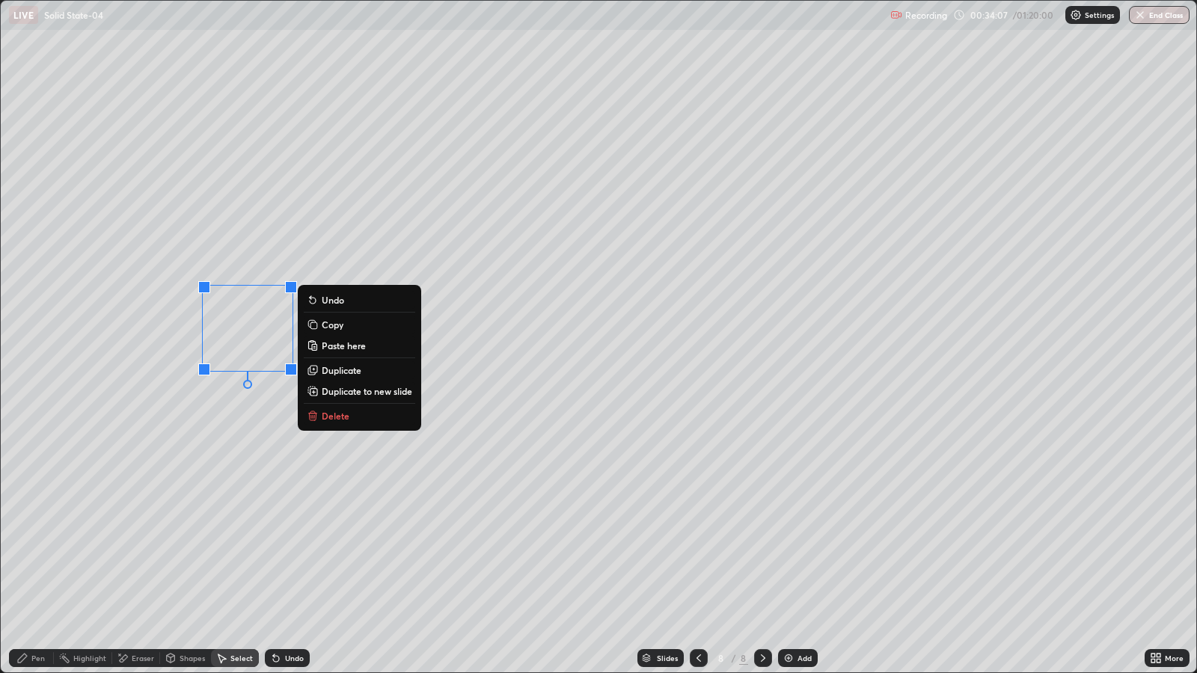
click at [327, 346] on p "Paste here" at bounding box center [344, 346] width 44 height 12
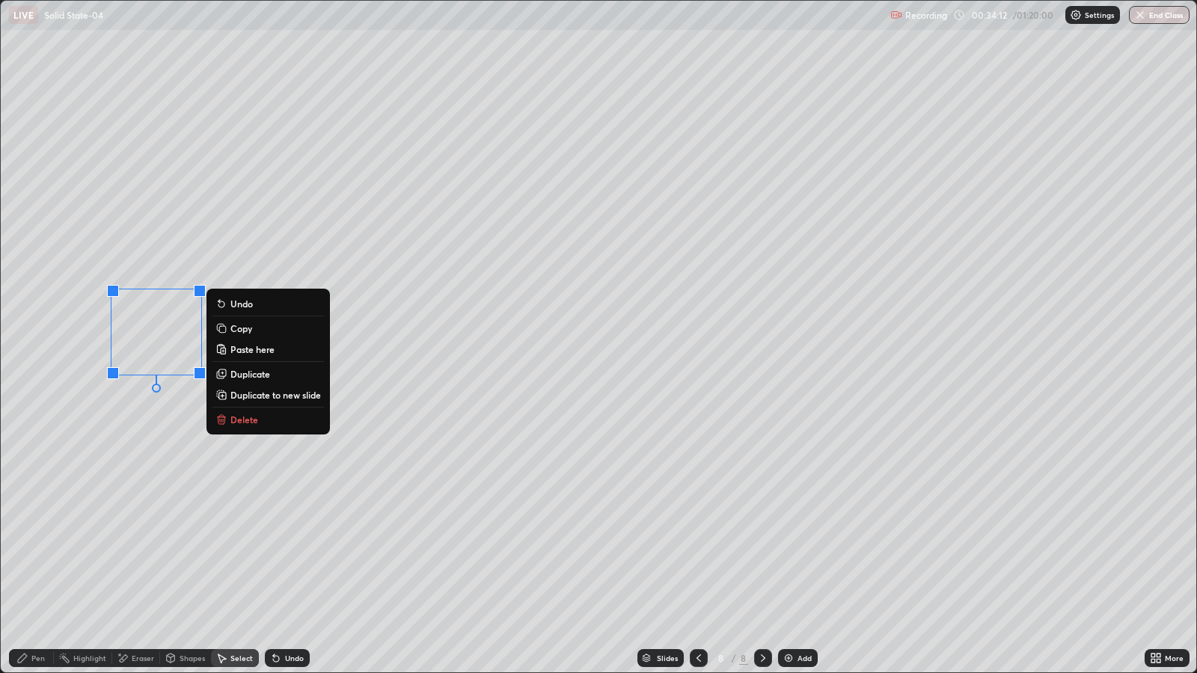
click at [254, 346] on p "Paste here" at bounding box center [252, 349] width 44 height 12
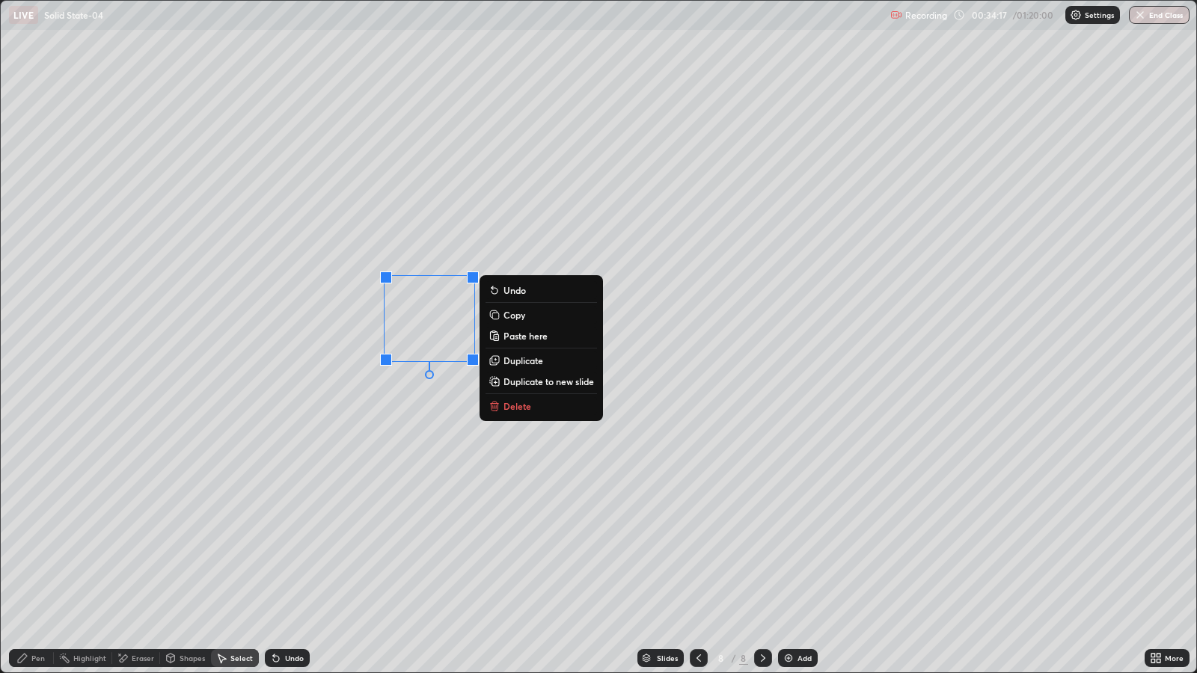
click at [517, 339] on p "Paste here" at bounding box center [526, 336] width 44 height 12
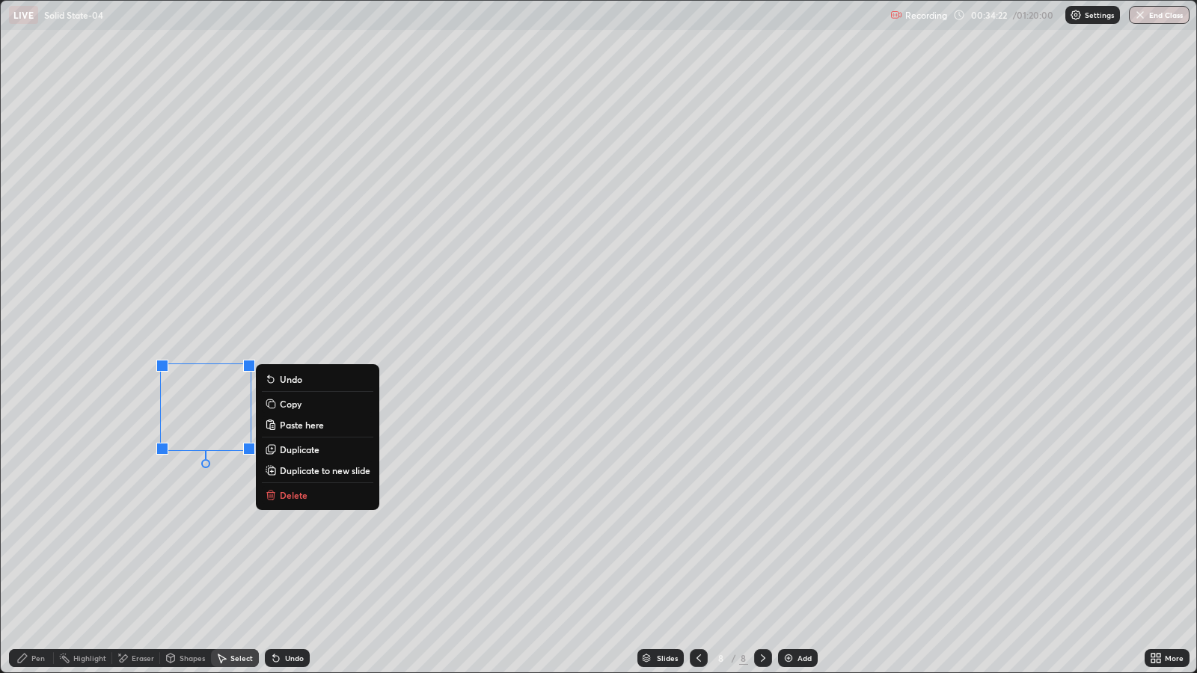
click at [297, 427] on p "Paste here" at bounding box center [302, 425] width 44 height 12
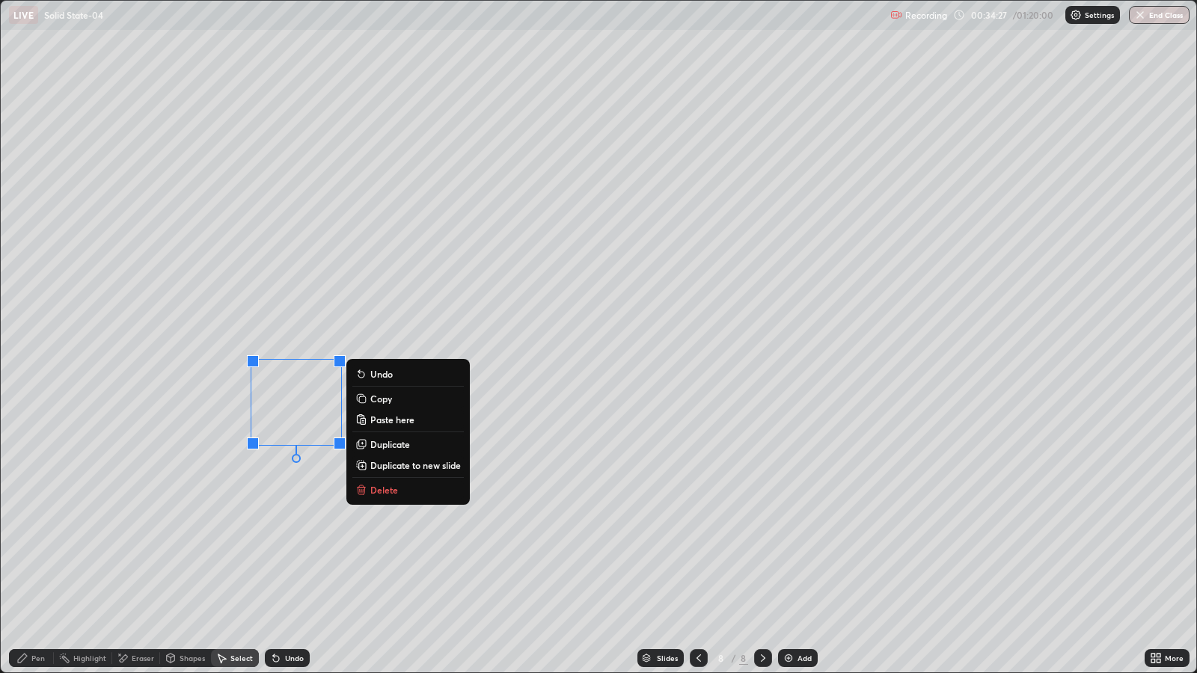
click at [384, 419] on p "Paste here" at bounding box center [392, 420] width 44 height 12
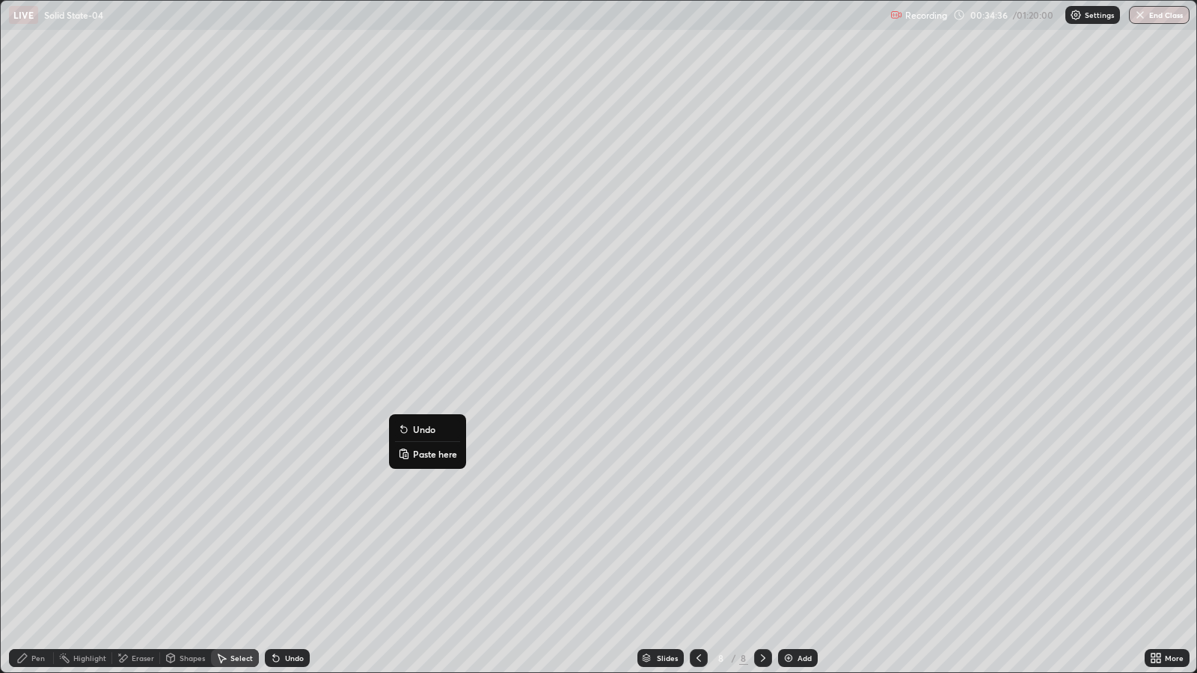
click at [422, 453] on p "Paste here" at bounding box center [435, 454] width 44 height 12
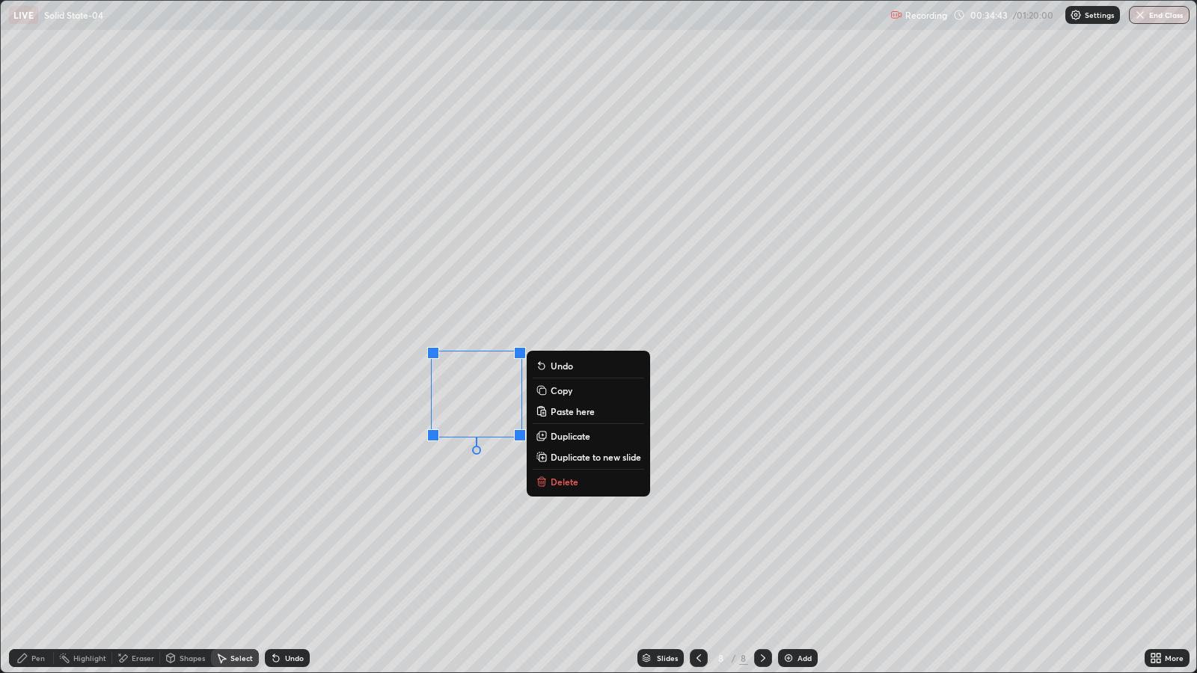
click at [553, 412] on p "Paste here" at bounding box center [573, 412] width 44 height 12
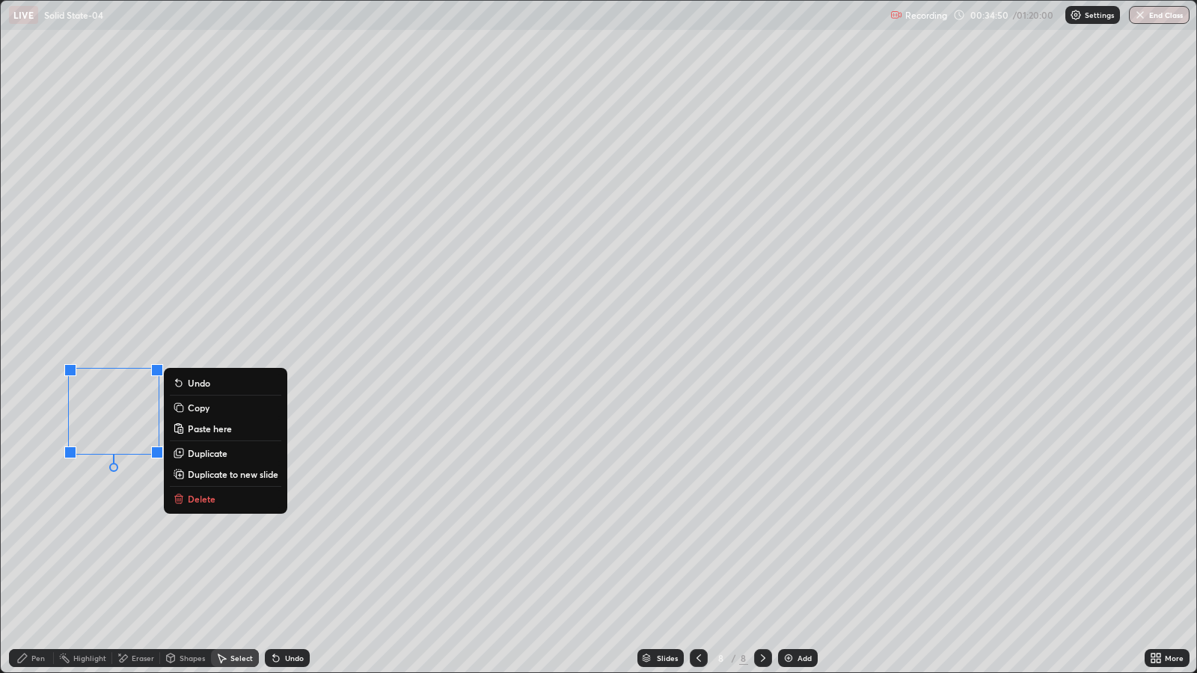
click at [212, 427] on p "Paste here" at bounding box center [210, 429] width 44 height 12
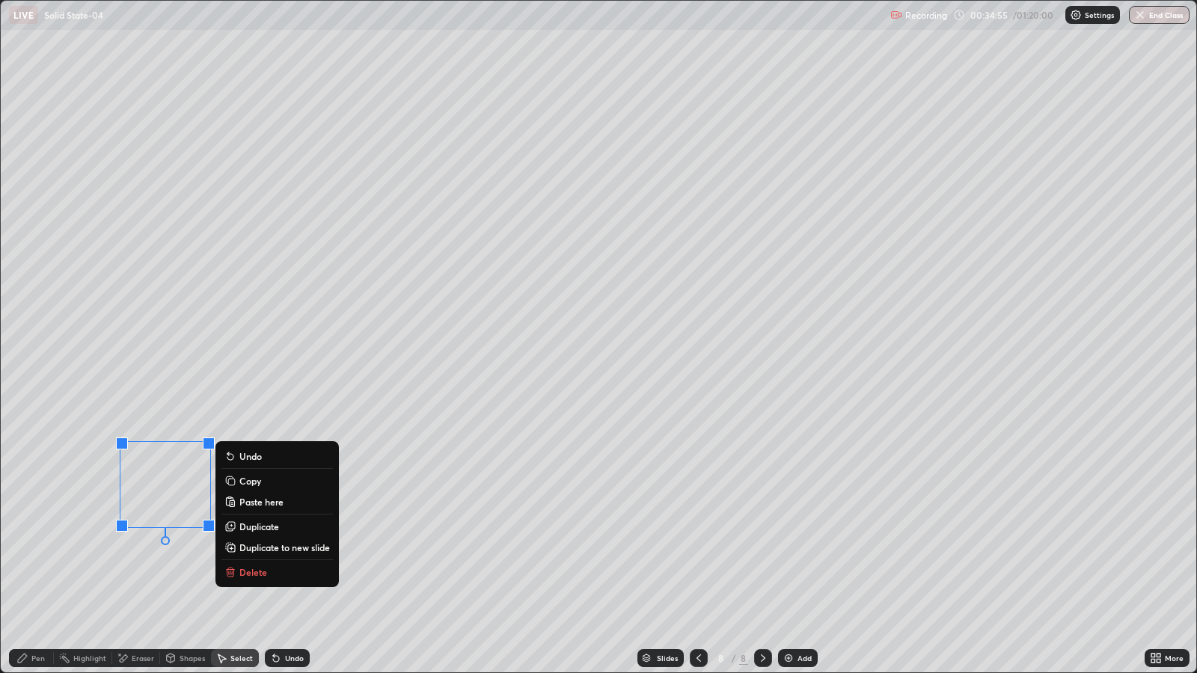
click at [249, 505] on p "Paste here" at bounding box center [261, 502] width 44 height 12
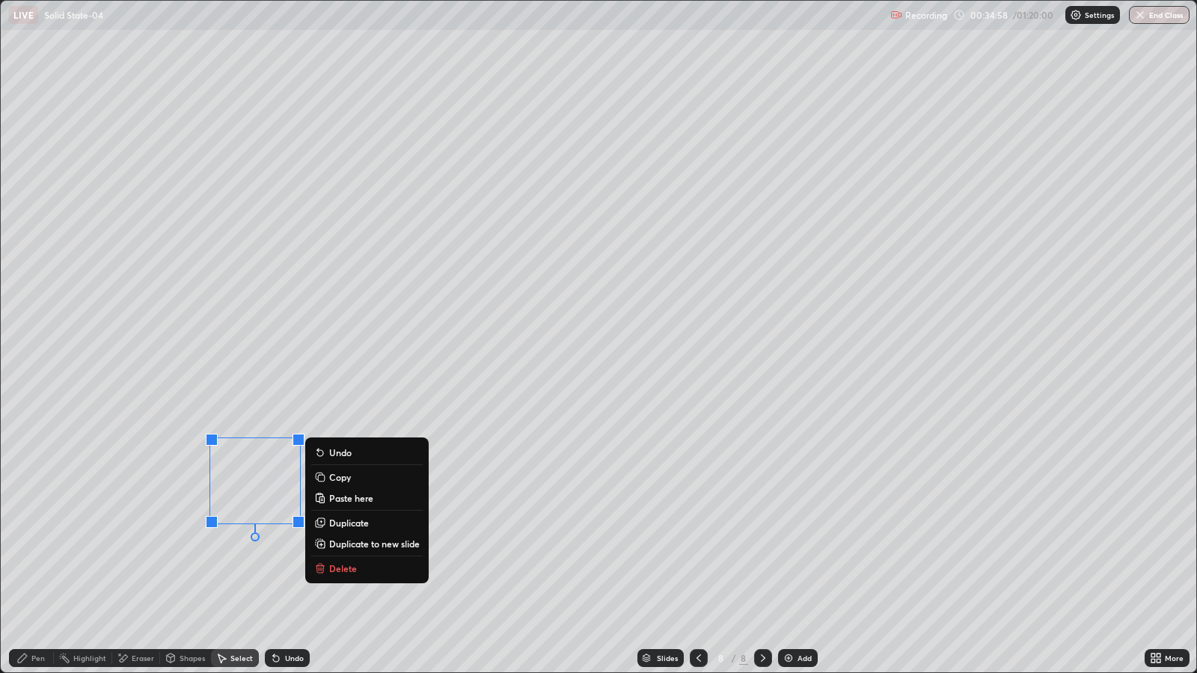
click at [337, 498] on p "Paste here" at bounding box center [351, 498] width 44 height 12
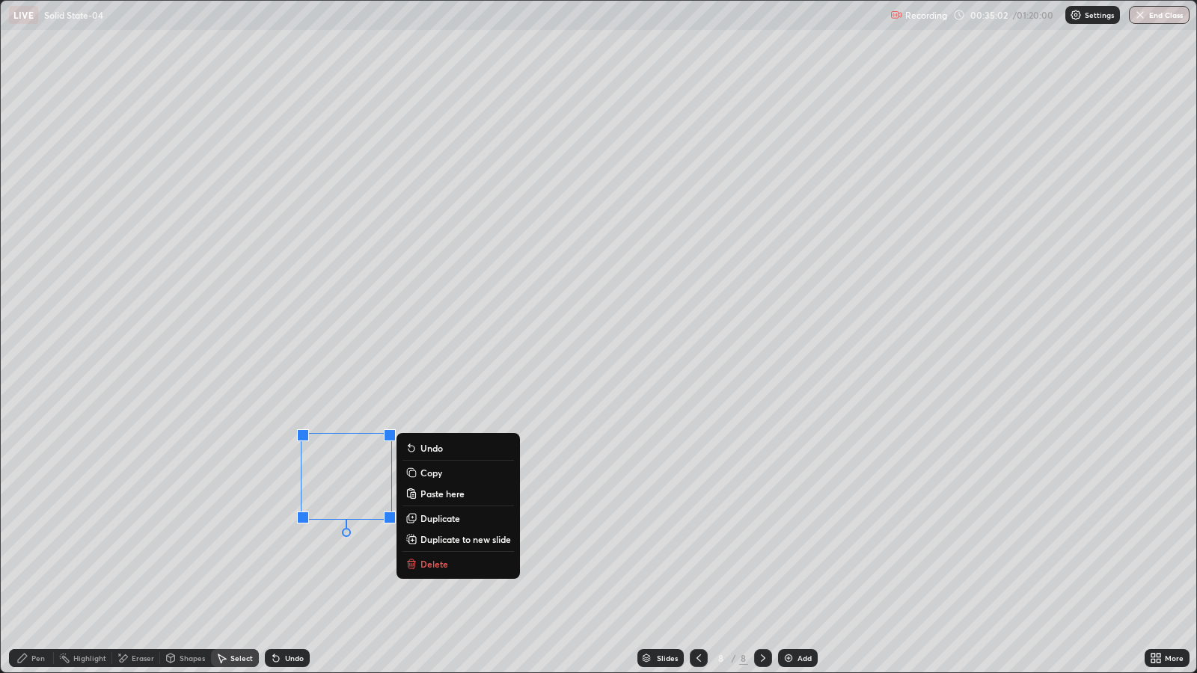
click at [421, 494] on p "Paste here" at bounding box center [443, 494] width 44 height 12
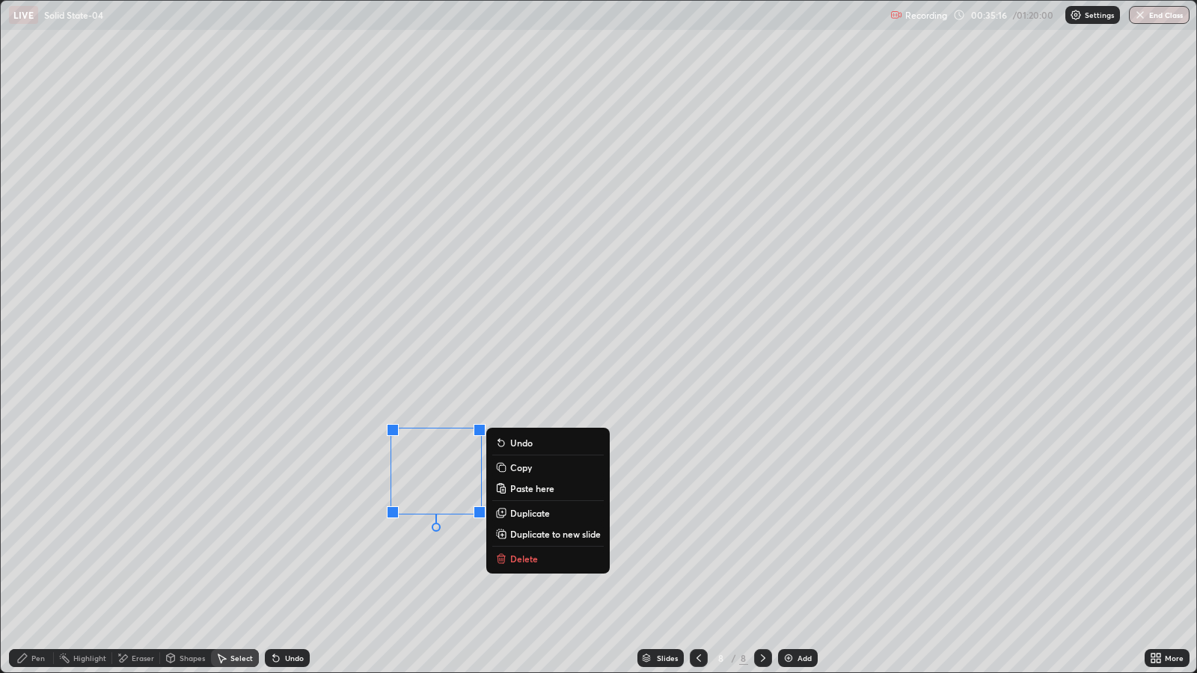
click at [37, 547] on div "Pen" at bounding box center [37, 658] width 13 height 7
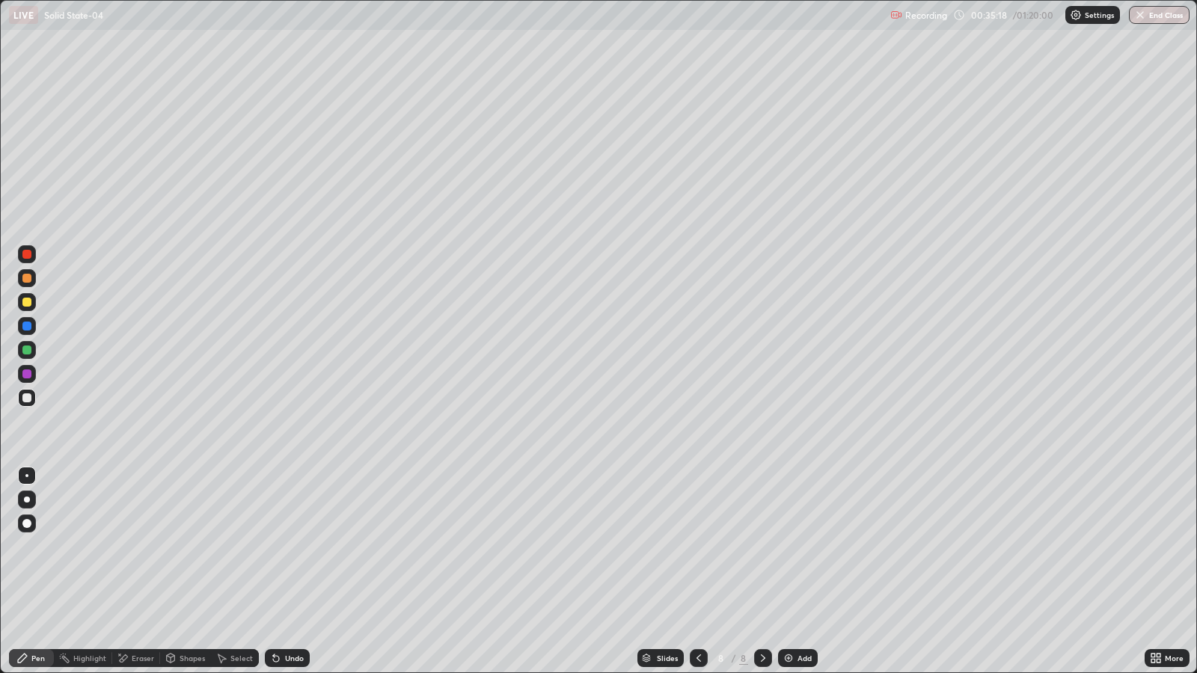
click at [28, 302] on div at bounding box center [26, 302] width 9 height 9
click at [26, 303] on div at bounding box center [26, 302] width 9 height 9
click at [26, 346] on div at bounding box center [26, 350] width 9 height 9
click at [235, 547] on div "Select" at bounding box center [241, 658] width 22 height 7
click at [475, 412] on div "0 ° Undo Copy Paste here Duplicate Duplicate to new slide Delete" at bounding box center [599, 337] width 1196 height 672
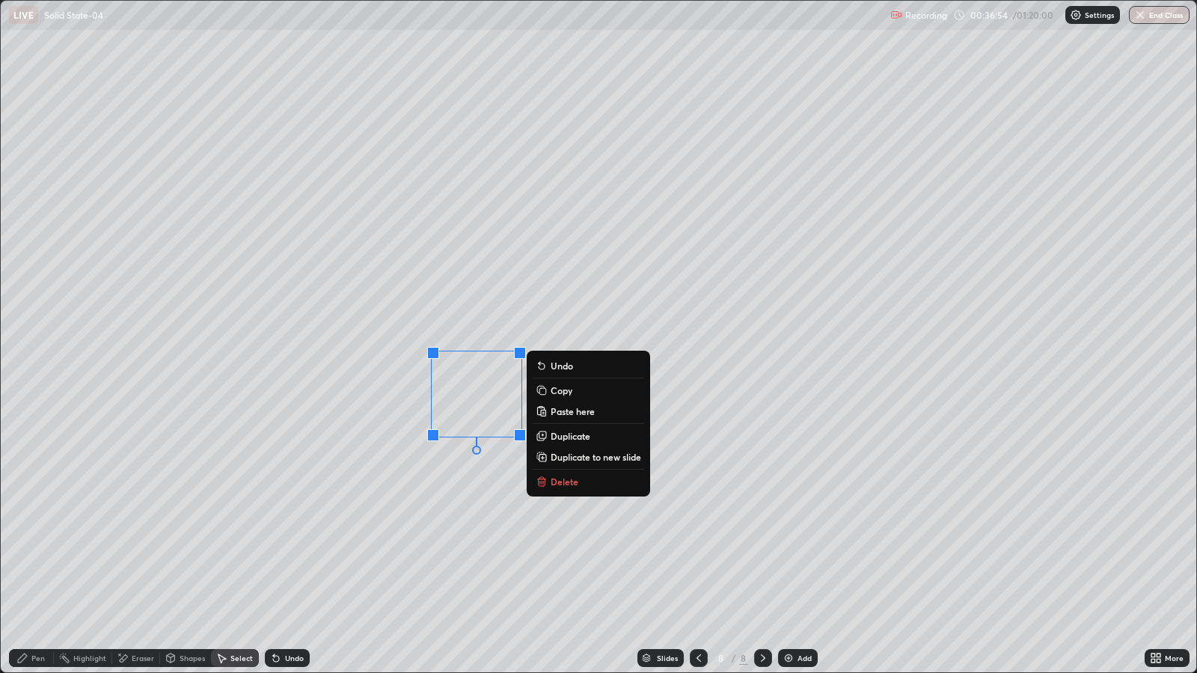
click at [560, 389] on p "Copy" at bounding box center [562, 391] width 22 height 12
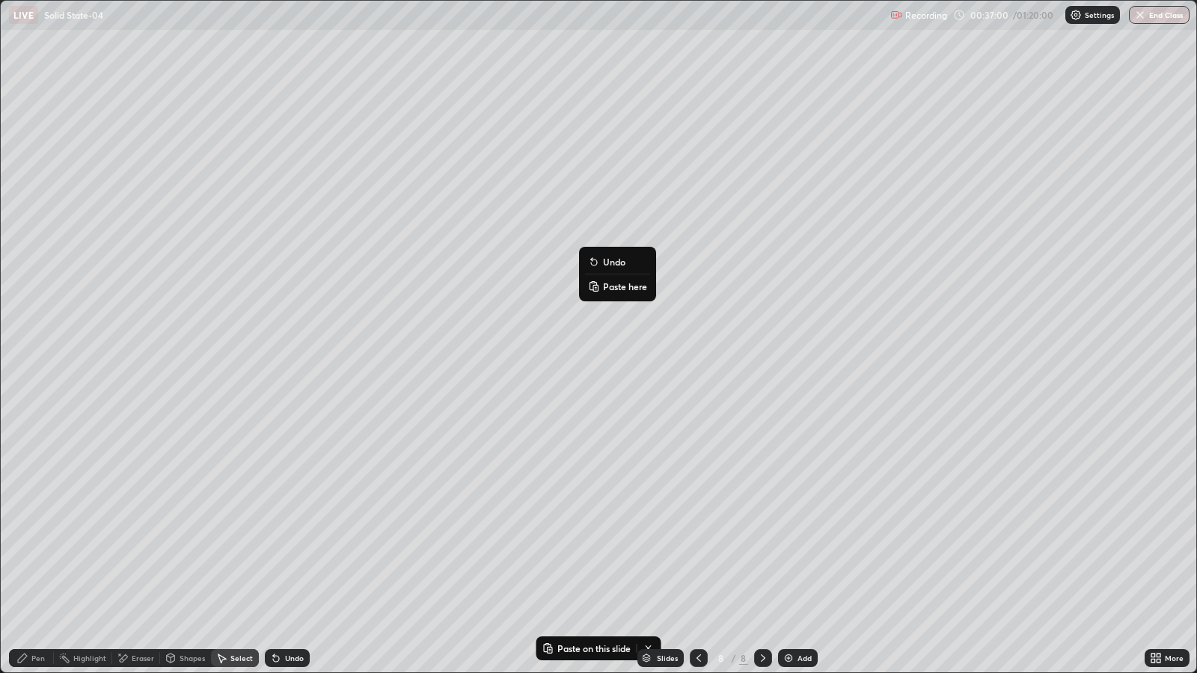
click at [617, 287] on p "Paste here" at bounding box center [625, 287] width 44 height 12
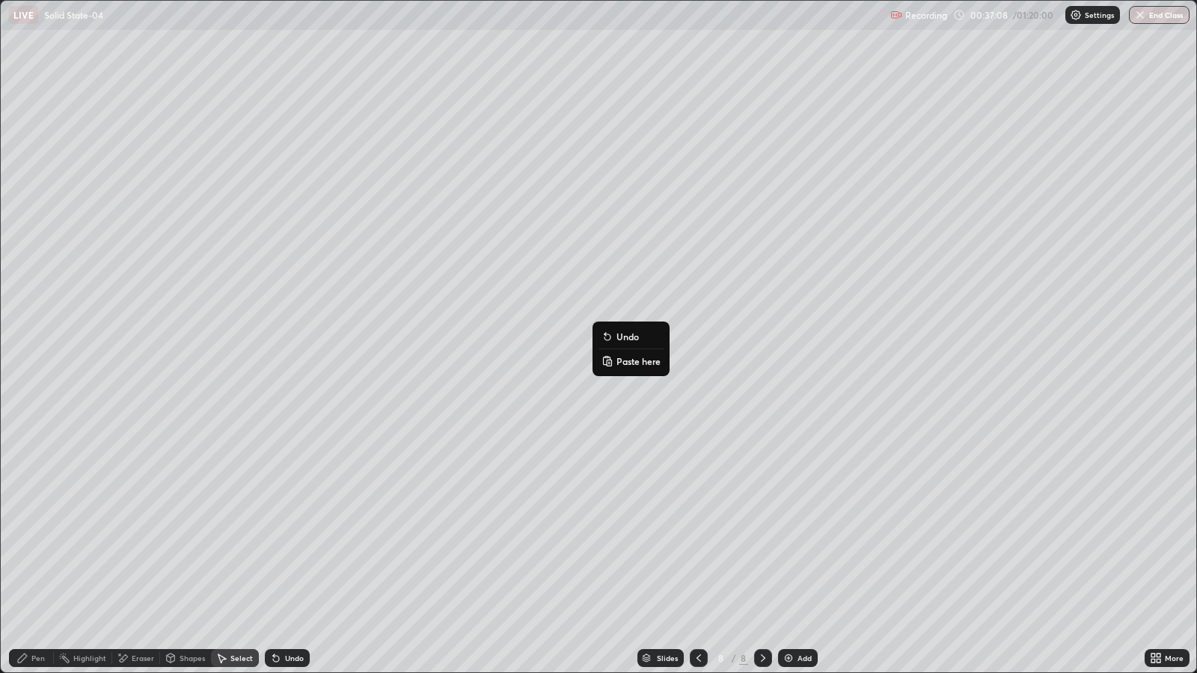
click at [664, 311] on div "0 ° Undo Copy Paste here Duplicate Duplicate to new slide Delete" at bounding box center [599, 337] width 1196 height 672
click at [666, 310] on div "0 ° Undo Copy Paste here Duplicate Duplicate to new slide Delete" at bounding box center [599, 337] width 1196 height 672
click at [628, 362] on div "0 ° Undo Copy Paste here Duplicate Duplicate to new slide Delete" at bounding box center [599, 337] width 1196 height 672
click at [673, 368] on p "Paste here" at bounding box center [690, 368] width 44 height 12
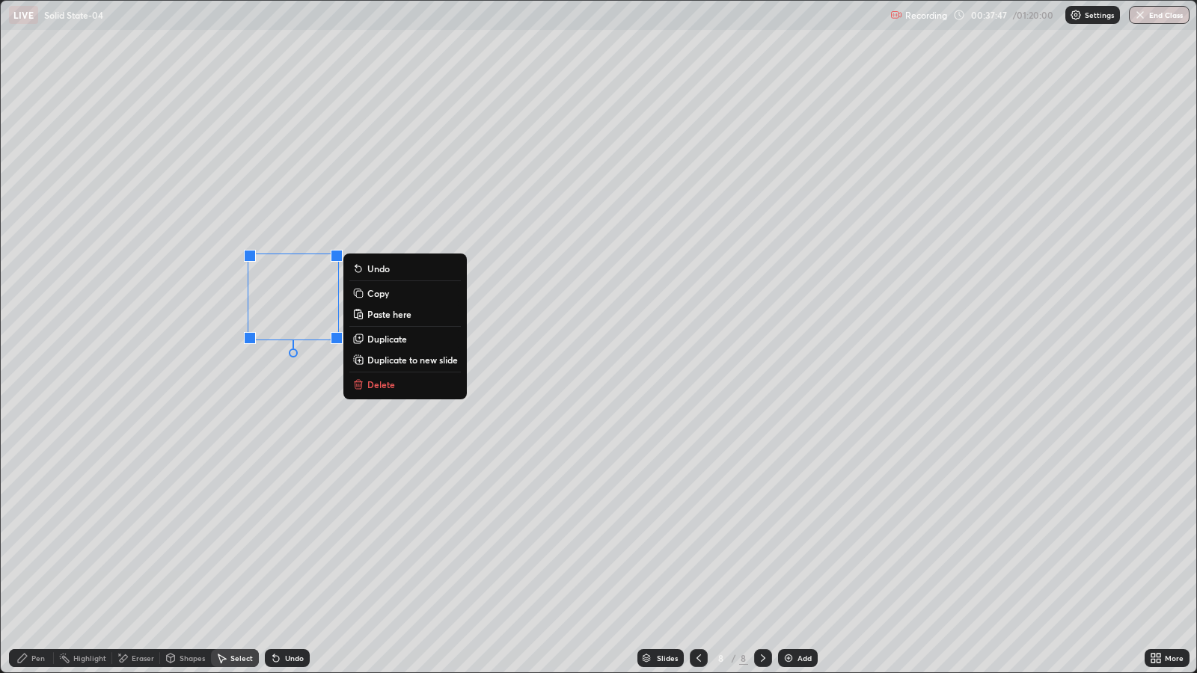
click at [537, 240] on div "0 ° Undo Copy Paste here Duplicate Duplicate to new slide Delete" at bounding box center [599, 337] width 1196 height 672
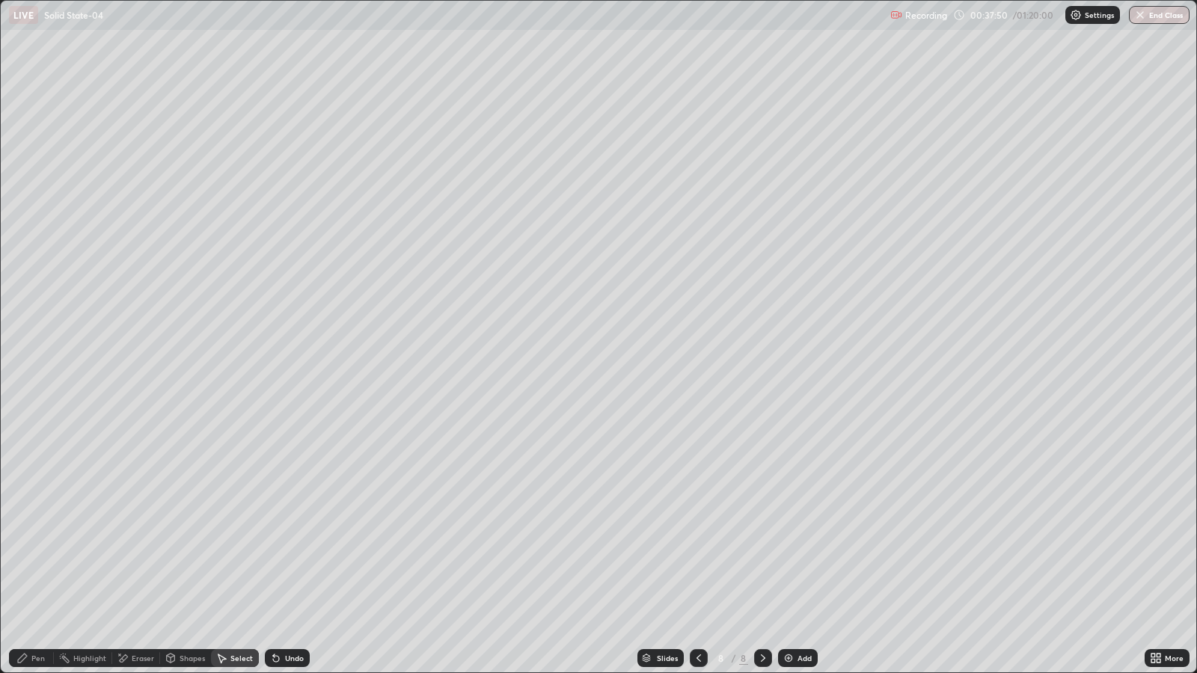
click at [0, 0] on button "Copy" at bounding box center [0, 0] width 0 height 0
click at [239, 547] on div "Select" at bounding box center [241, 658] width 22 height 7
click at [614, 285] on div "0 ° Undo Copy Paste here Duplicate Duplicate to new slide Delete" at bounding box center [599, 337] width 1196 height 672
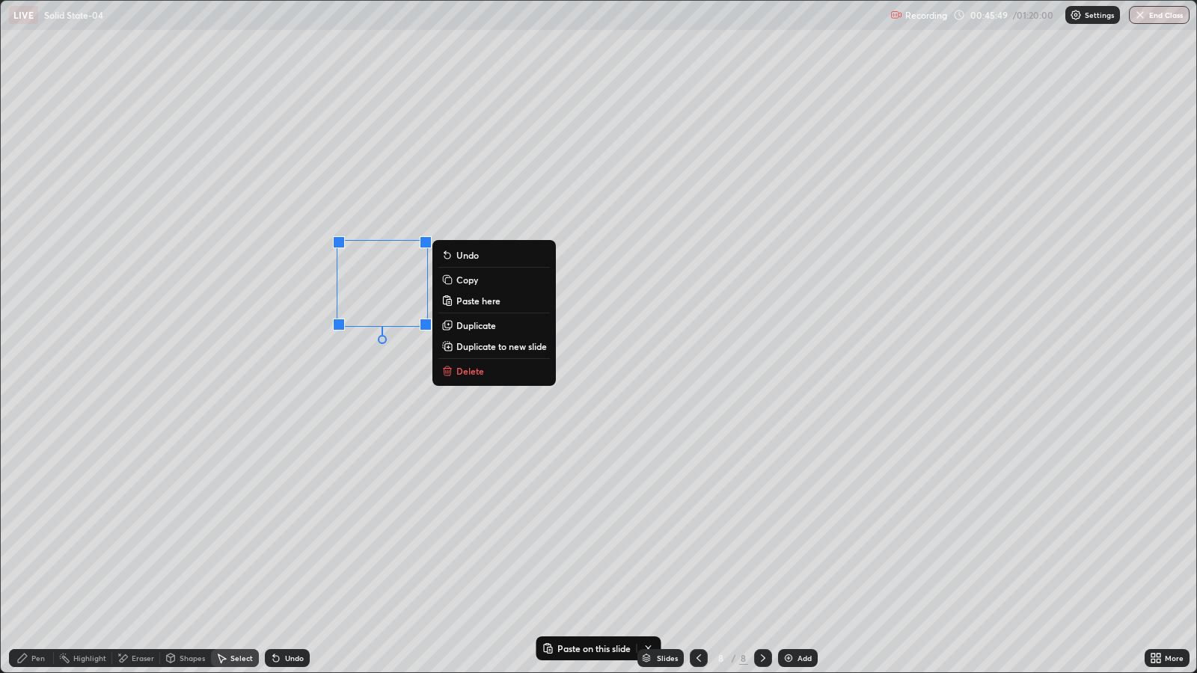
click at [602, 189] on div "0 ° Undo Copy Paste here Duplicate Duplicate to new slide Delete" at bounding box center [599, 337] width 1196 height 672
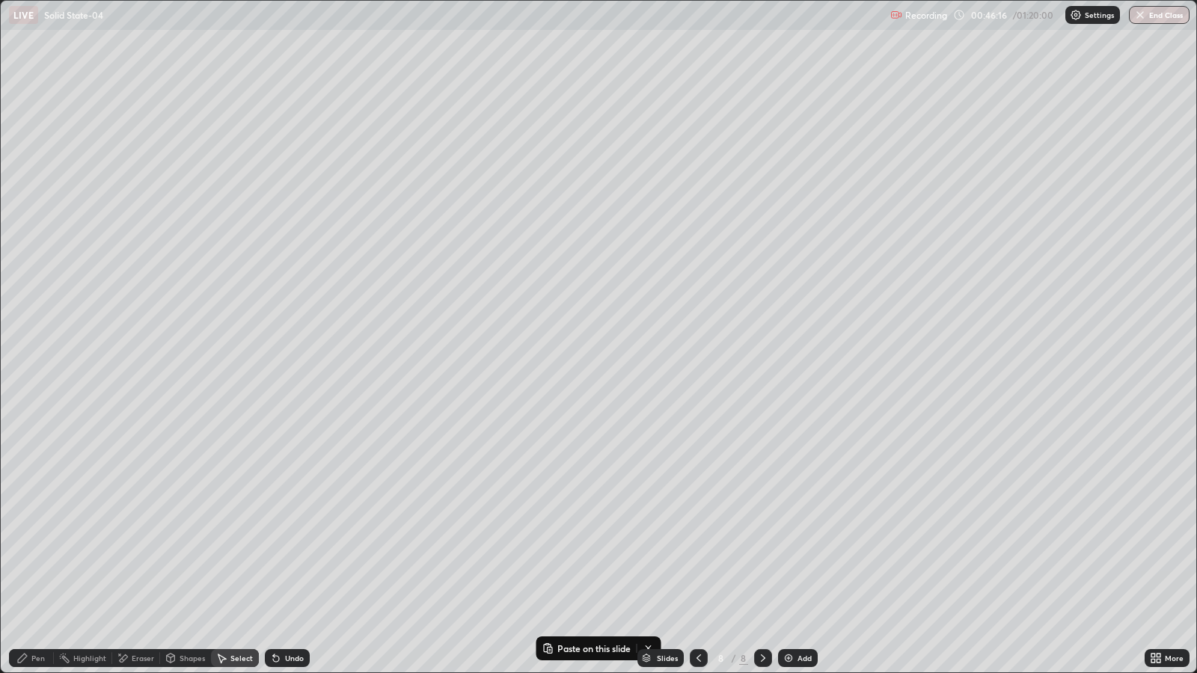
click at [32, 547] on div "Pen" at bounding box center [31, 659] width 45 height 18
click at [26, 299] on div at bounding box center [26, 302] width 9 height 9
click at [28, 349] on div at bounding box center [26, 350] width 9 height 9
click at [297, 547] on div "Undo" at bounding box center [294, 658] width 19 height 7
click at [237, 547] on div "Select" at bounding box center [241, 658] width 22 height 7
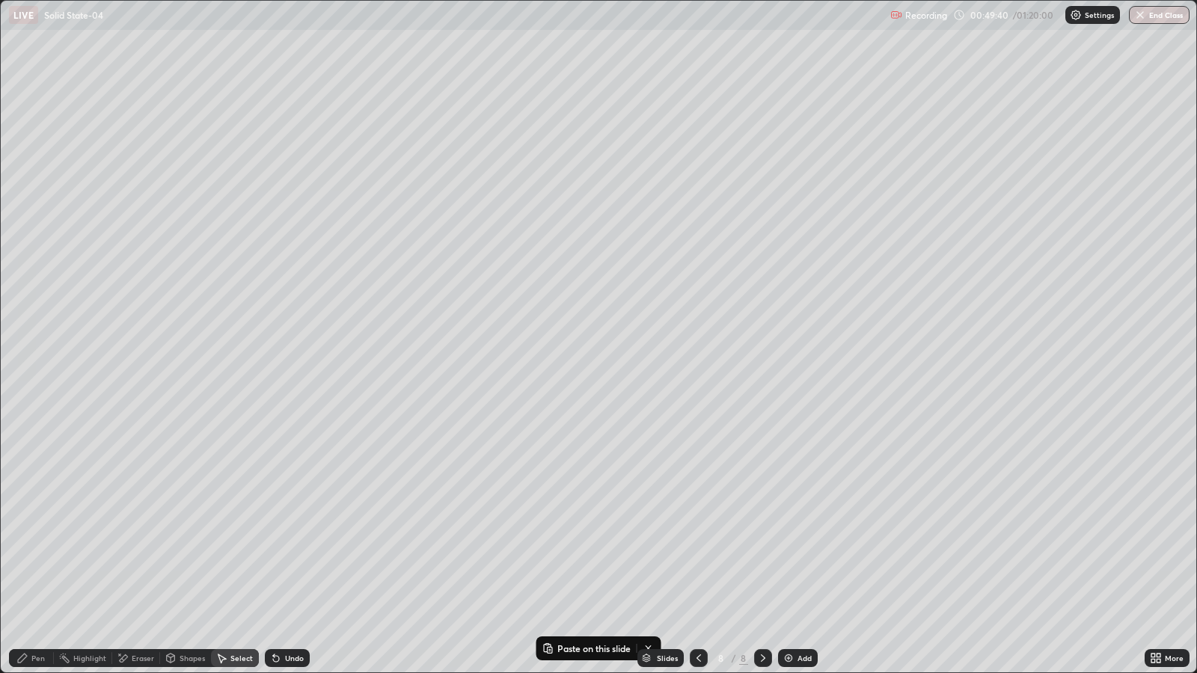
click at [0, 0] on button "Paste here" at bounding box center [0, 0] width 0 height 0
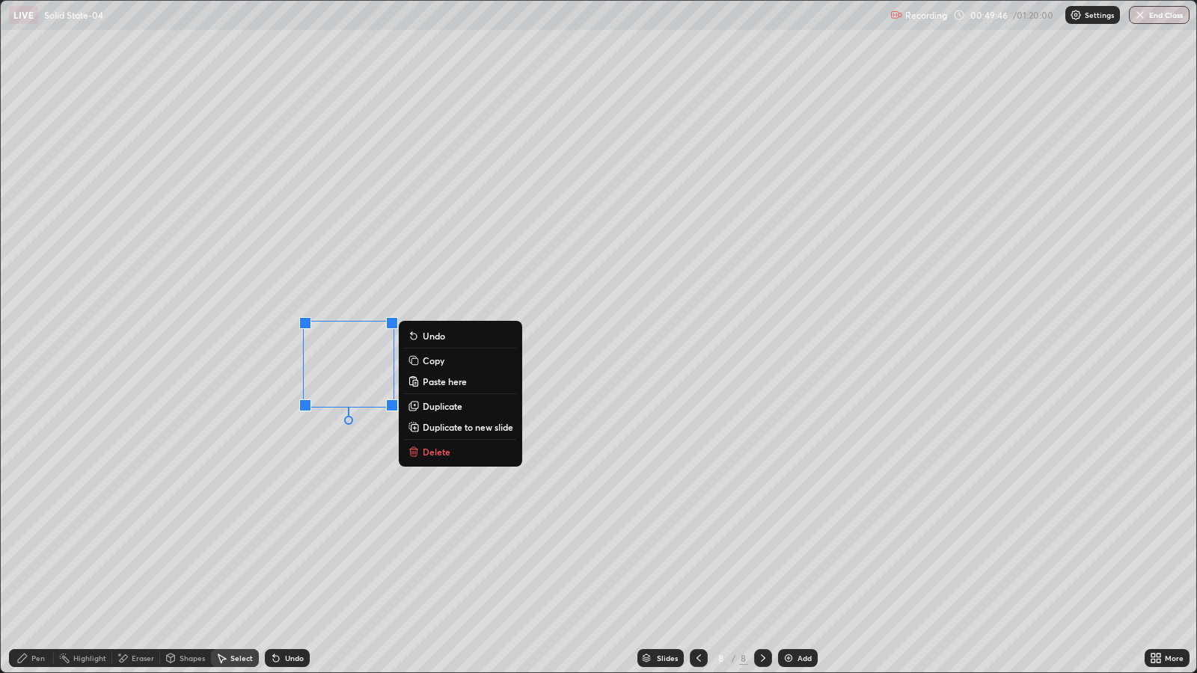
click at [439, 382] on p "Paste here" at bounding box center [445, 382] width 44 height 12
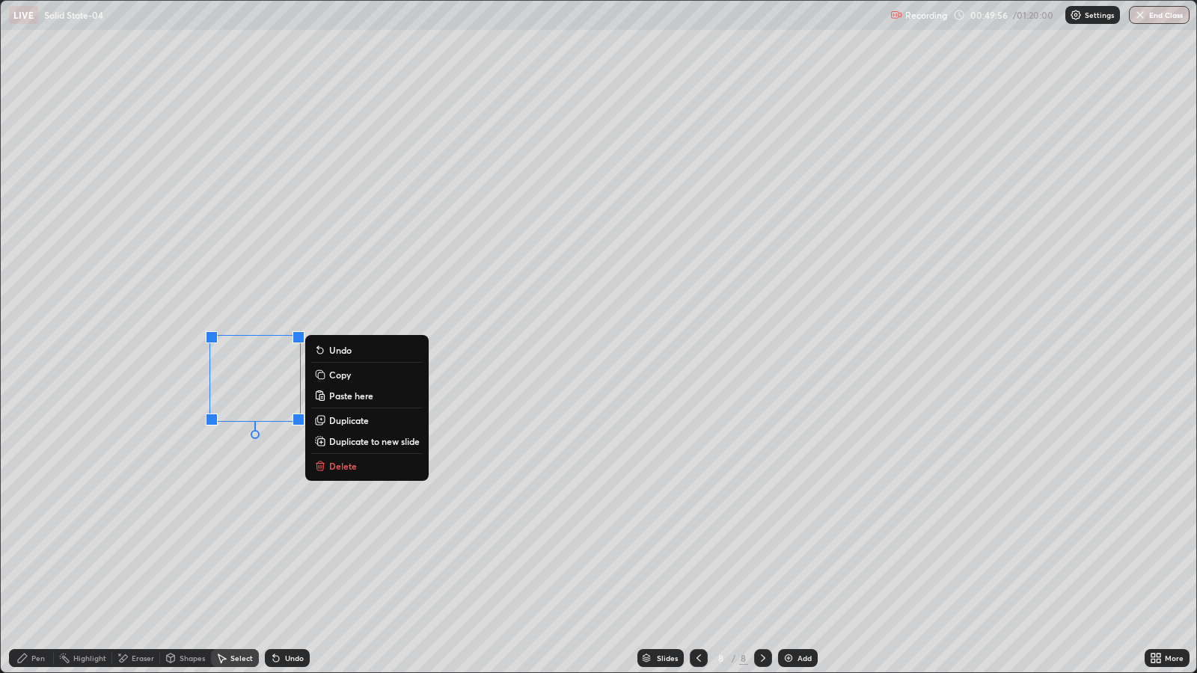
click at [337, 393] on p "Paste here" at bounding box center [351, 396] width 44 height 12
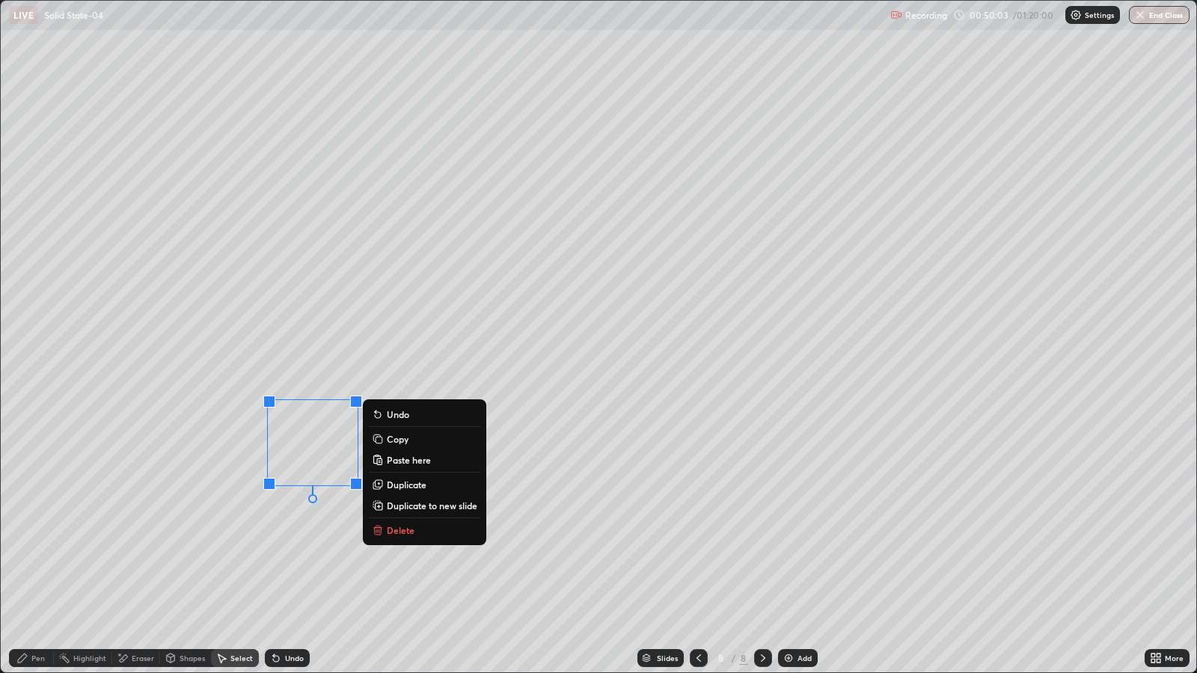
click at [186, 547] on div "0 ° Undo Copy Paste here Duplicate Duplicate to new slide Delete" at bounding box center [599, 337] width 1196 height 672
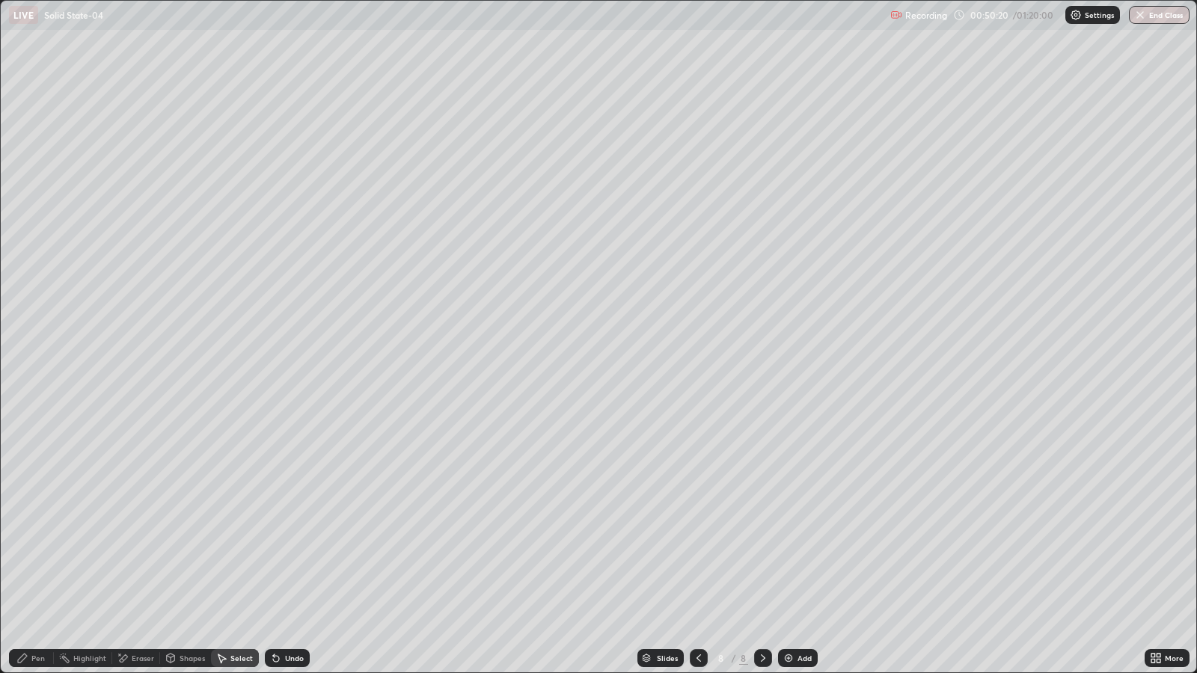
click at [38, 547] on div "Pen" at bounding box center [37, 658] width 13 height 7
click at [27, 397] on div at bounding box center [26, 398] width 9 height 9
click at [240, 547] on div "Select" at bounding box center [241, 658] width 22 height 7
click at [634, 326] on p "Paste here" at bounding box center [636, 325] width 44 height 12
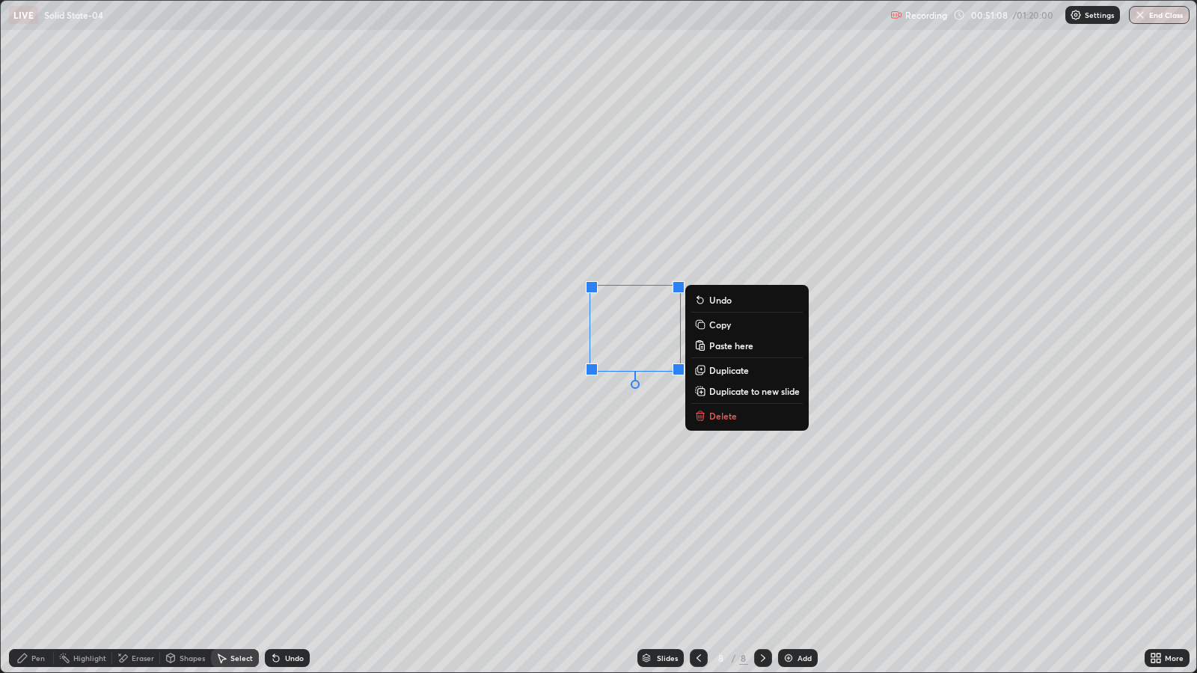
click at [38, 547] on div "Pen" at bounding box center [31, 659] width 45 height 18
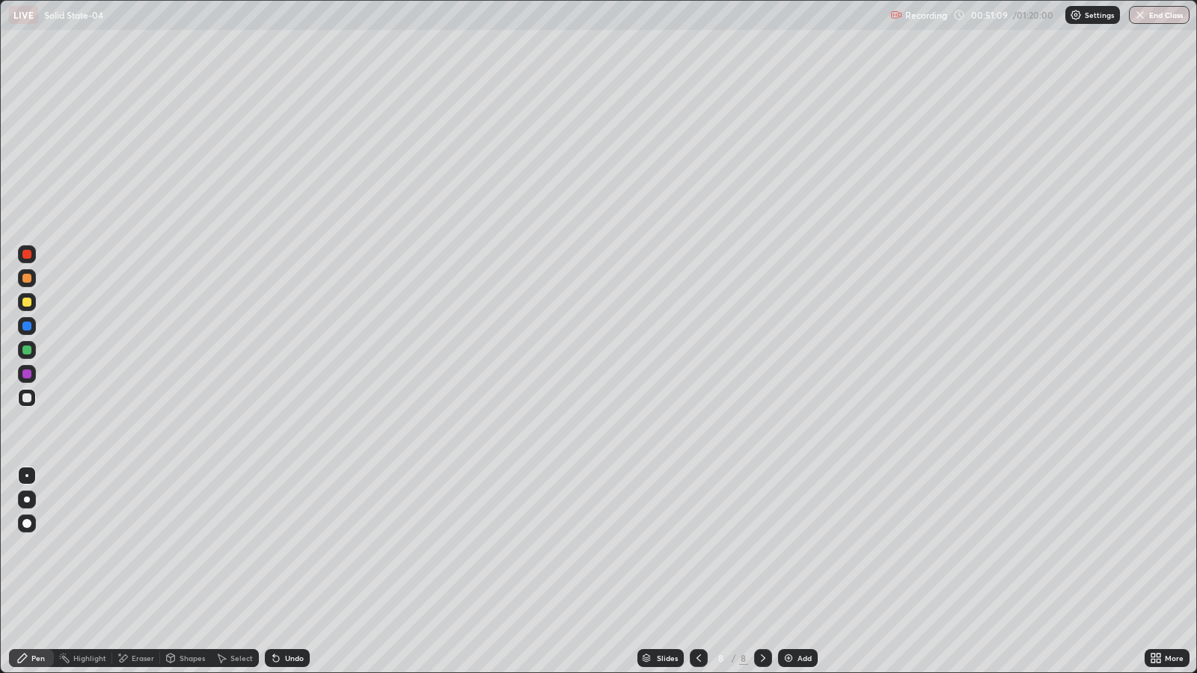
click at [27, 374] on div at bounding box center [26, 374] width 9 height 9
click at [277, 547] on icon at bounding box center [276, 659] width 12 height 12
click at [37, 547] on div "Pen" at bounding box center [37, 658] width 13 height 7
click at [281, 547] on div "Undo" at bounding box center [287, 659] width 45 height 18
click at [290, 547] on div "Undo" at bounding box center [294, 658] width 19 height 7
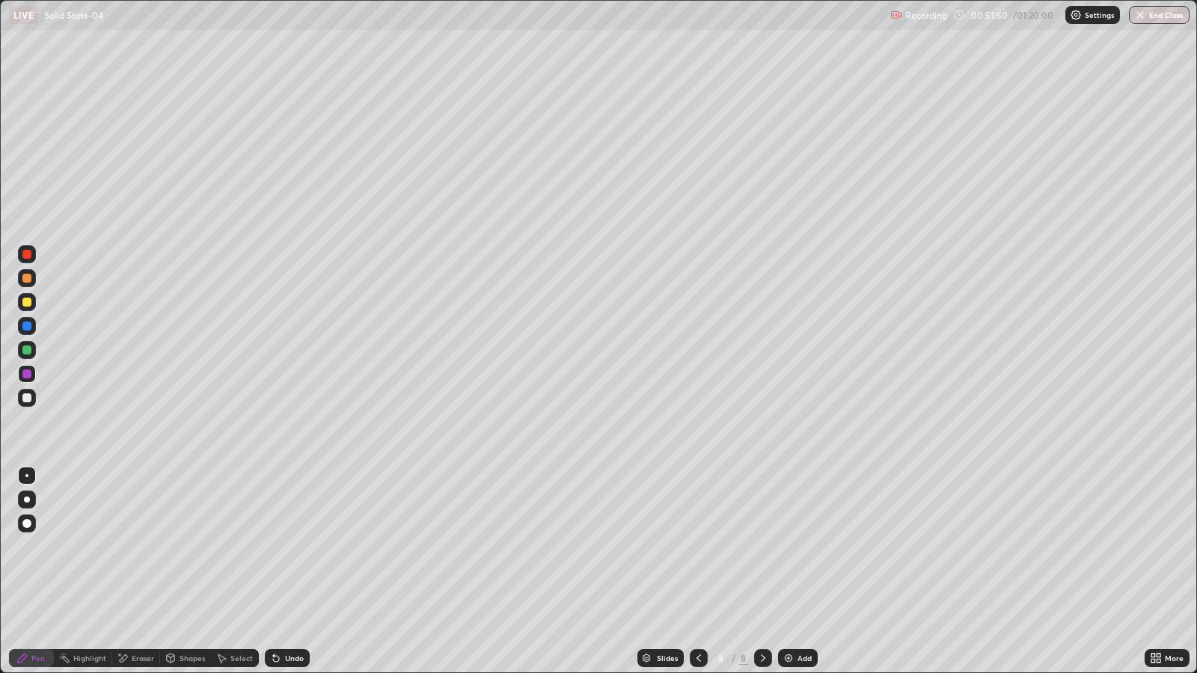
click at [241, 547] on div "Select" at bounding box center [241, 658] width 22 height 7
click at [0, 0] on button "Copy" at bounding box center [0, 0] width 0 height 0
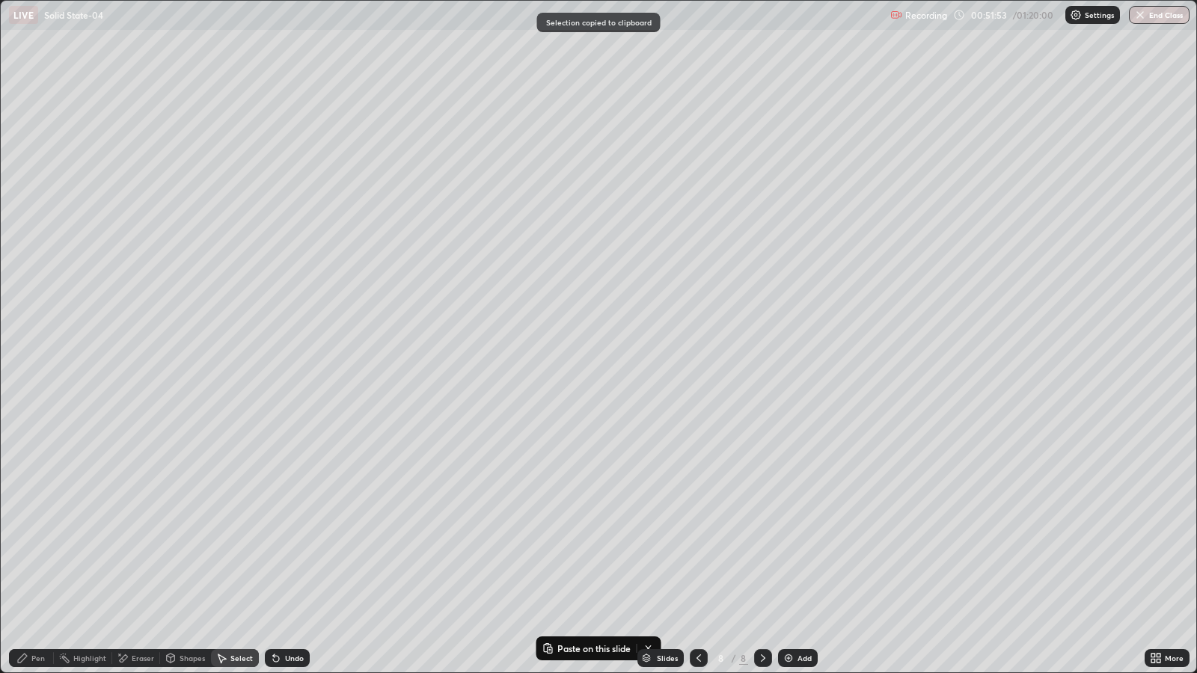
click at [625, 335] on div "0 ° Undo Copy Paste here Duplicate Duplicate to new slide Delete" at bounding box center [599, 337] width 1196 height 672
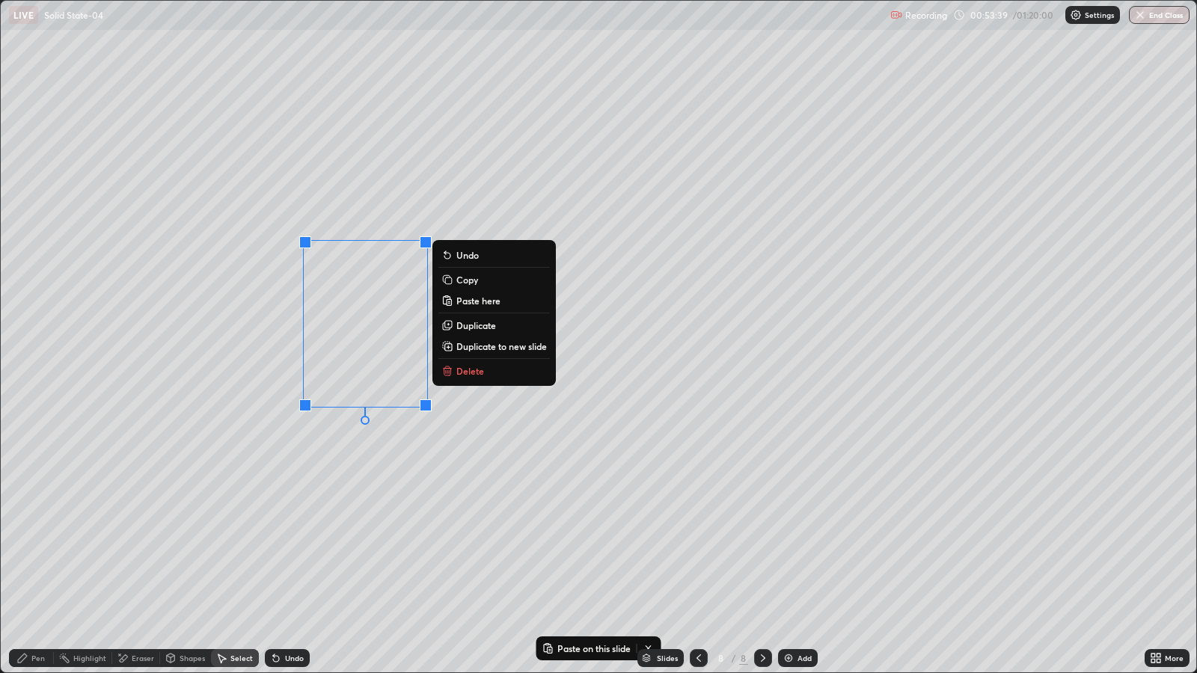
click at [344, 344] on div "0 ° Undo Copy Paste here Duplicate Duplicate to new slide Delete" at bounding box center [599, 337] width 1196 height 672
click at [248, 547] on div "Select" at bounding box center [241, 658] width 22 height 7
click at [355, 355] on div "0 ° Undo Copy Paste here Duplicate Duplicate to new slide Delete" at bounding box center [599, 337] width 1196 height 672
click at [516, 196] on div "0 ° Undo Copy Paste here Duplicate Duplicate to new slide Delete" at bounding box center [599, 337] width 1196 height 672
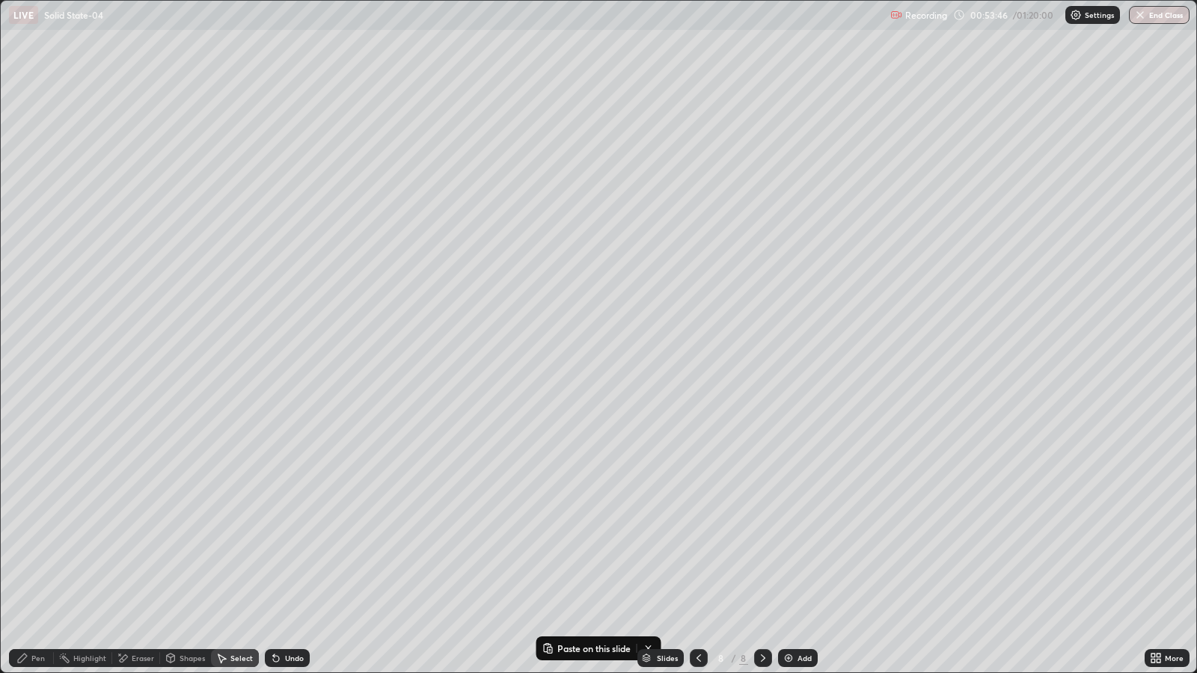
click at [0, 0] on button "Undo" at bounding box center [0, 0] width 0 height 0
click at [366, 305] on div "0 ° Undo Copy Paste here Duplicate Duplicate to new slide Delete" at bounding box center [599, 337] width 1196 height 672
click at [359, 296] on div "0 ° Undo Copy Paste here Duplicate Duplicate to new slide Delete" at bounding box center [599, 337] width 1196 height 672
click at [364, 304] on div "0 ° Undo Copy Paste here Duplicate Duplicate to new slide Delete" at bounding box center [599, 337] width 1196 height 672
click at [349, 353] on div "0 ° Undo Copy Paste here Duplicate Duplicate to new slide Delete" at bounding box center [599, 337] width 1196 height 672
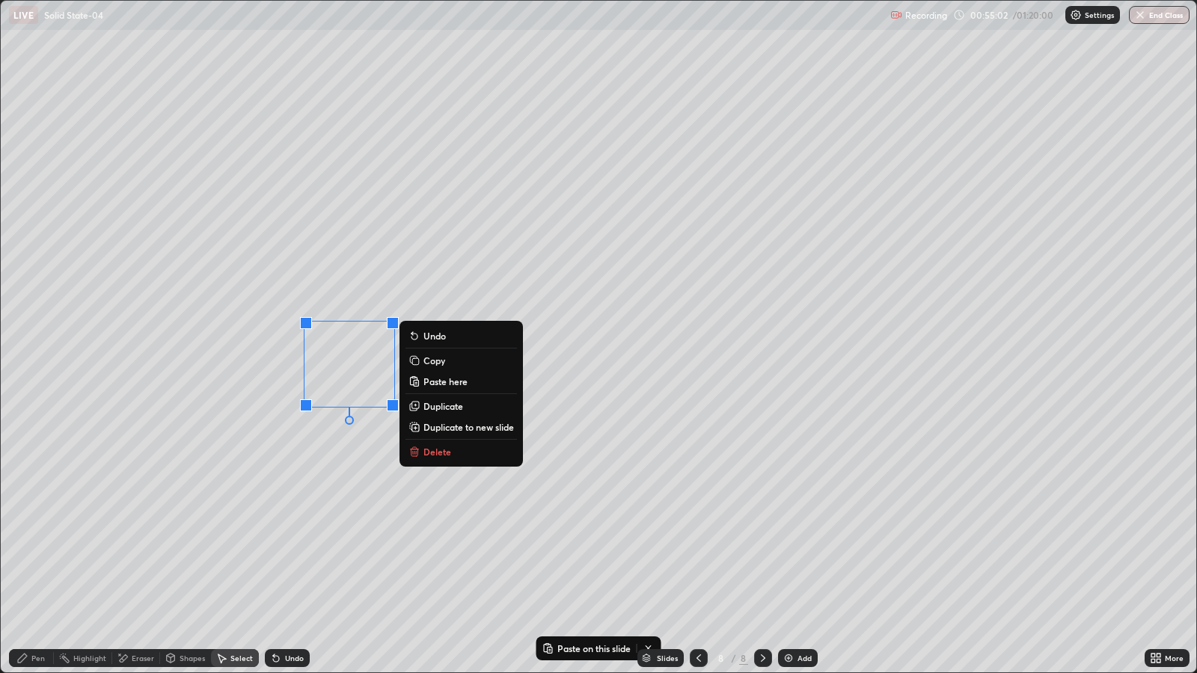
click at [471, 334] on button "Undo" at bounding box center [462, 336] width 112 height 18
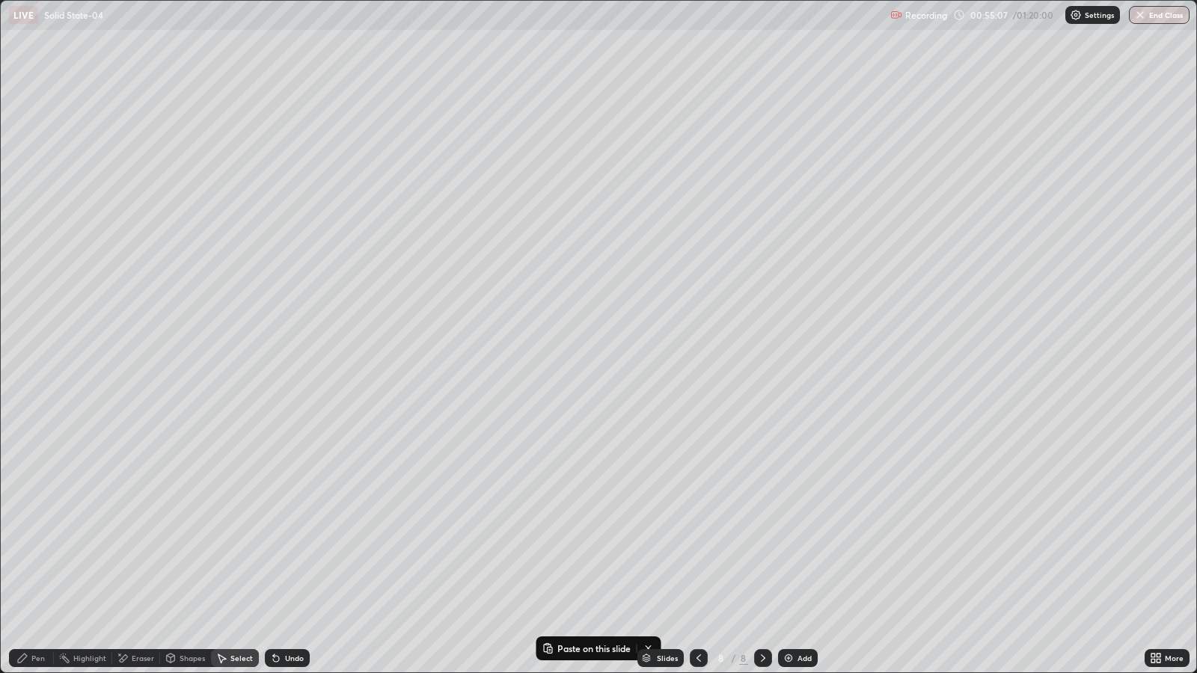
click at [0, 0] on button "Copy" at bounding box center [0, 0] width 0 height 0
click at [522, 255] on div "0 ° Undo Copy Paste here Duplicate Duplicate to new slide Delete" at bounding box center [599, 337] width 1196 height 672
click at [37, 547] on div "Pen" at bounding box center [37, 658] width 13 height 7
click at [23, 394] on div at bounding box center [26, 398] width 9 height 9
click at [298, 547] on div "Undo" at bounding box center [294, 658] width 19 height 7
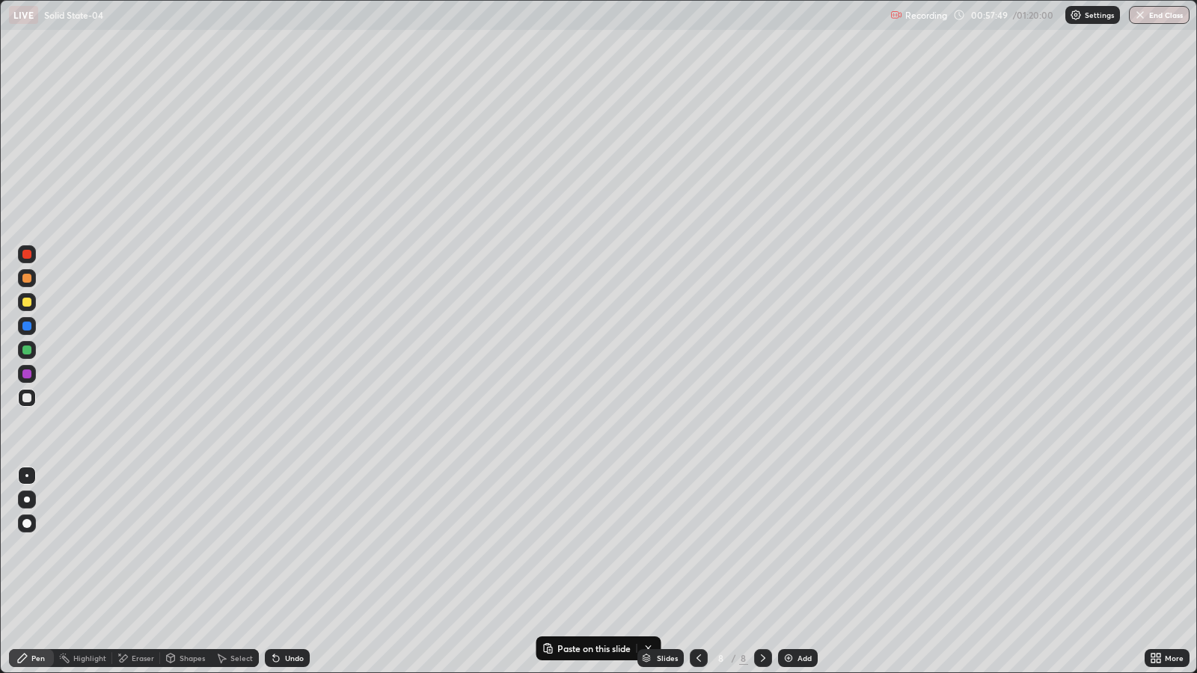
click at [292, 547] on div "Undo" at bounding box center [294, 658] width 19 height 7
click at [285, 547] on div "Undo" at bounding box center [294, 658] width 19 height 7
click at [281, 547] on div "Undo" at bounding box center [287, 659] width 45 height 18
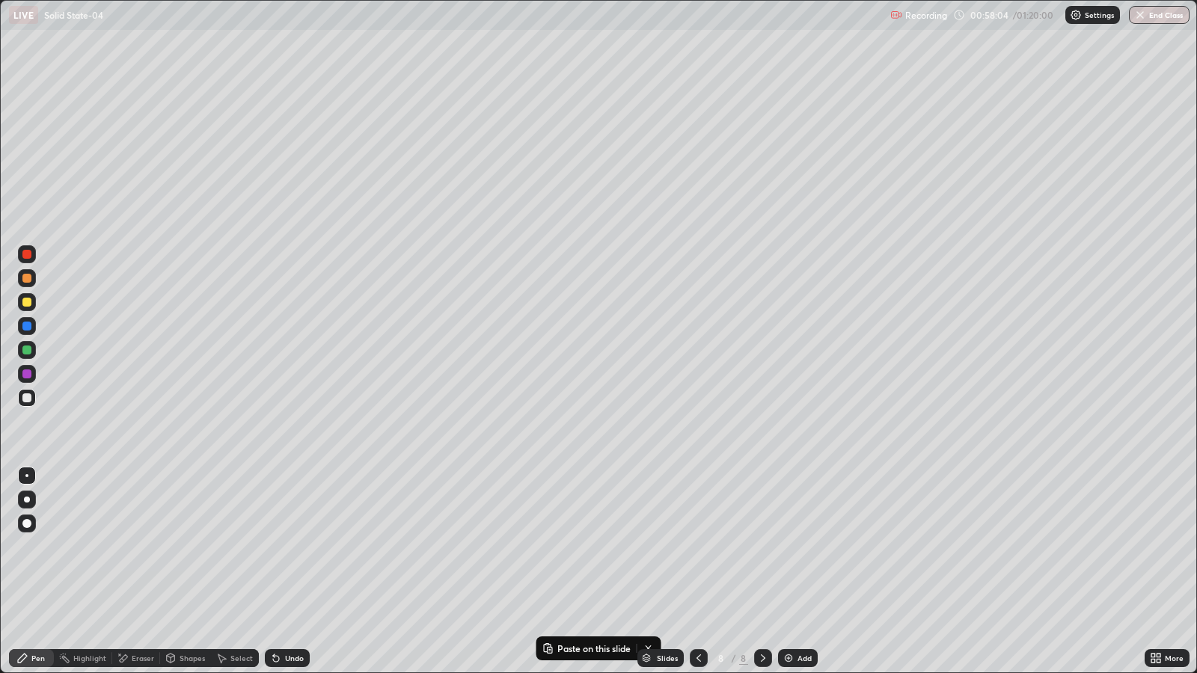
click at [284, 547] on div "Undo" at bounding box center [287, 659] width 45 height 18
click at [288, 547] on div "Undo" at bounding box center [287, 659] width 45 height 18
click at [293, 547] on div "Undo" at bounding box center [287, 659] width 45 height 18
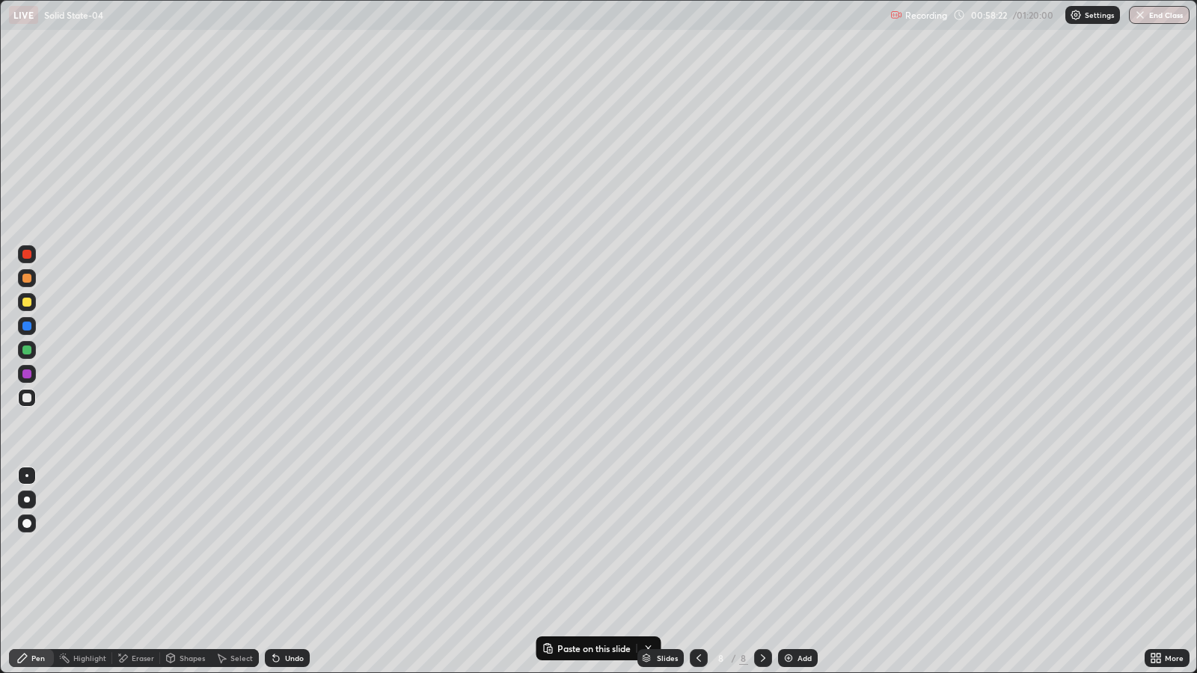
click at [26, 300] on div at bounding box center [26, 302] width 9 height 9
click at [794, 547] on div "Add" at bounding box center [798, 659] width 40 height 18
click at [180, 547] on div "Shapes" at bounding box center [192, 658] width 25 height 7
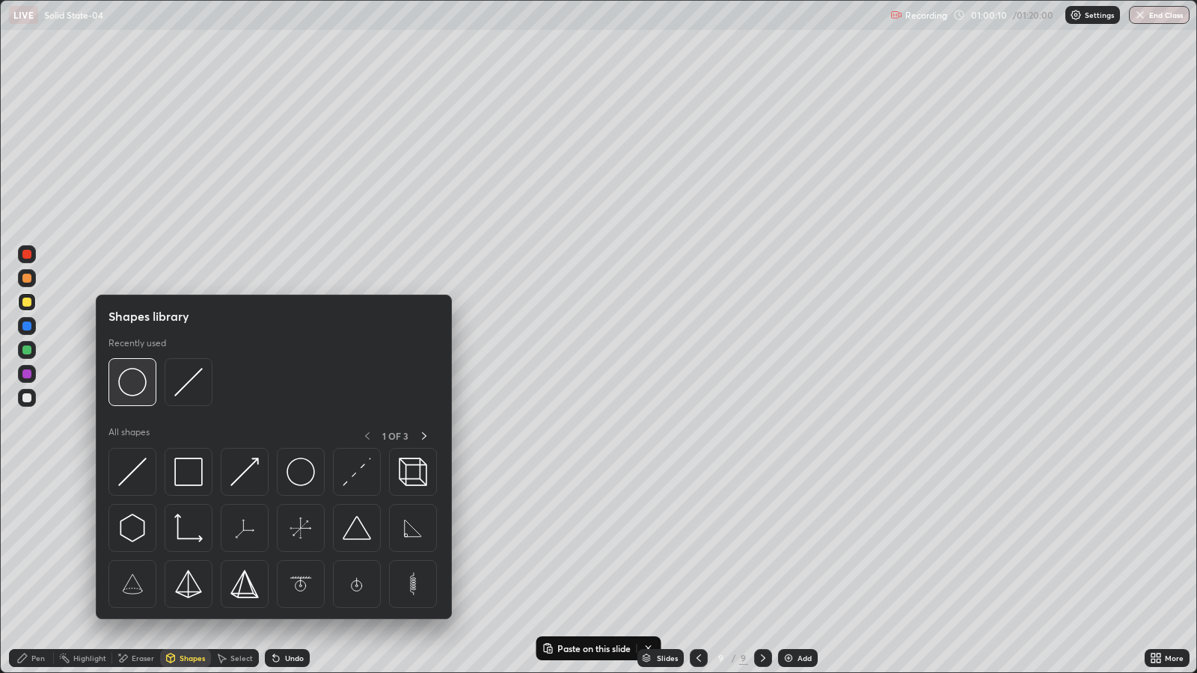
click at [138, 377] on img at bounding box center [132, 382] width 28 height 28
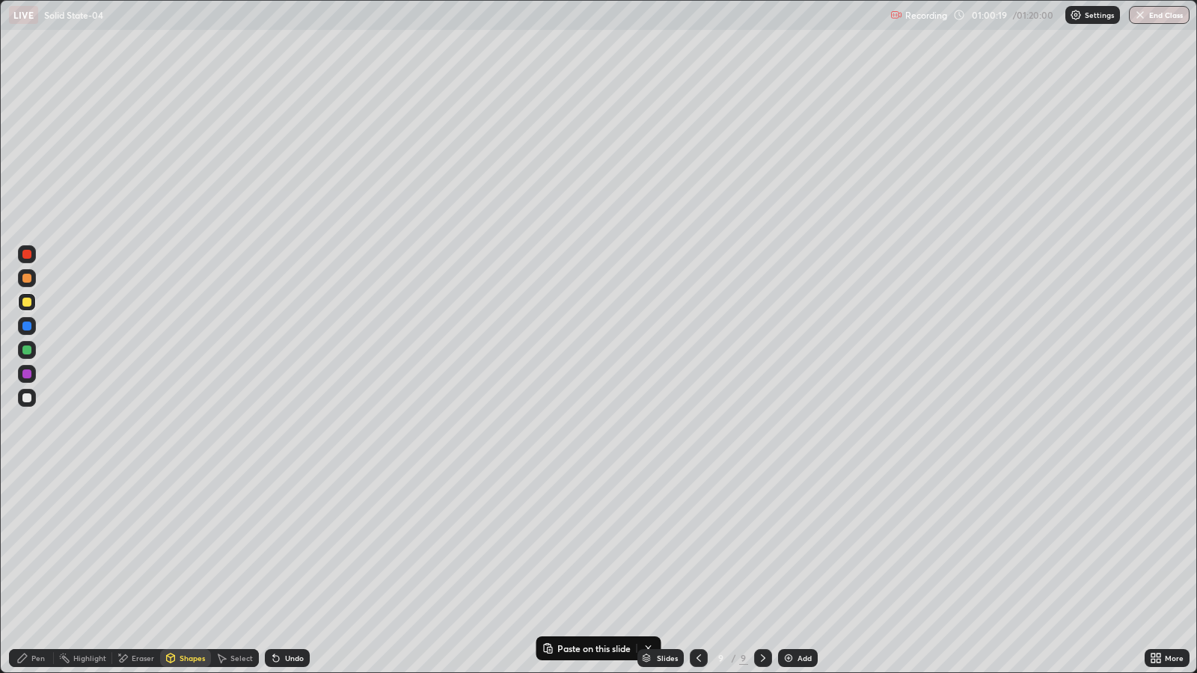
click at [232, 547] on div "Select" at bounding box center [241, 658] width 22 height 7
click at [0, 0] on button "Paste here" at bounding box center [0, 0] width 0 height 0
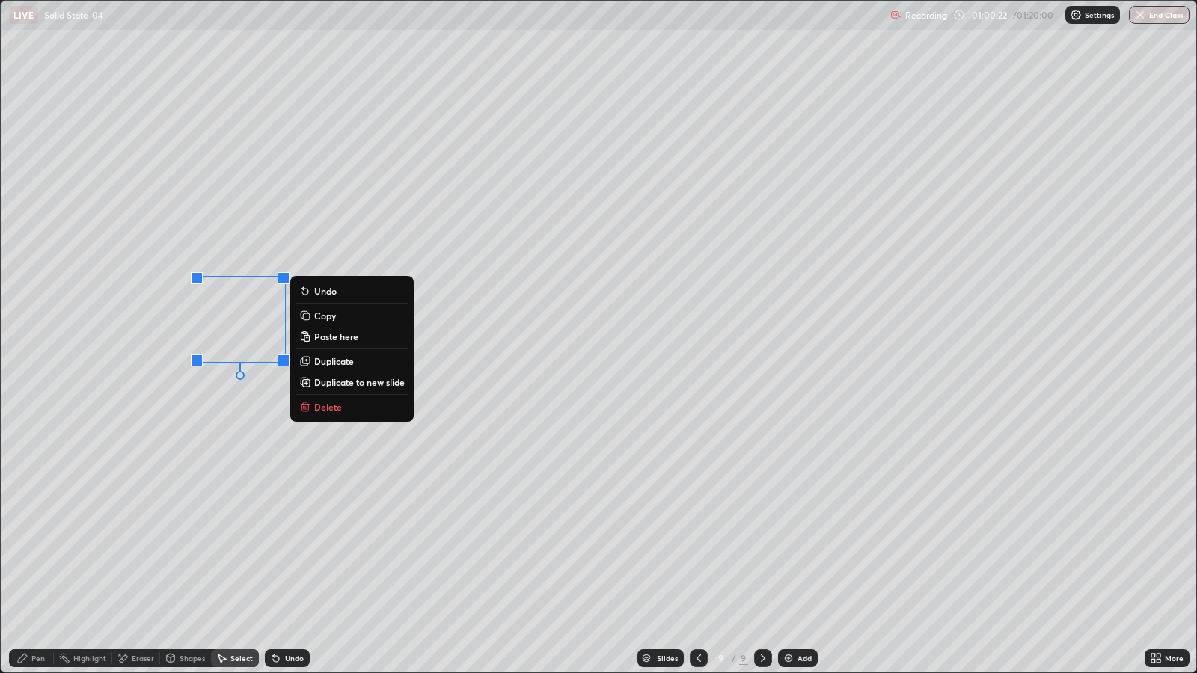
click at [322, 316] on p "Copy" at bounding box center [325, 316] width 22 height 12
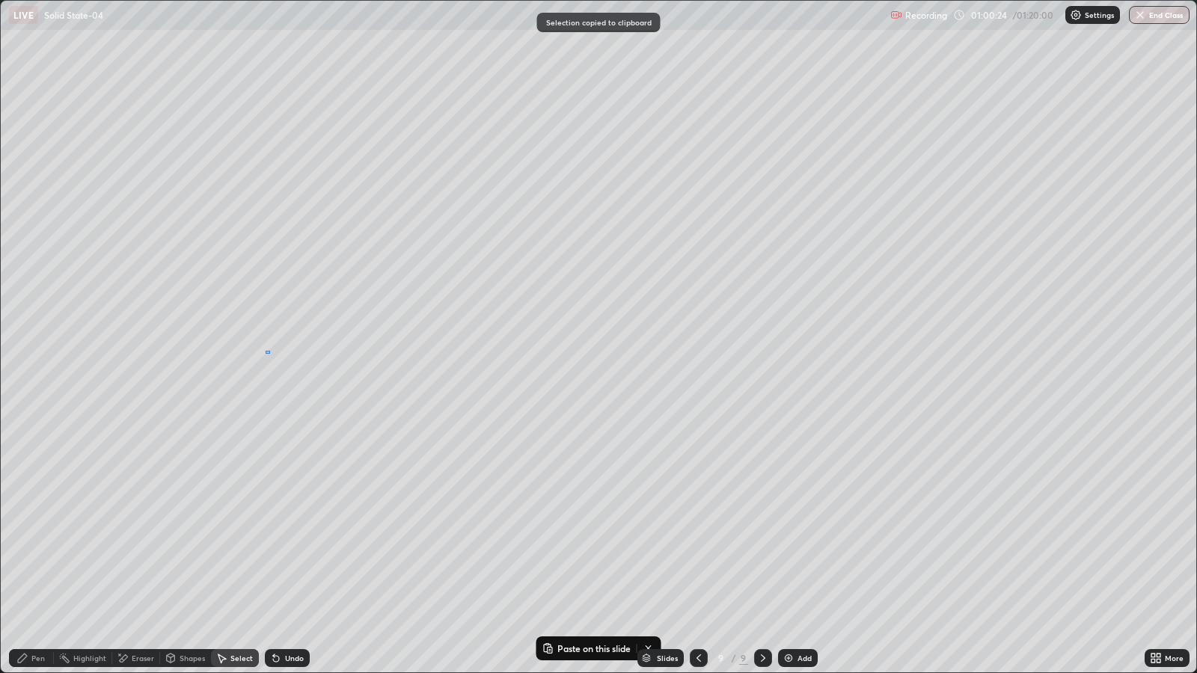
click at [266, 351] on div "0 ° Undo Copy Paste here Duplicate Duplicate to new slide Delete" at bounding box center [599, 337] width 1196 height 672
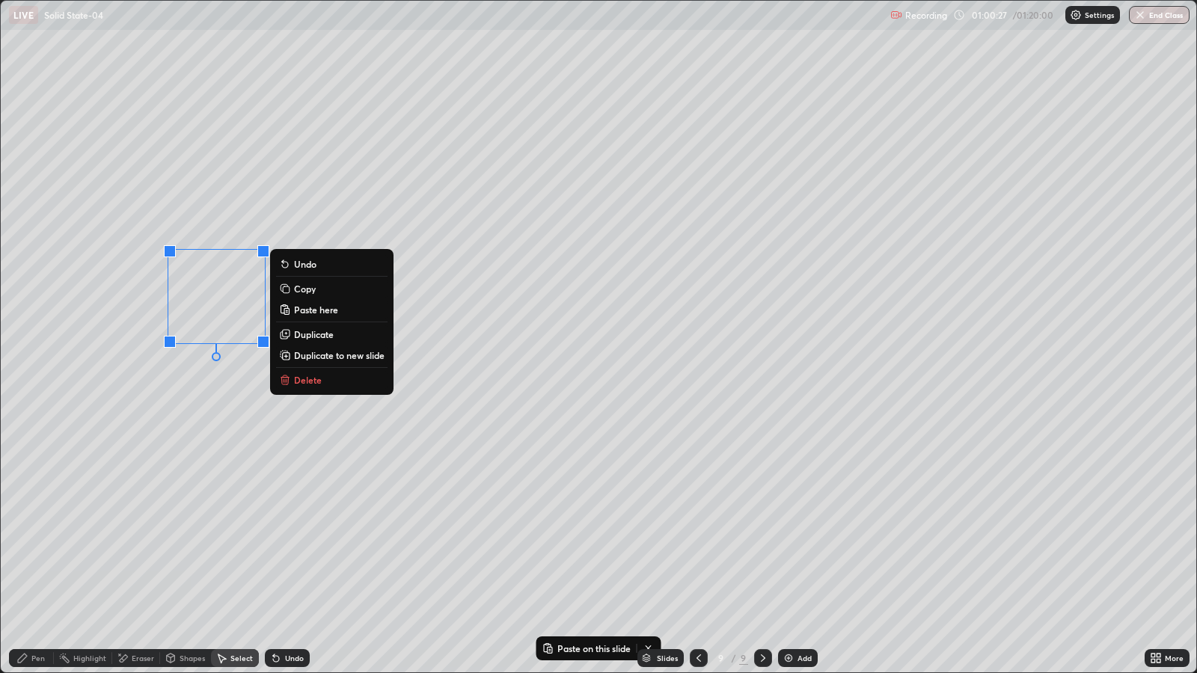
click at [238, 408] on div "0 ° Undo Copy Paste here Duplicate Duplicate to new slide Delete" at bounding box center [599, 337] width 1196 height 672
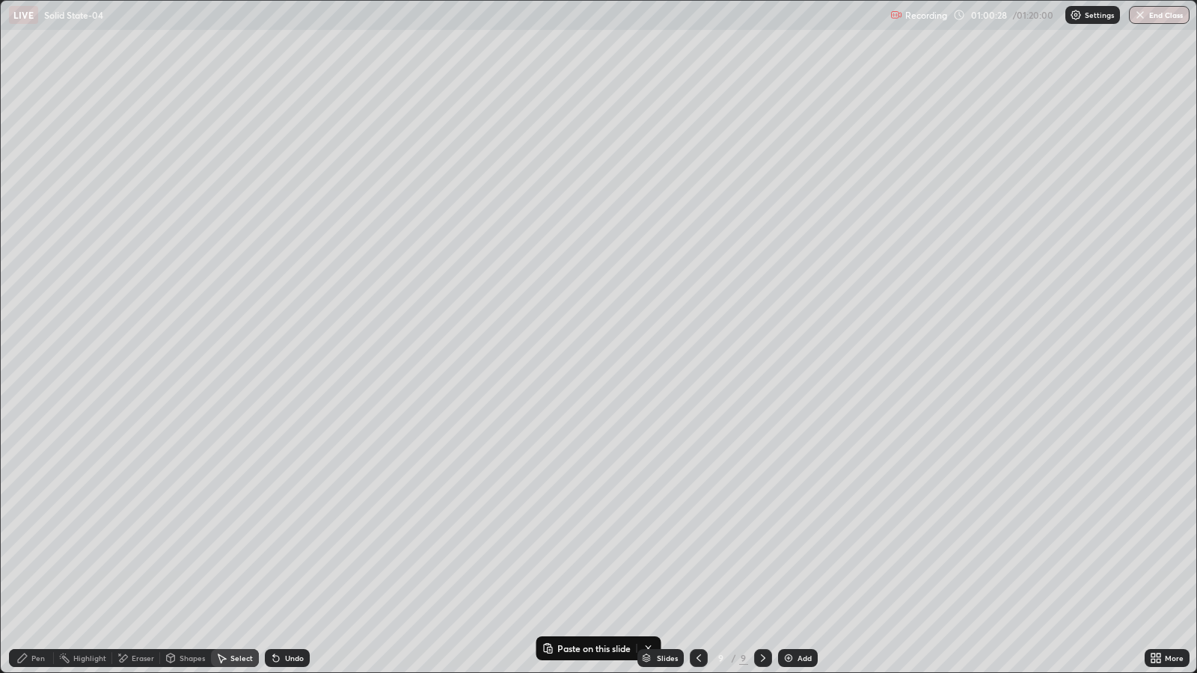
click at [0, 0] on button "Paste here" at bounding box center [0, 0] width 0 height 0
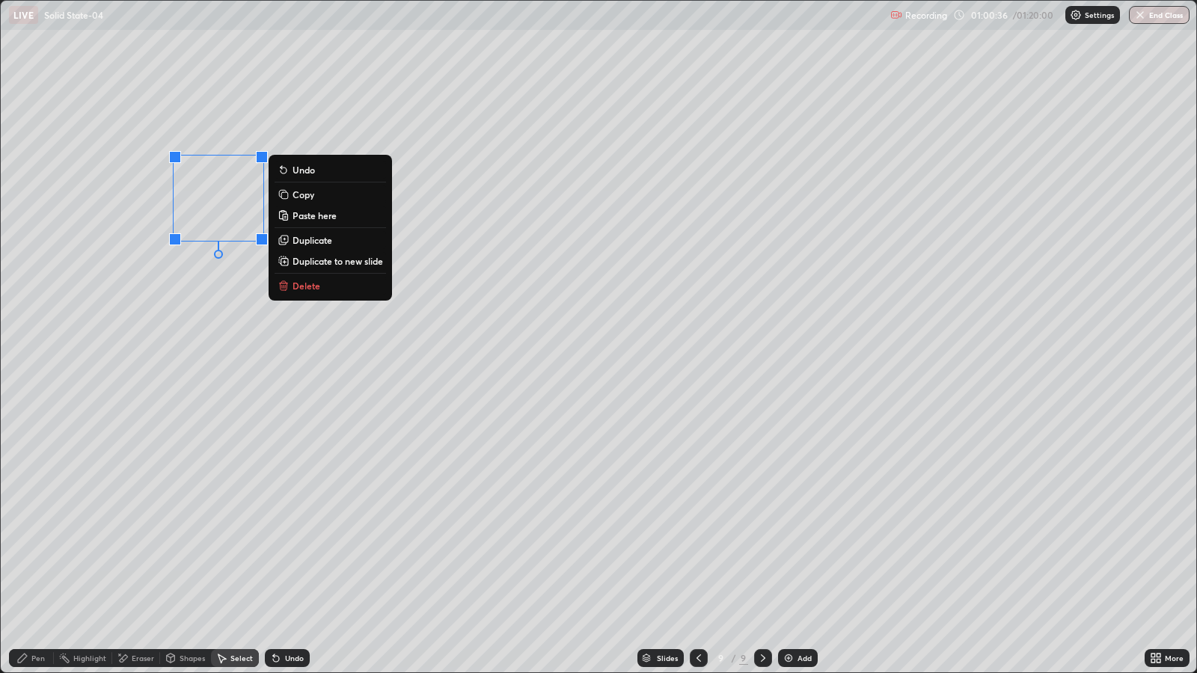
click at [273, 547] on icon at bounding box center [273, 655] width 1 height 1
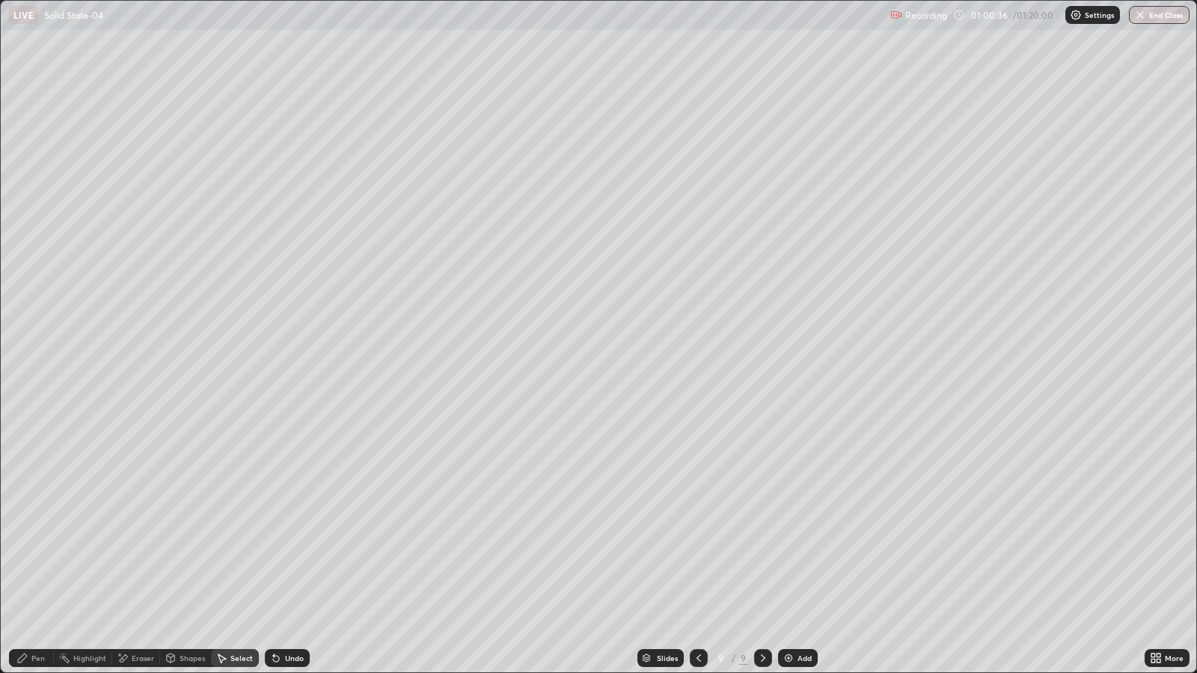
click at [281, 547] on div "Undo" at bounding box center [287, 659] width 45 height 18
click at [204, 217] on div "0 ° Undo Copy Paste here Duplicate Duplicate to new slide Delete" at bounding box center [599, 337] width 1196 height 672
click at [248, 269] on p "Paste here" at bounding box center [255, 266] width 44 height 12
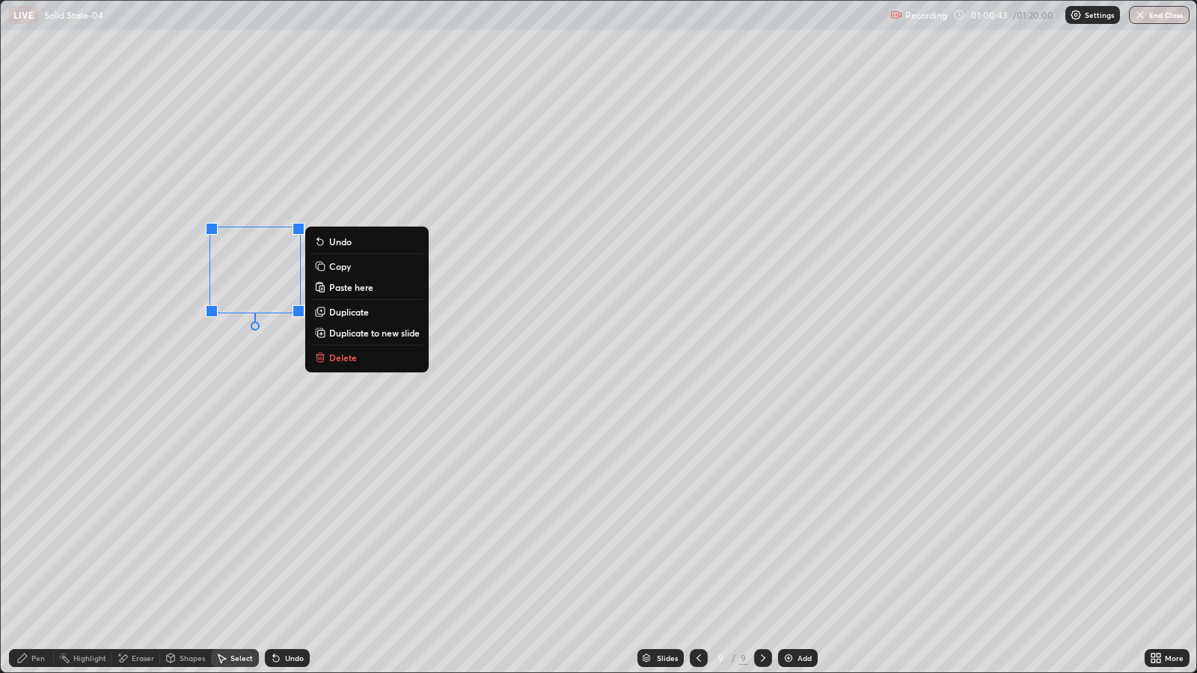
click at [351, 286] on p "Paste here" at bounding box center [351, 287] width 44 height 12
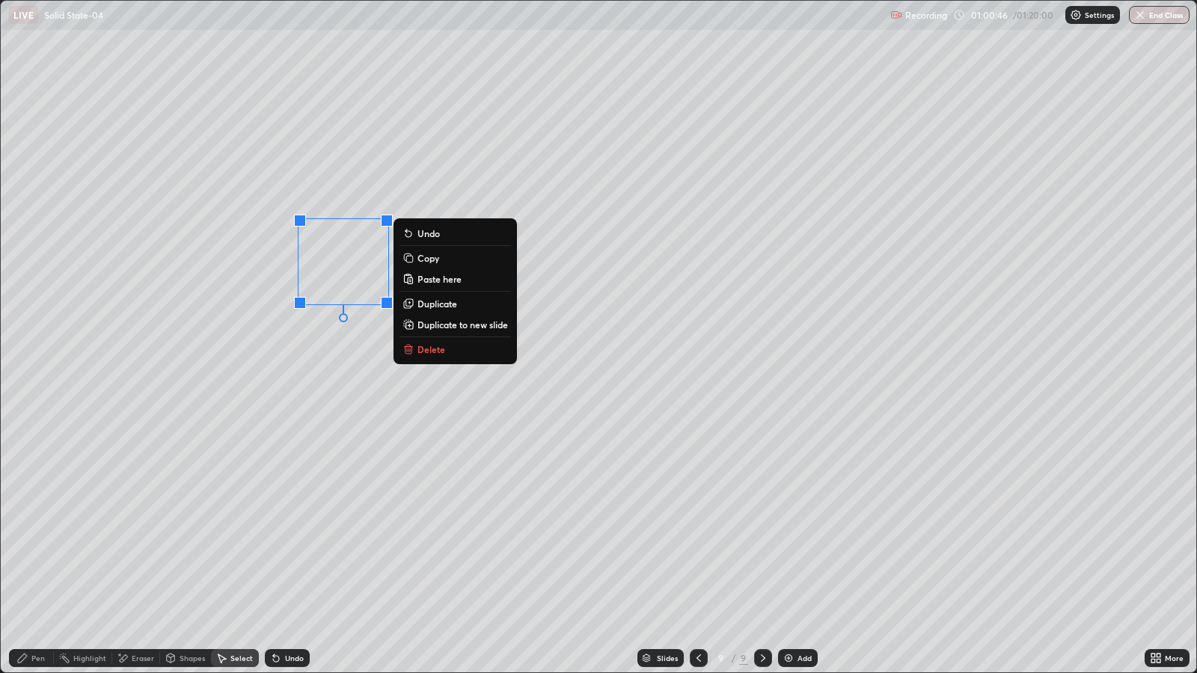
click at [437, 279] on p "Paste here" at bounding box center [440, 279] width 44 height 12
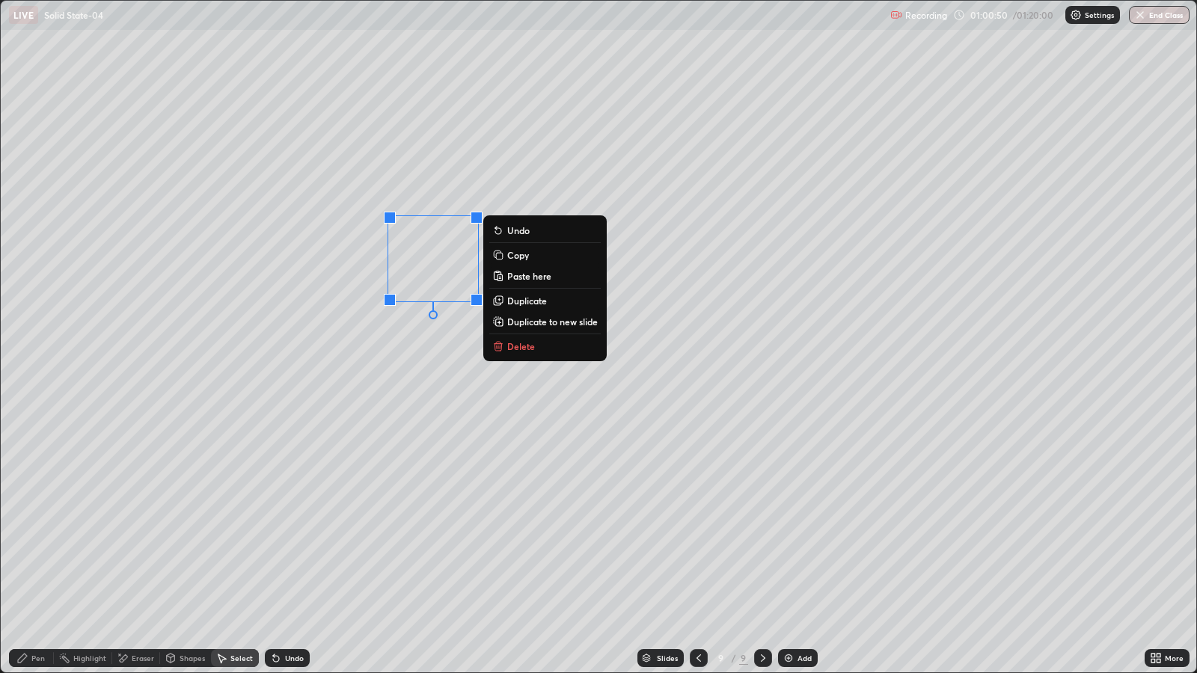
click at [523, 278] on p "Paste here" at bounding box center [529, 276] width 44 height 12
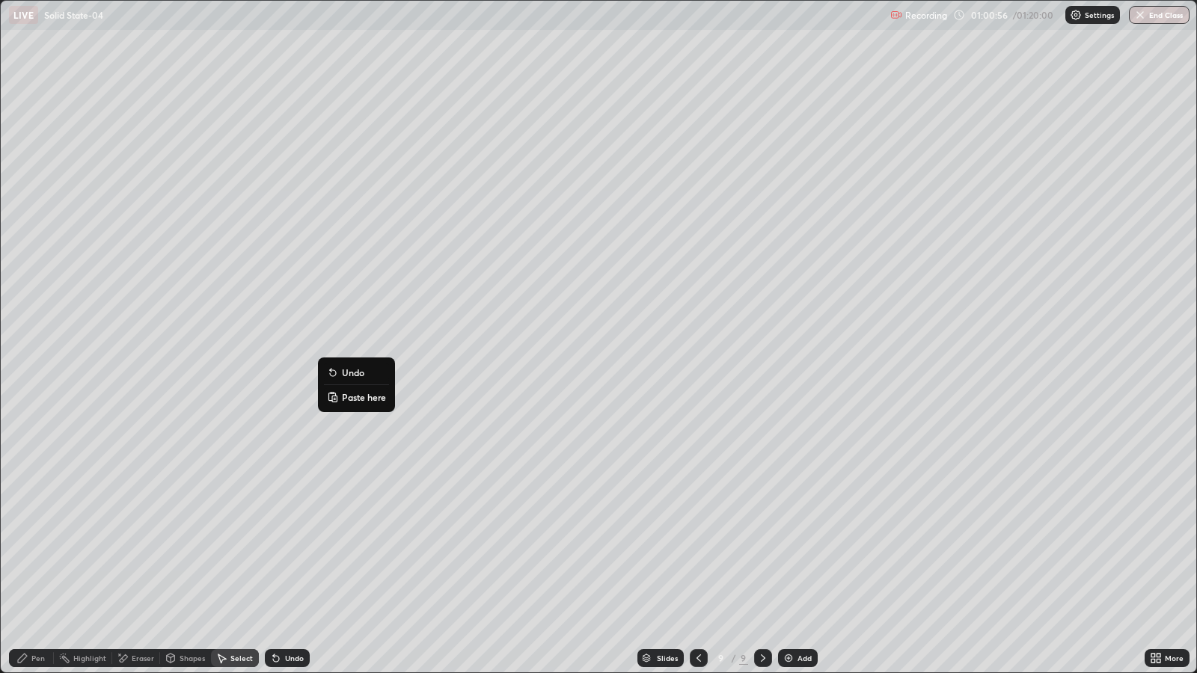
click at [362, 399] on p "Paste here" at bounding box center [364, 397] width 44 height 12
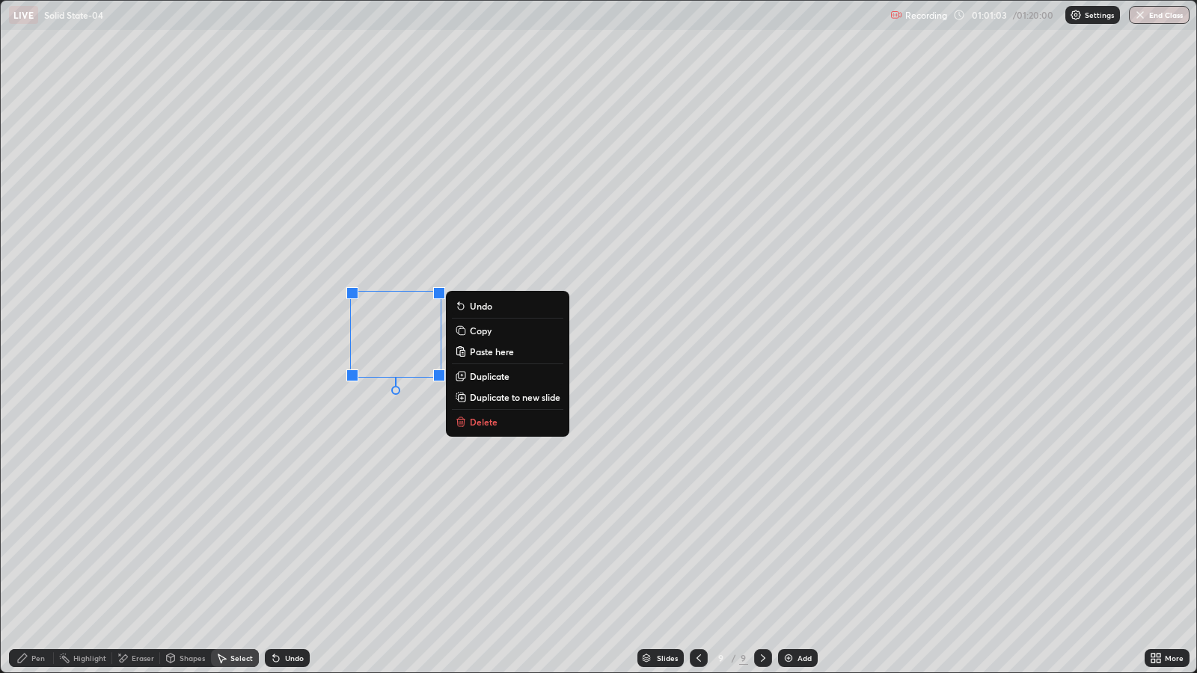
click at [480, 354] on p "Paste here" at bounding box center [492, 352] width 44 height 12
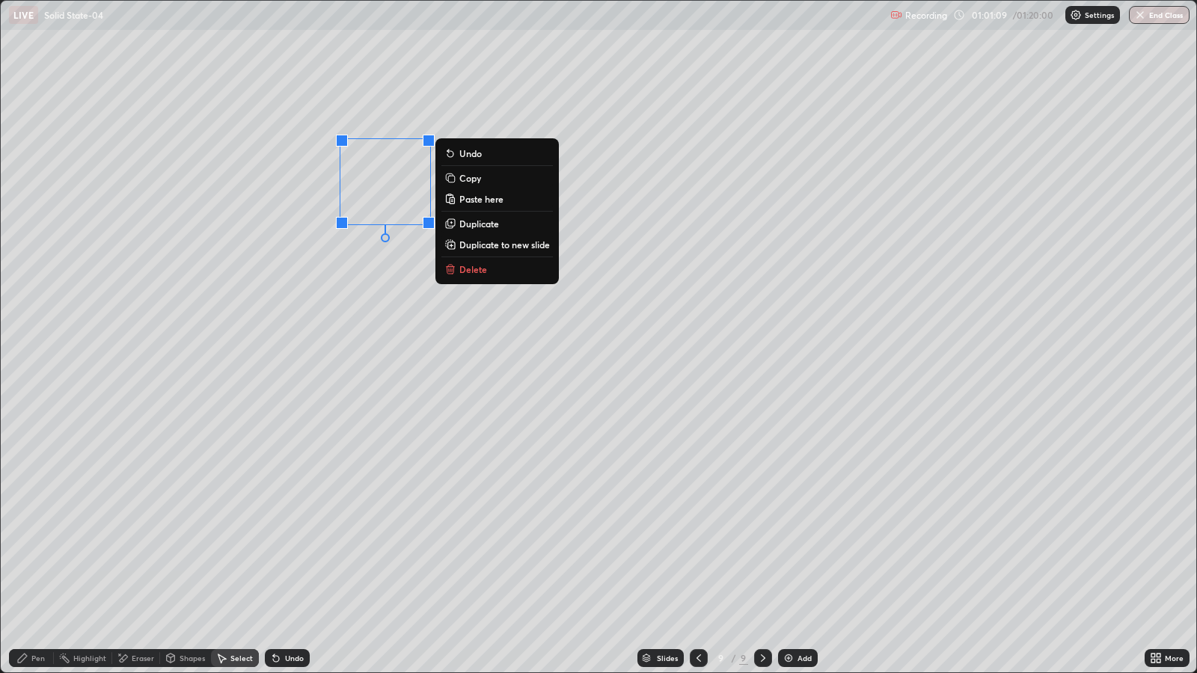
click at [473, 202] on p "Paste here" at bounding box center [481, 199] width 44 height 12
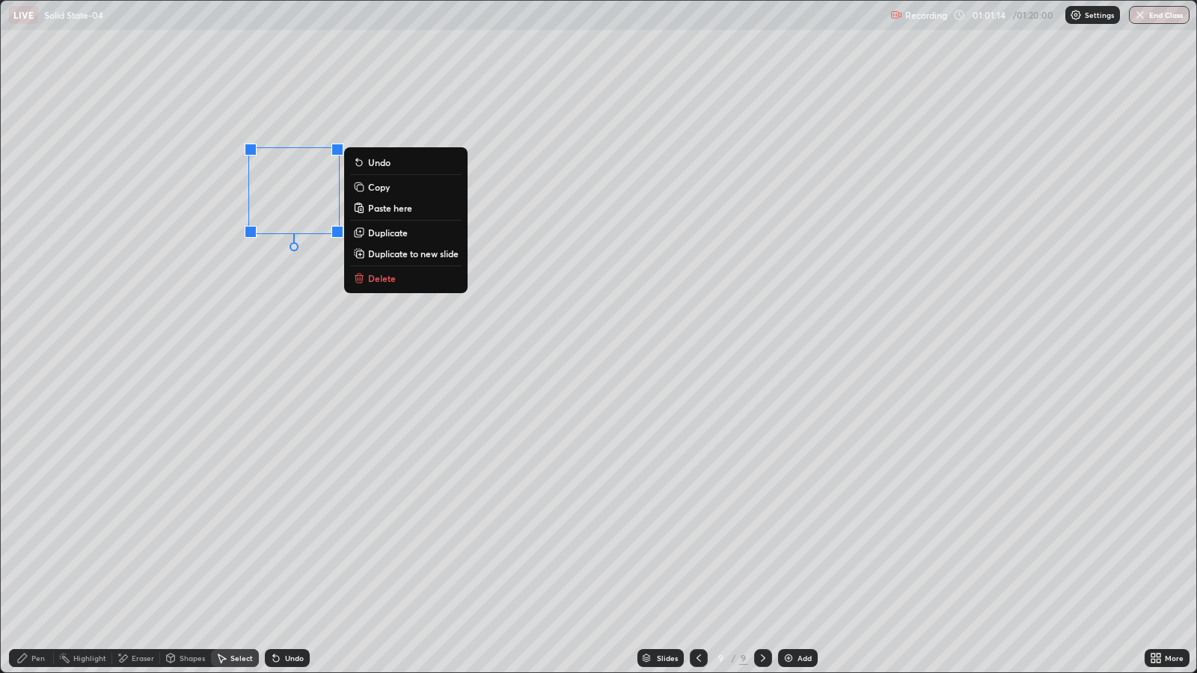
click at [198, 397] on div "0 ° Undo Copy Paste here Duplicate Duplicate to new slide Delete" at bounding box center [599, 337] width 1196 height 672
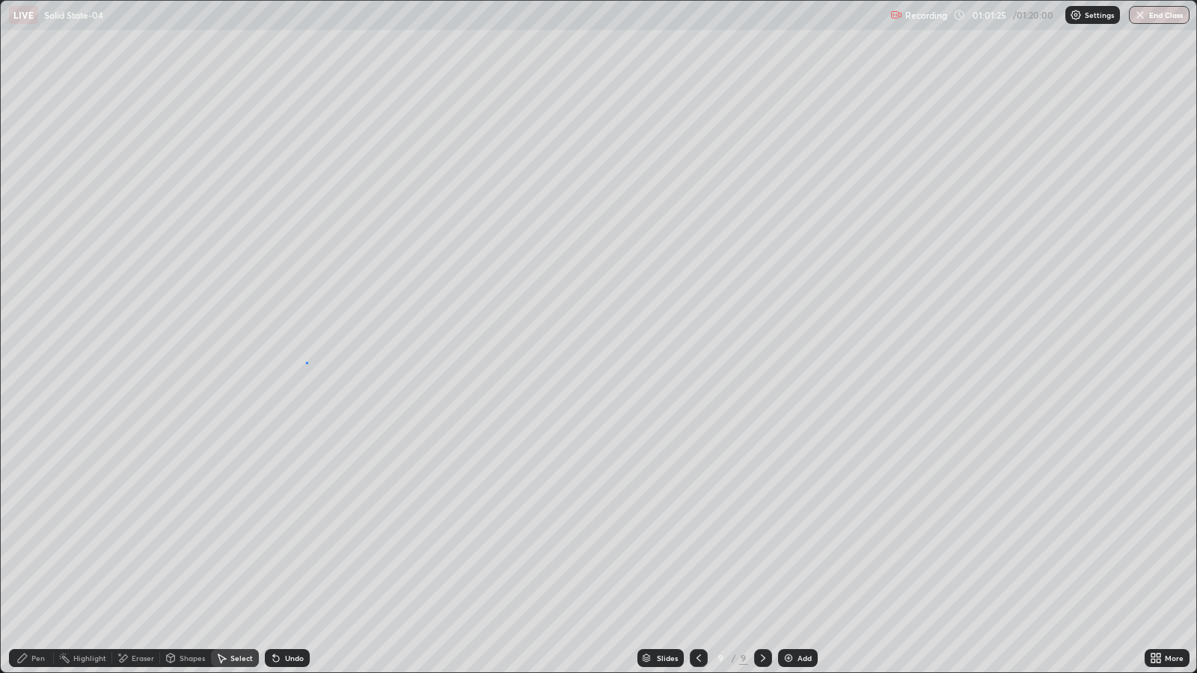
click at [306, 363] on div "0 ° Undo Copy Paste here Duplicate Duplicate to new slide Delete" at bounding box center [599, 337] width 1196 height 672
click at [292, 463] on p "Paste here" at bounding box center [296, 462] width 44 height 12
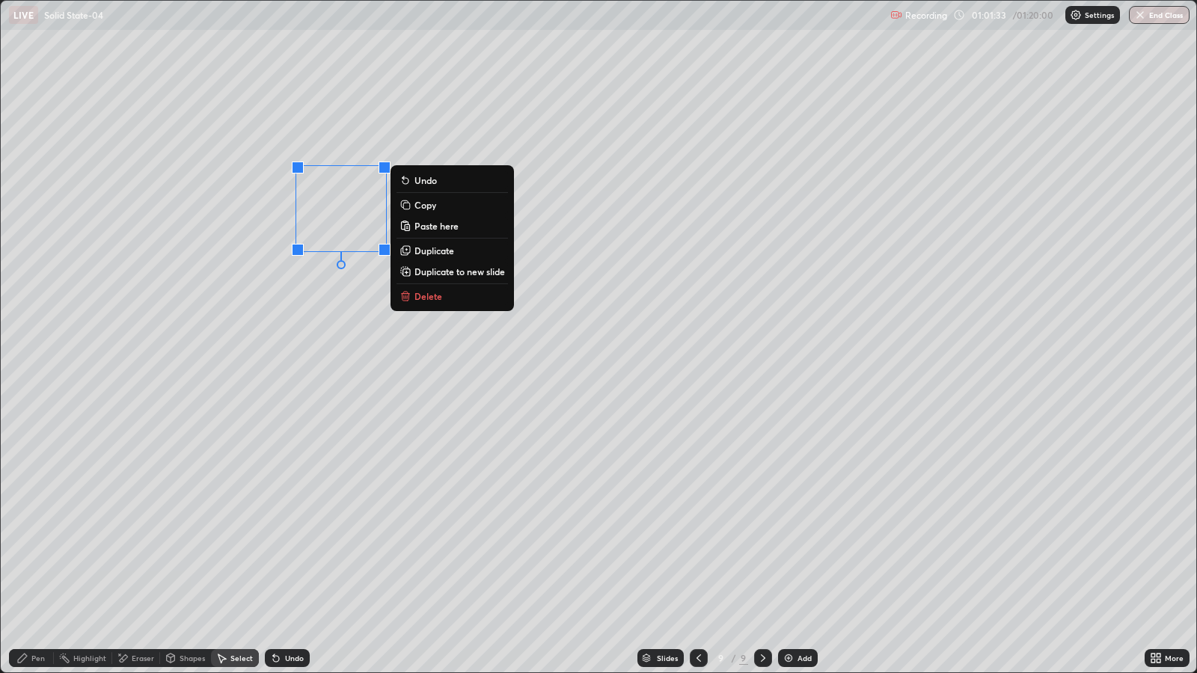
click at [427, 224] on p "Paste here" at bounding box center [437, 226] width 44 height 12
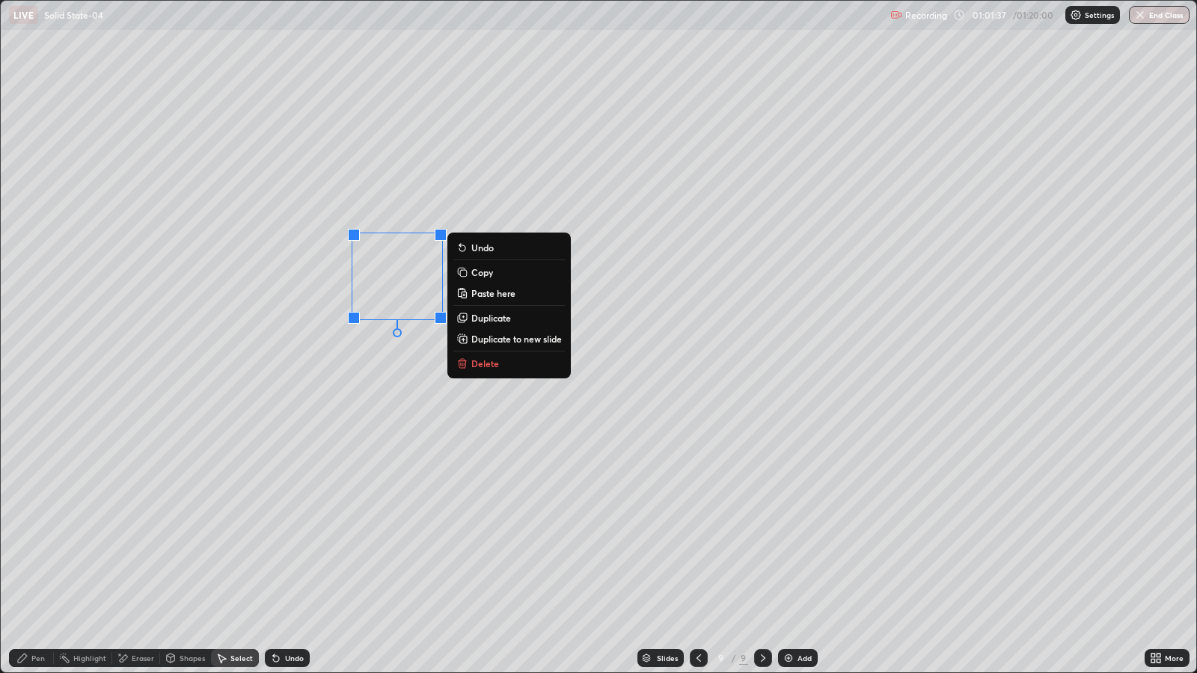
click at [477, 295] on p "Paste here" at bounding box center [493, 293] width 44 height 12
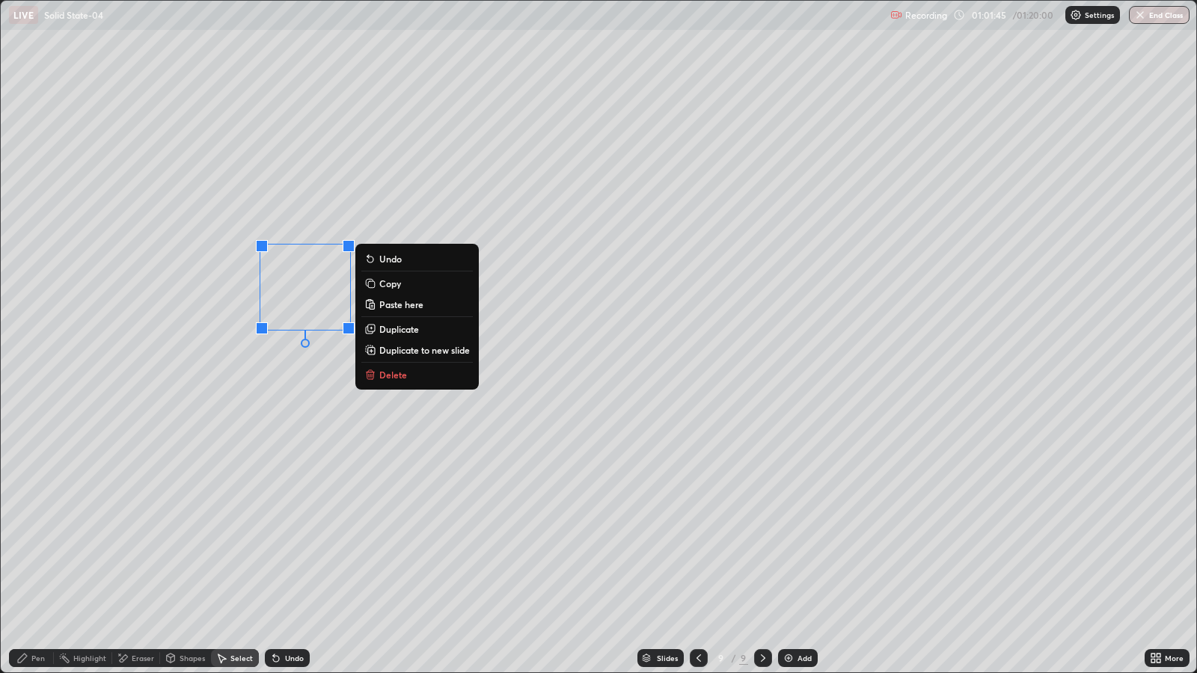
click at [34, 547] on div "Pen" at bounding box center [37, 658] width 13 height 7
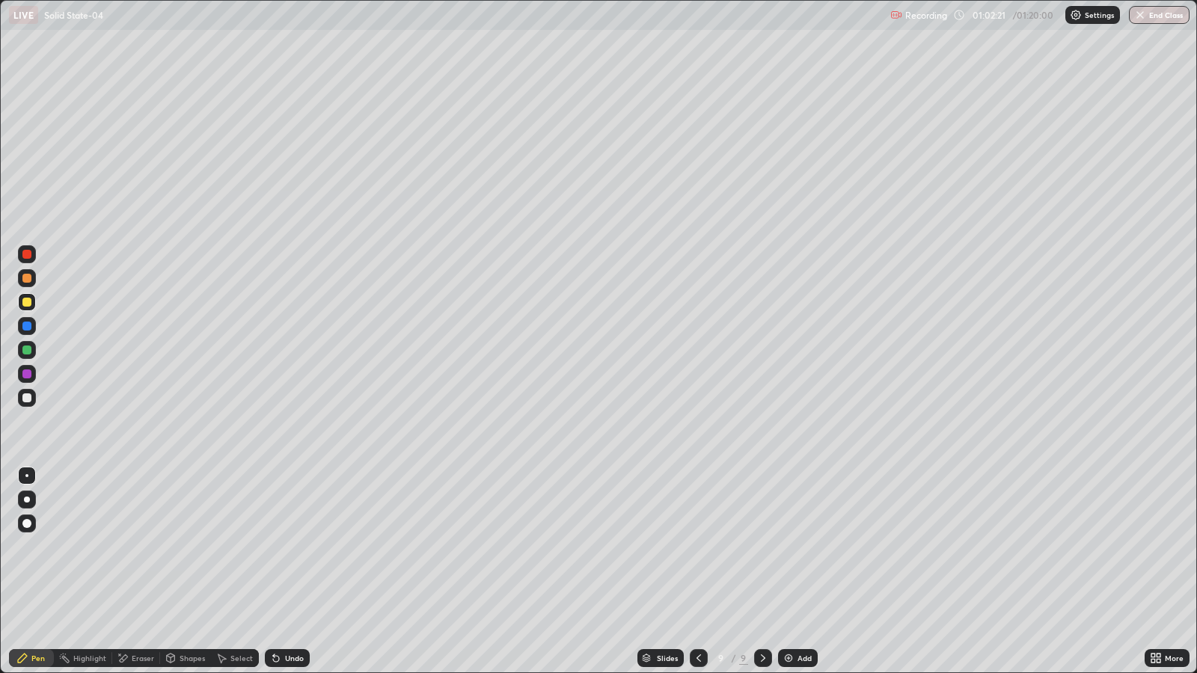
click at [27, 322] on div at bounding box center [26, 326] width 9 height 9
click at [285, 547] on div "Undo" at bounding box center [294, 658] width 19 height 7
click at [292, 547] on div "Undo" at bounding box center [294, 658] width 19 height 7
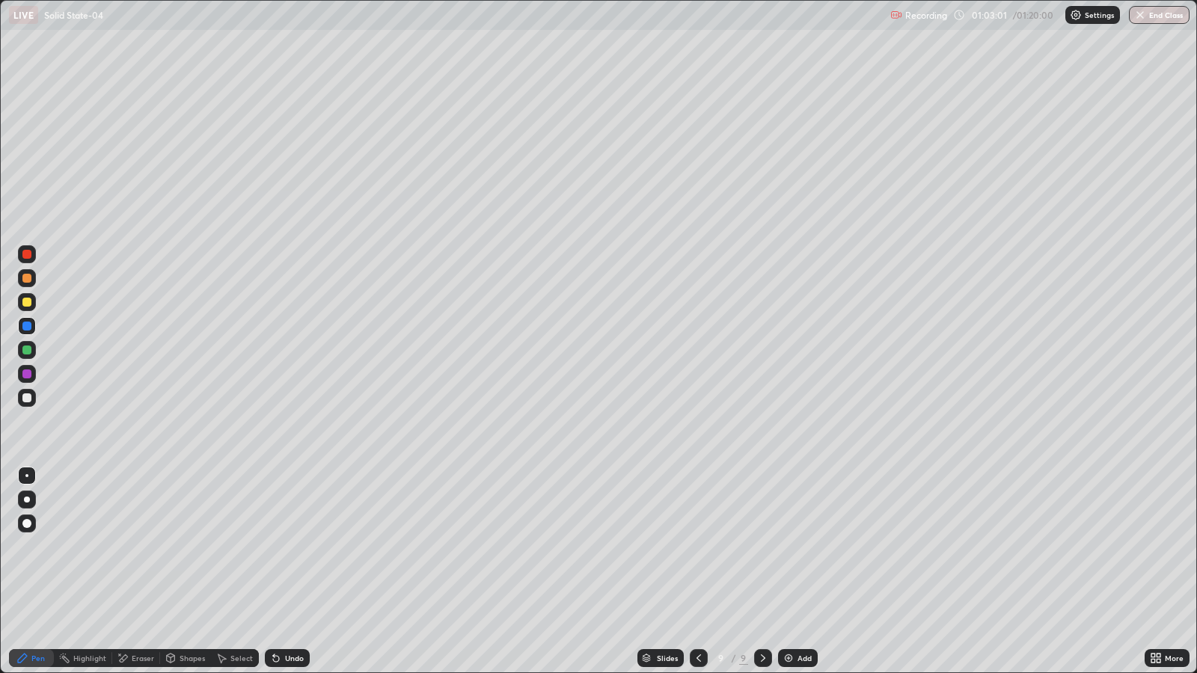
click at [298, 547] on div "Undo" at bounding box center [287, 659] width 45 height 18
click at [288, 547] on div "Undo" at bounding box center [294, 658] width 19 height 7
click at [291, 547] on div "Undo" at bounding box center [294, 658] width 19 height 7
click at [273, 547] on icon at bounding box center [273, 655] width 1 height 1
click at [26, 397] on div at bounding box center [26, 398] width 9 height 9
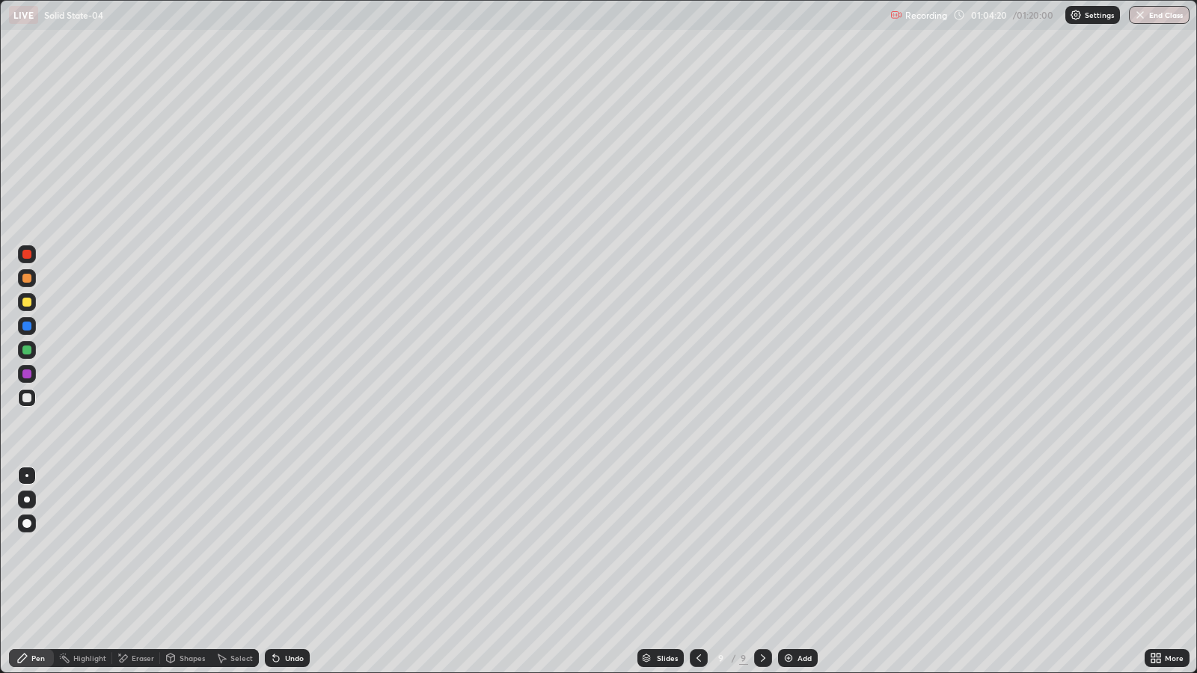
click at [28, 302] on div at bounding box center [26, 302] width 9 height 9
click at [27, 397] on div at bounding box center [26, 398] width 9 height 9
click at [286, 547] on div "Undo" at bounding box center [294, 658] width 19 height 7
click at [282, 547] on div "Undo" at bounding box center [287, 659] width 45 height 18
click at [287, 547] on div "Undo" at bounding box center [294, 658] width 19 height 7
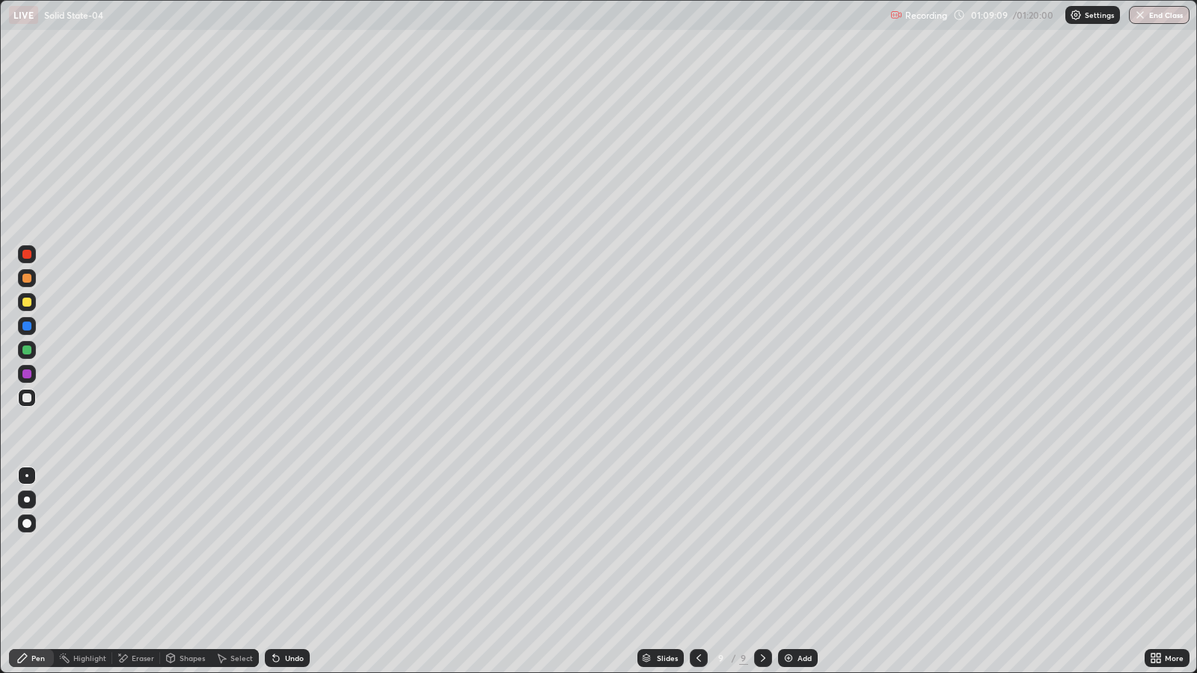
click at [26, 306] on div at bounding box center [26, 302] width 9 height 9
click at [290, 547] on div "Undo" at bounding box center [294, 658] width 19 height 7
click at [295, 547] on div "Undo" at bounding box center [294, 658] width 19 height 7
click at [28, 400] on div at bounding box center [26, 398] width 9 height 9
click at [273, 547] on icon at bounding box center [276, 659] width 6 height 6
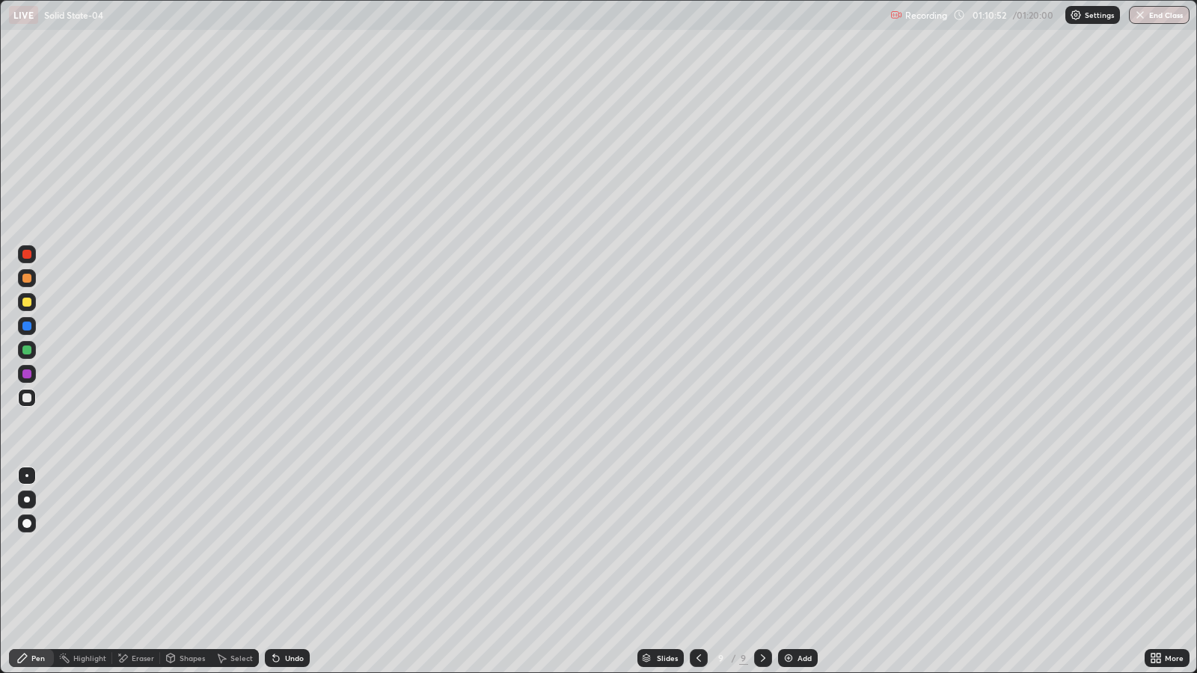
click at [278, 547] on icon at bounding box center [276, 659] width 12 height 12
click at [297, 547] on div "Undo" at bounding box center [294, 658] width 19 height 7
click at [273, 547] on icon at bounding box center [276, 659] width 6 height 6
click at [290, 547] on div "Undo" at bounding box center [294, 658] width 19 height 7
click at [1155, 15] on button "End Class" at bounding box center [1160, 15] width 59 height 18
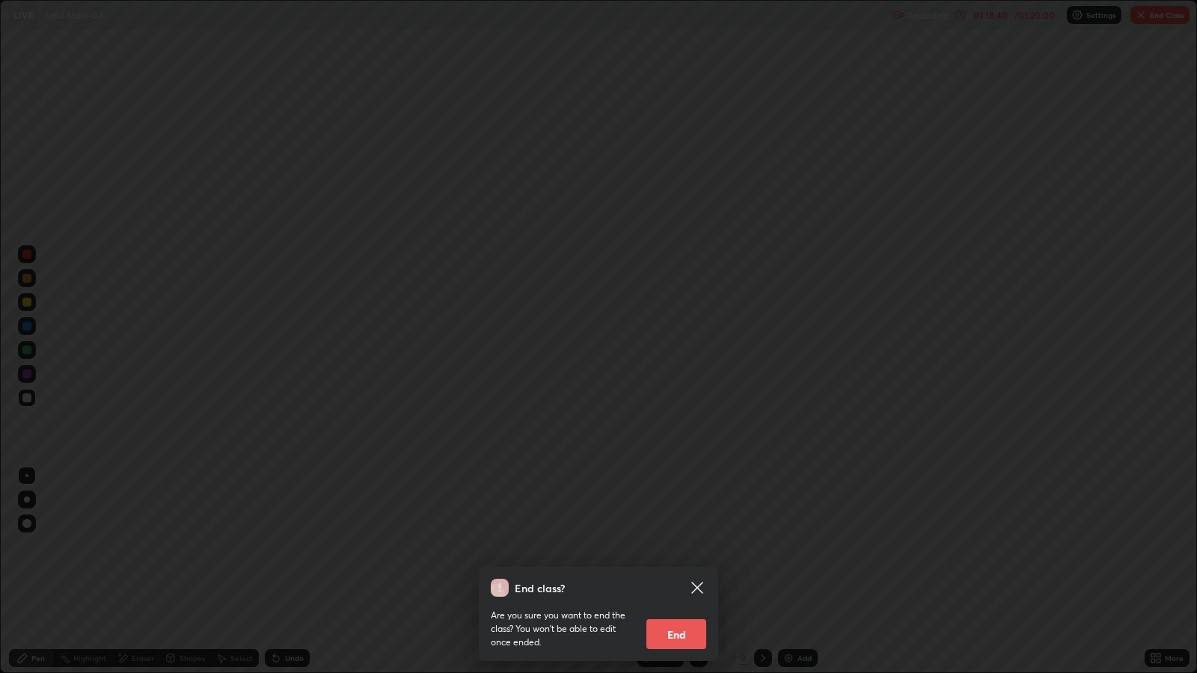
click at [673, 547] on button "End" at bounding box center [677, 635] width 60 height 30
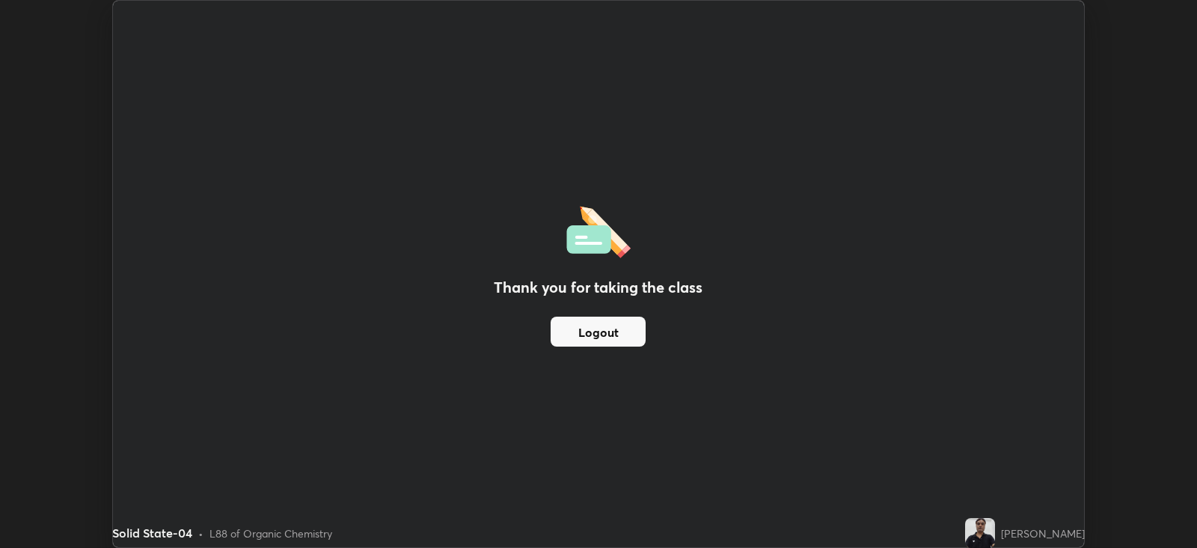
scroll to position [74285, 73635]
